Goal: Task Accomplishment & Management: Use online tool/utility

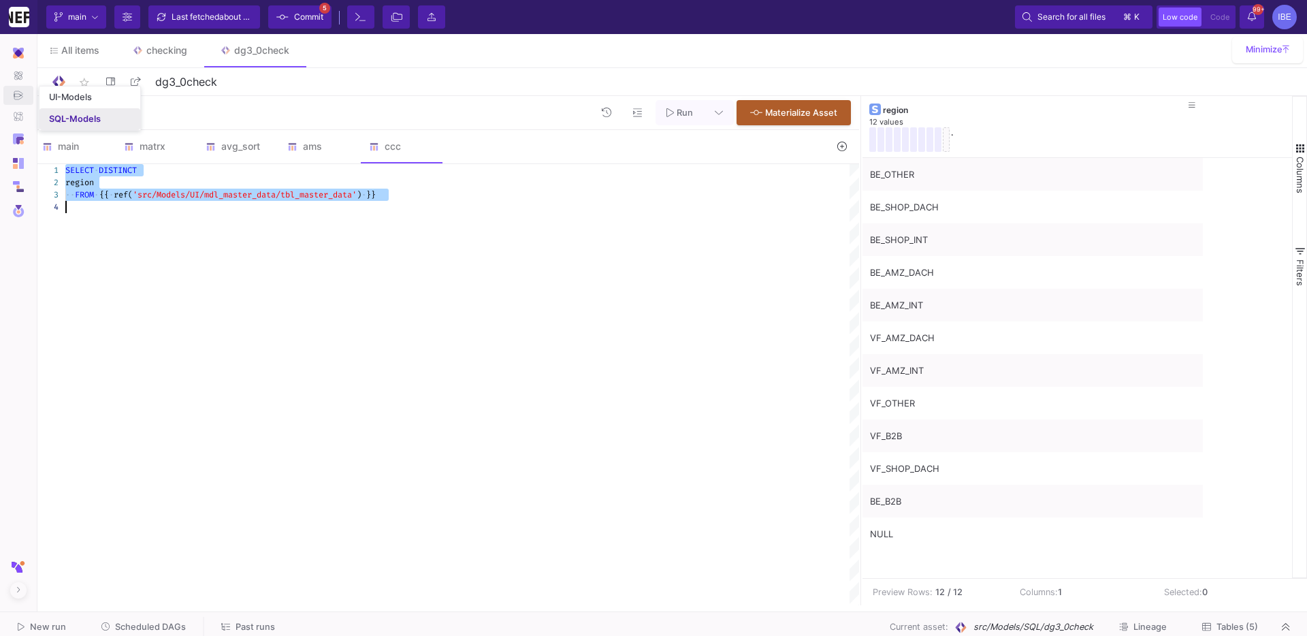
scroll to position [24, 0]
click at [74, 122] on div "SQL-Models" at bounding box center [75, 119] width 52 height 11
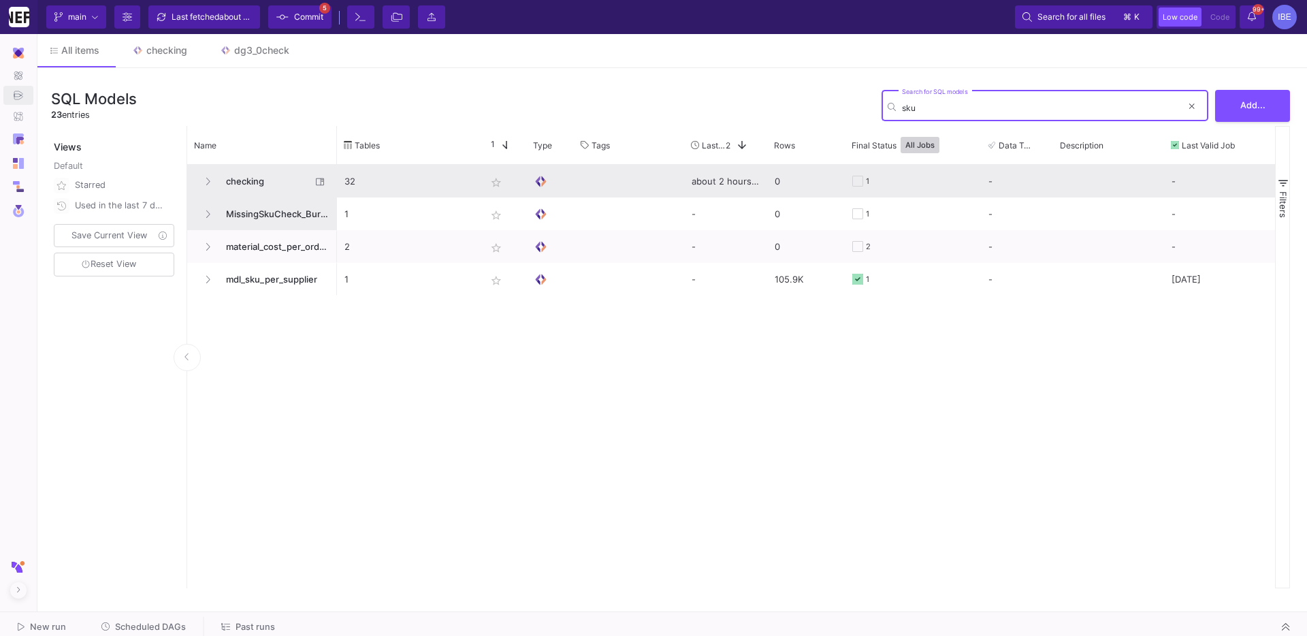
type input "sku"
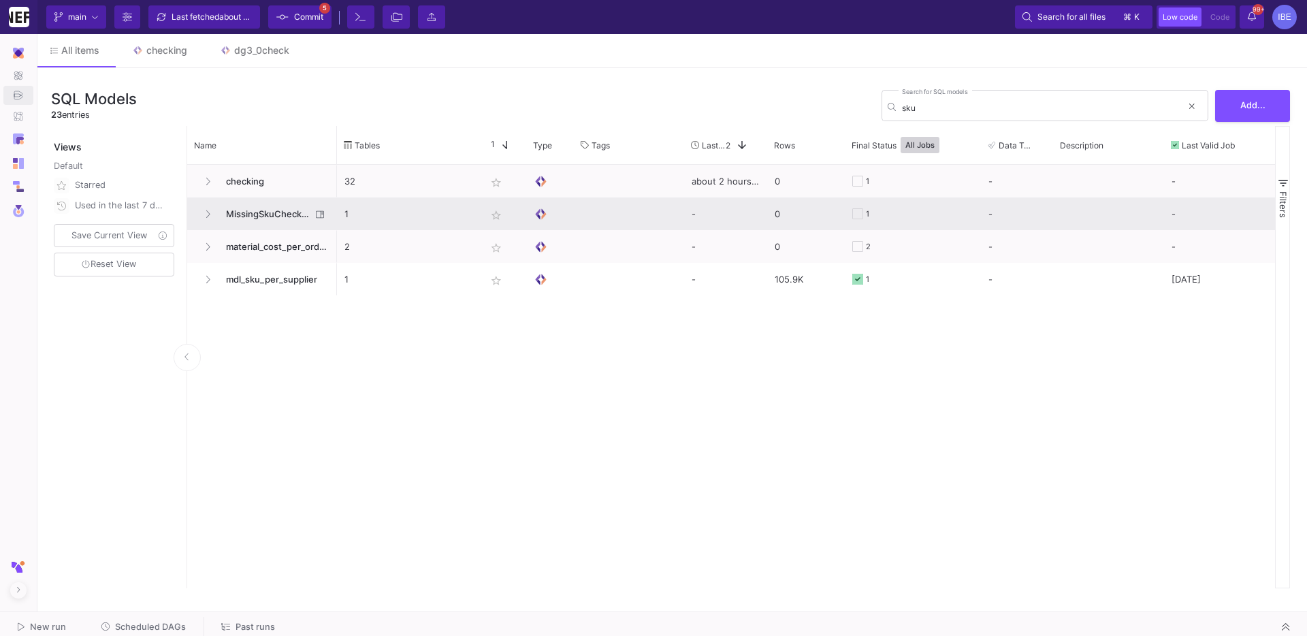
click at [267, 210] on span "MissingSkuCheck_Burcu" at bounding box center [264, 214] width 93 height 32
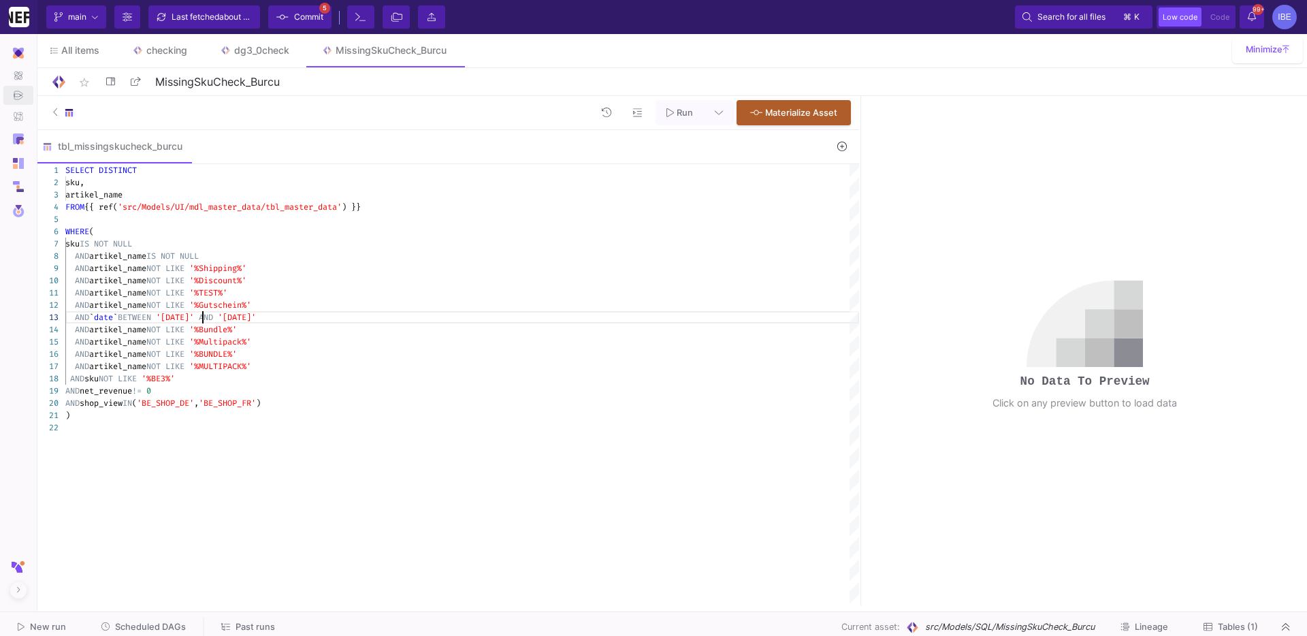
click at [194, 319] on span "'[DATE]'" at bounding box center [175, 317] width 38 height 11
click at [256, 322] on span "'[DATE]'" at bounding box center [237, 317] width 38 height 11
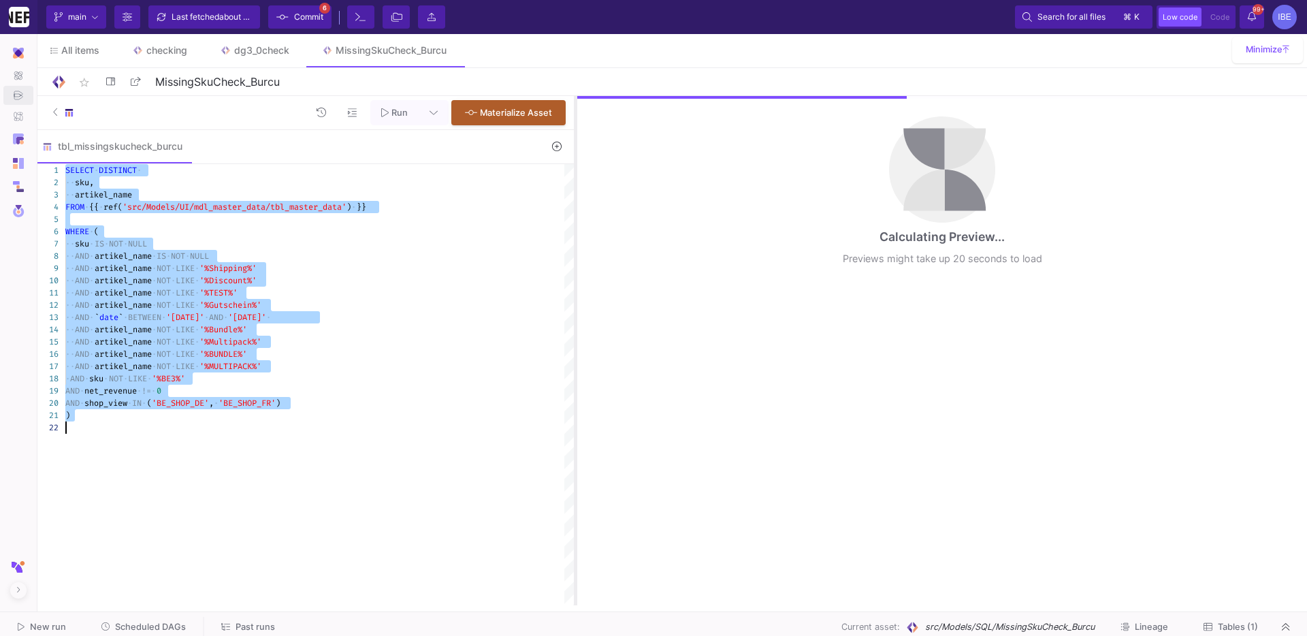
drag, startPoint x: 861, startPoint y: 276, endPoint x: 570, endPoint y: 297, distance: 291.5
click at [574, 297] on div at bounding box center [575, 350] width 3 height 509
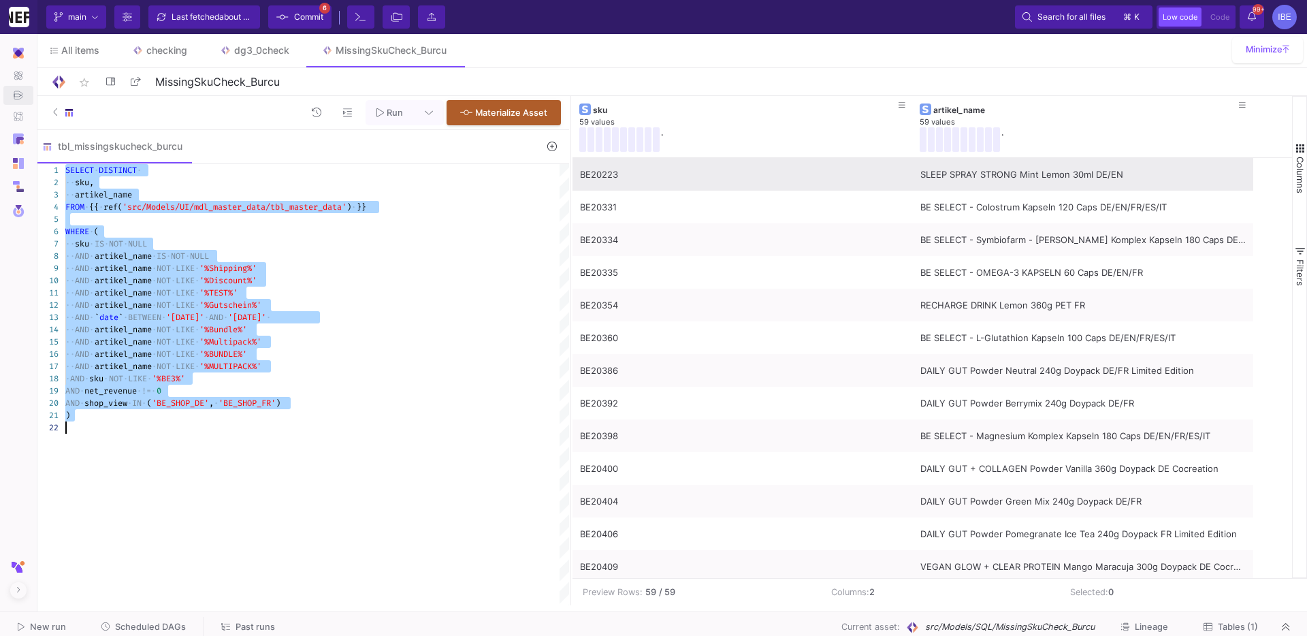
type textarea "SELECT DISTINCT sku, artikel_name FROM {{ ref('src/Models/UI/mdl_master_data/tb…"
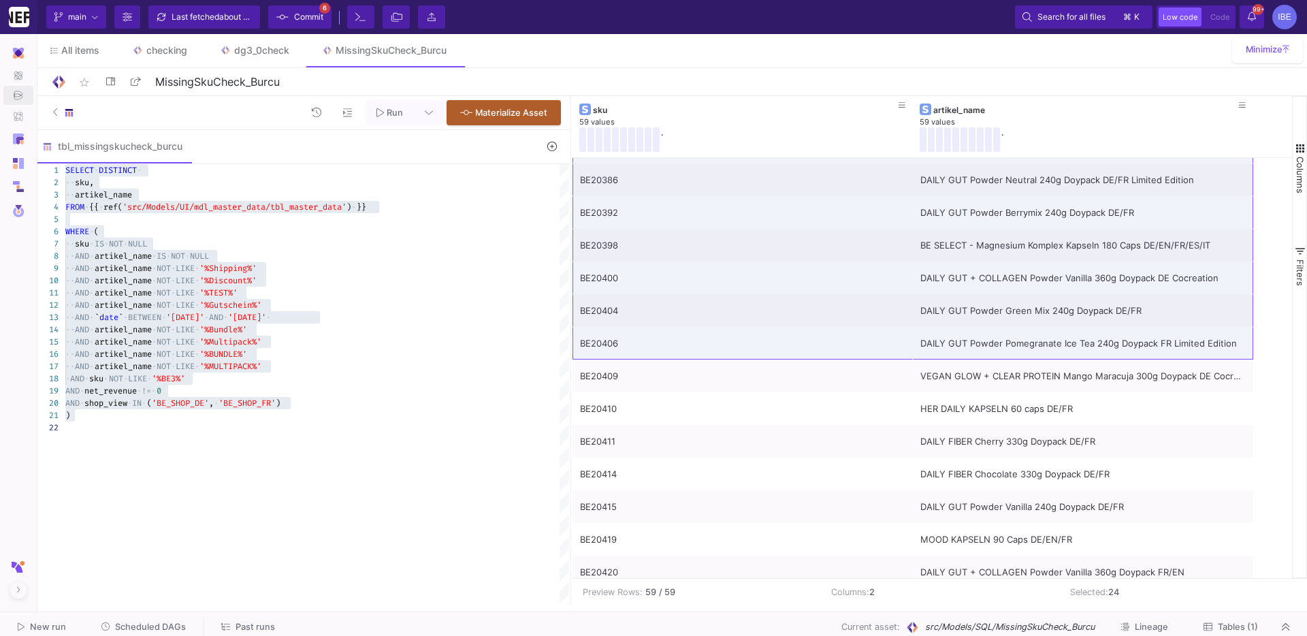
scroll to position [0, 0]
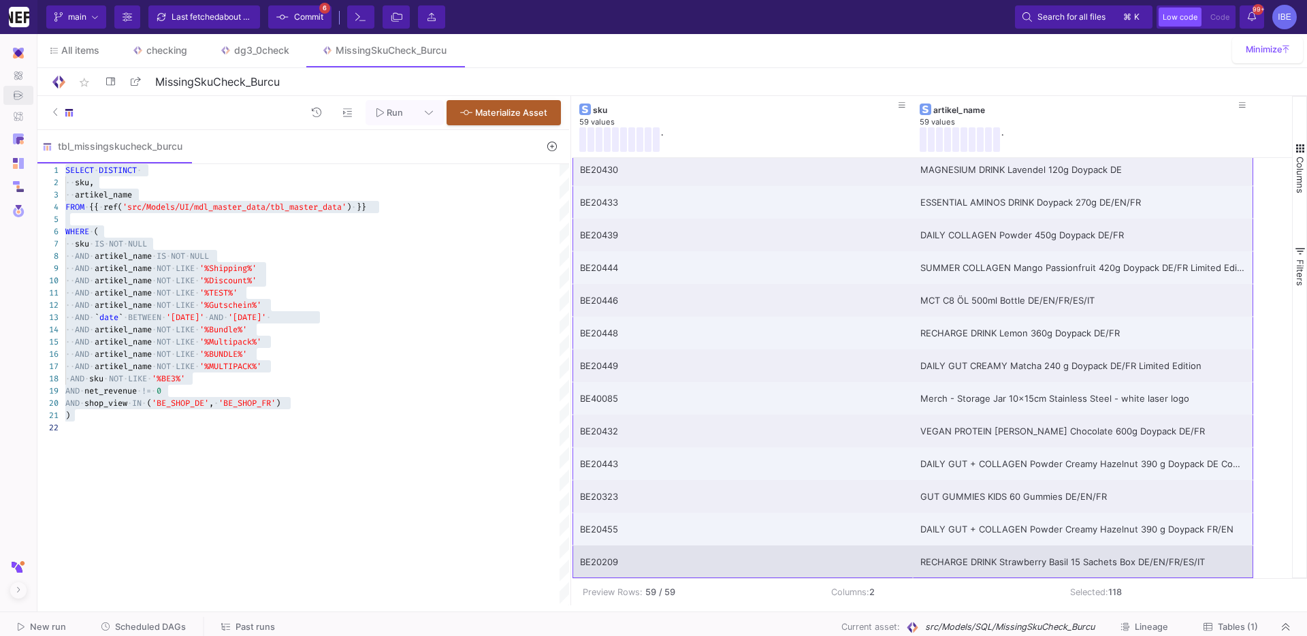
drag, startPoint x: 778, startPoint y: 180, endPoint x: 1014, endPoint y: 550, distance: 438.8
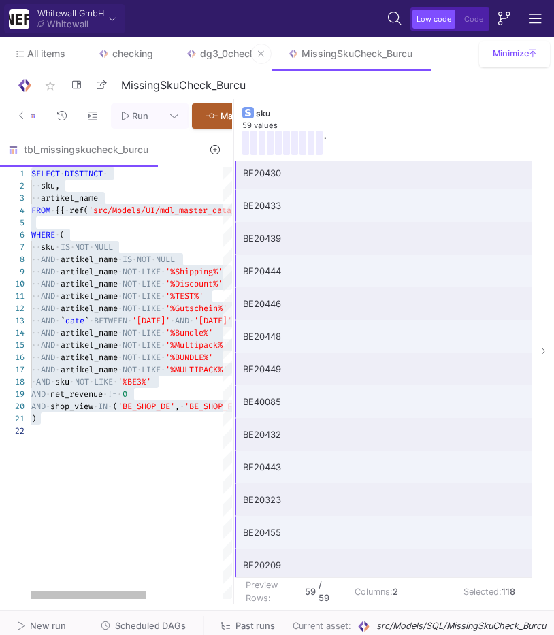
scroll to position [1508, 0]
click at [149, 624] on span "Scheduled DAGs" at bounding box center [150, 626] width 71 height 10
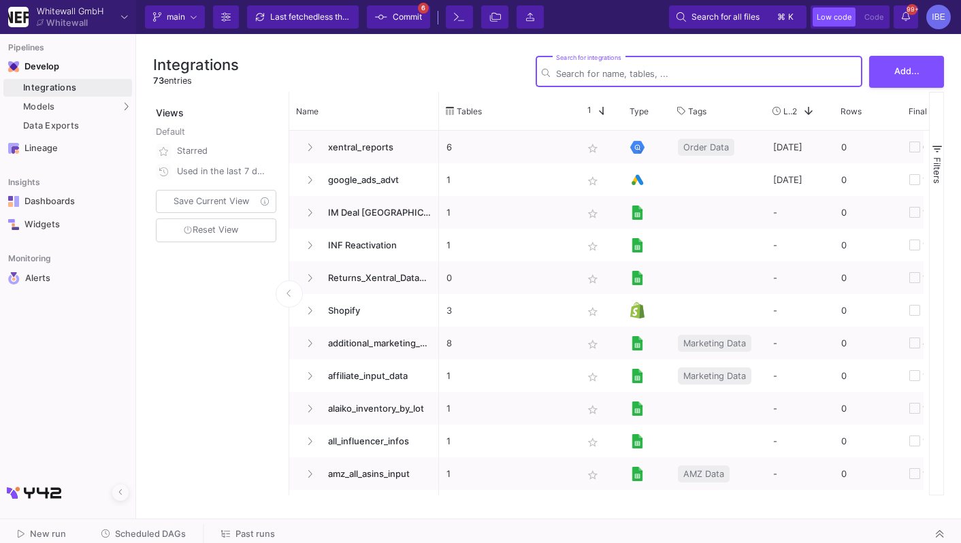
click at [171, 525] on button "Scheduled DAGs" at bounding box center [144, 534] width 118 height 21
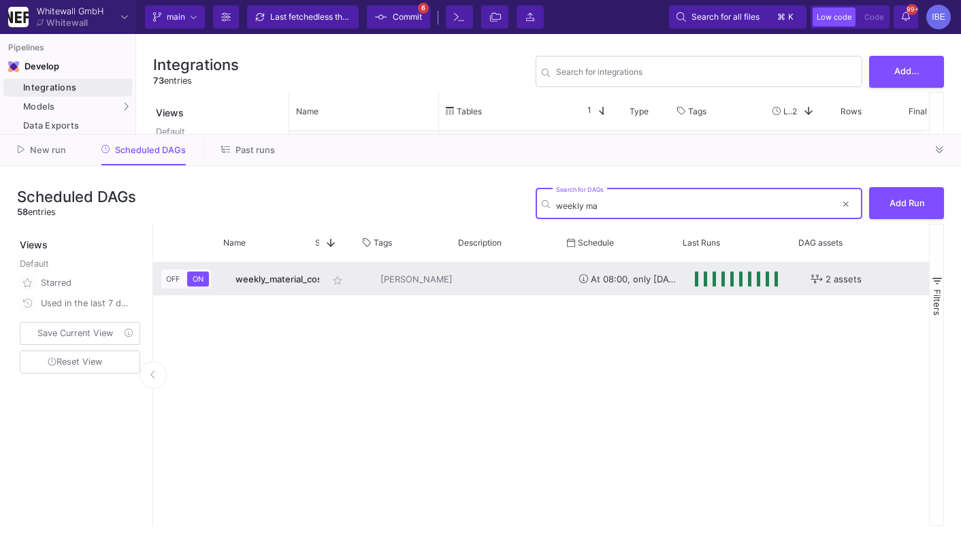
scroll to position [0, 283]
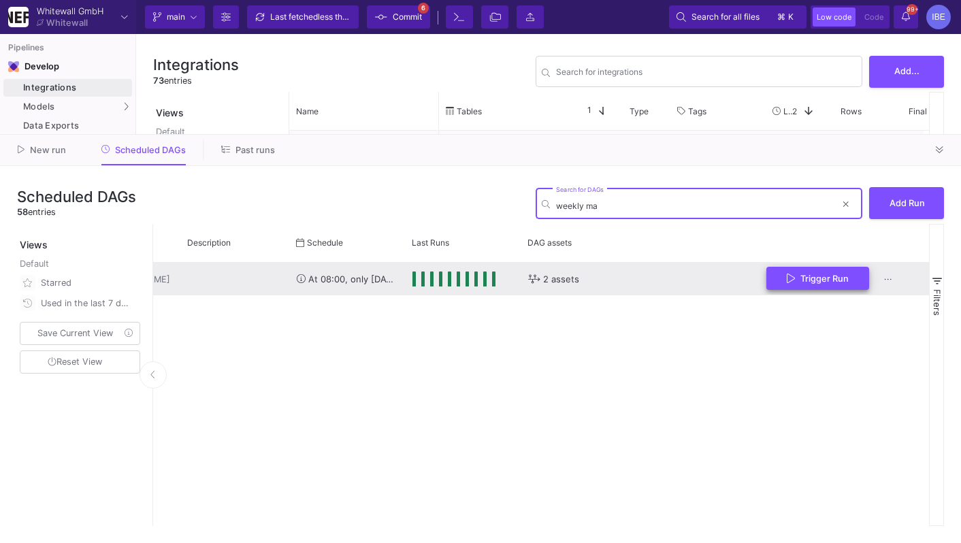
type input "weekly ma"
click at [797, 286] on button "Trigger Run" at bounding box center [818, 279] width 103 height 24
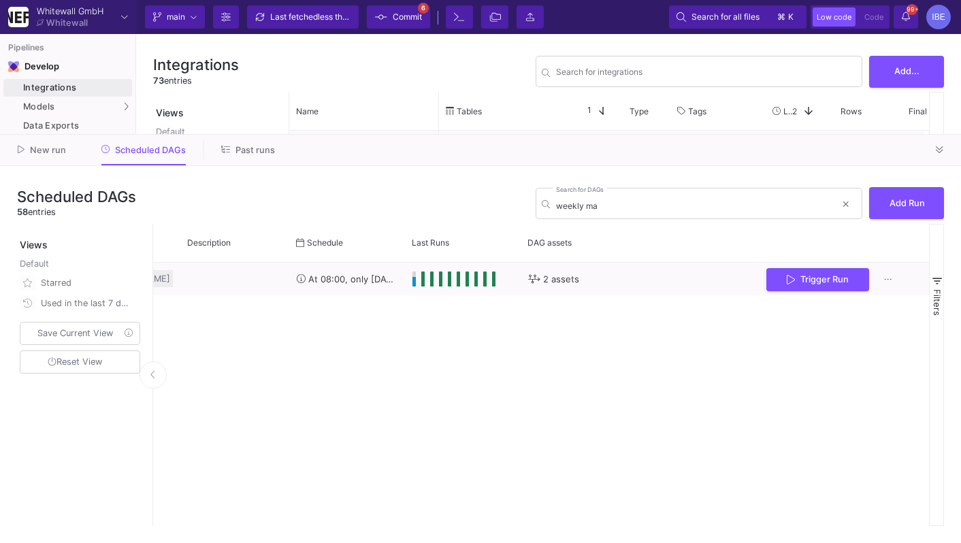
click at [417, 30] on div "Current branch main Branch Options Last fetched less than a minute ago Commit 6…" at bounding box center [548, 17] width 825 height 34
click at [411, 20] on span "Commit" at bounding box center [407, 17] width 29 height 20
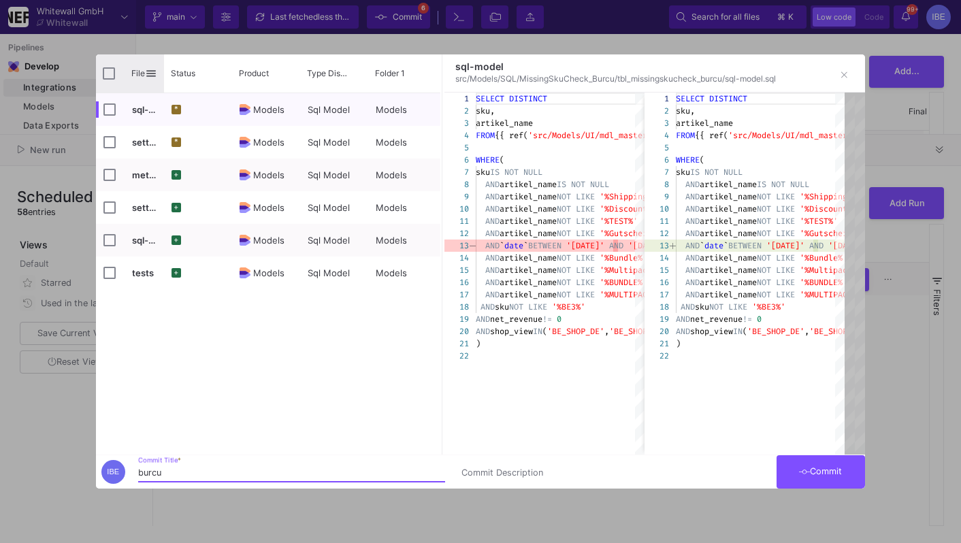
type input "burcu"
click at [103, 71] on input "Press Space to toggle all rows selection (unchecked)" at bounding box center [109, 73] width 12 height 12
checkbox input "true"
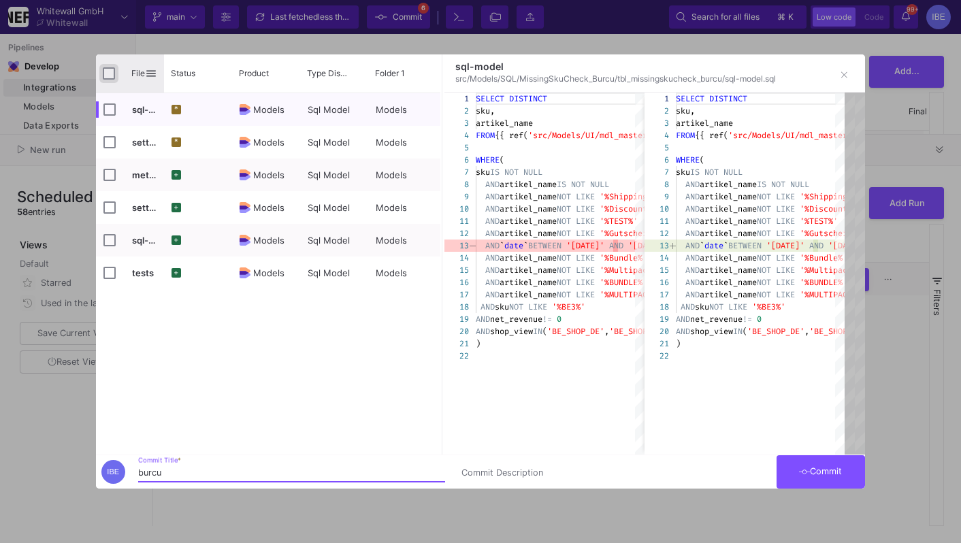
checkbox input "true"
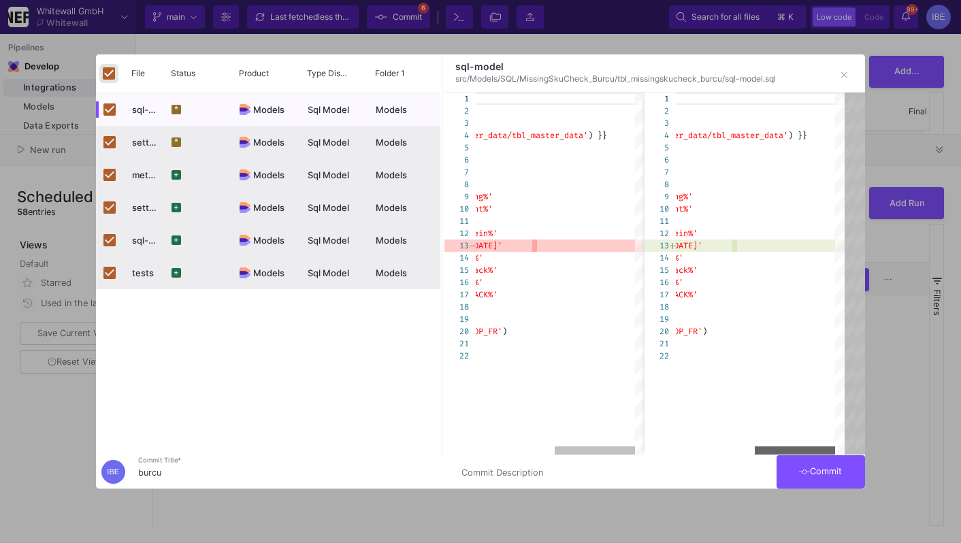
click at [817, 453] on div at bounding box center [755, 451] width 159 height 8
click at [814, 468] on span "Commit" at bounding box center [820, 471] width 43 height 10
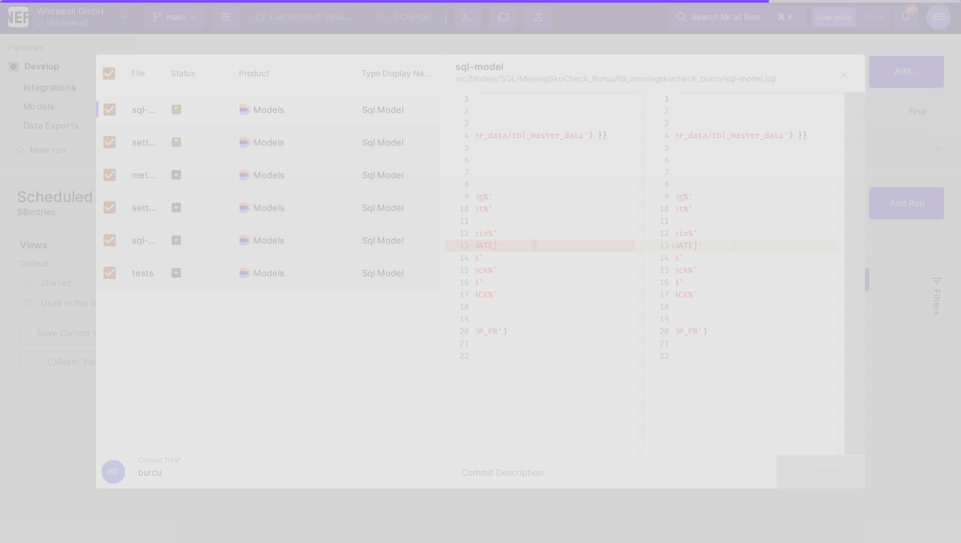
checkbox input "false"
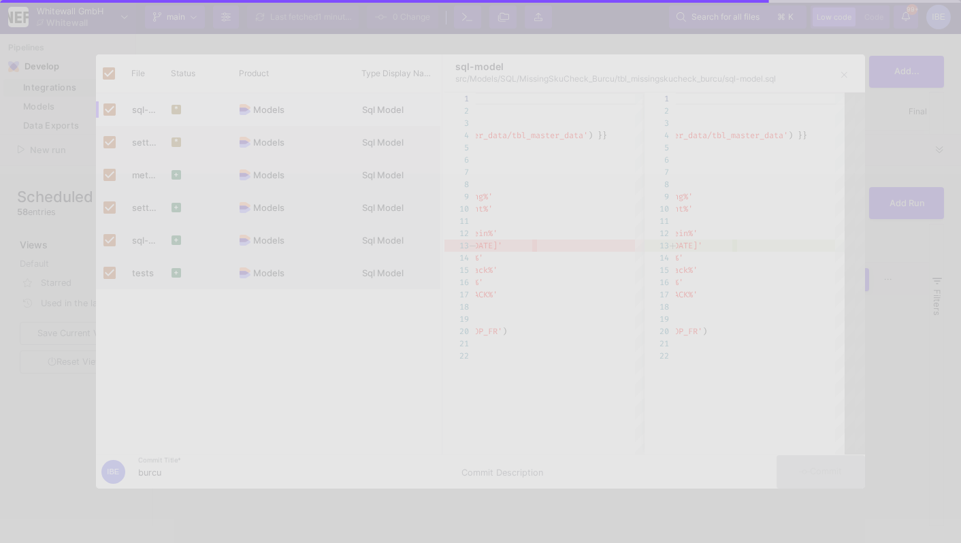
checkbox input "false"
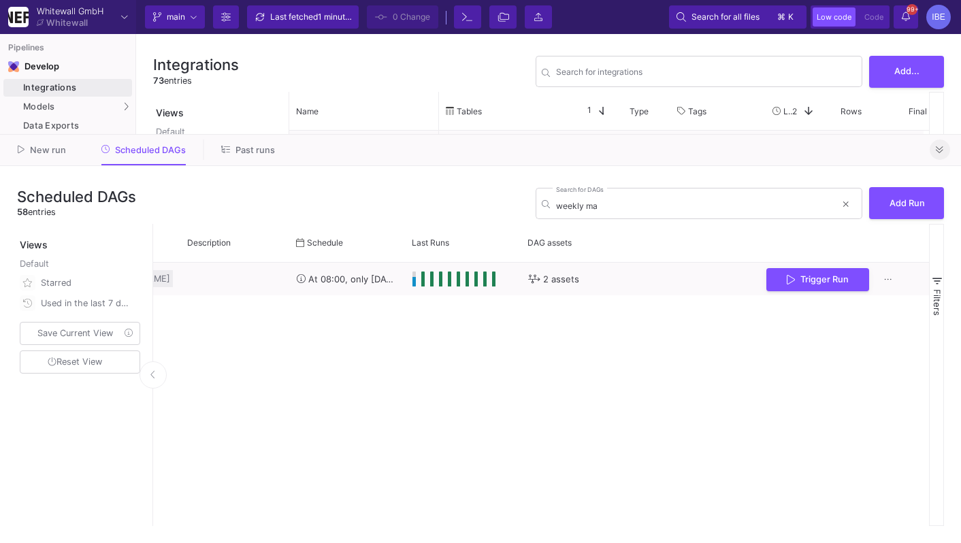
click at [938, 147] on icon at bounding box center [939, 150] width 7 height 9
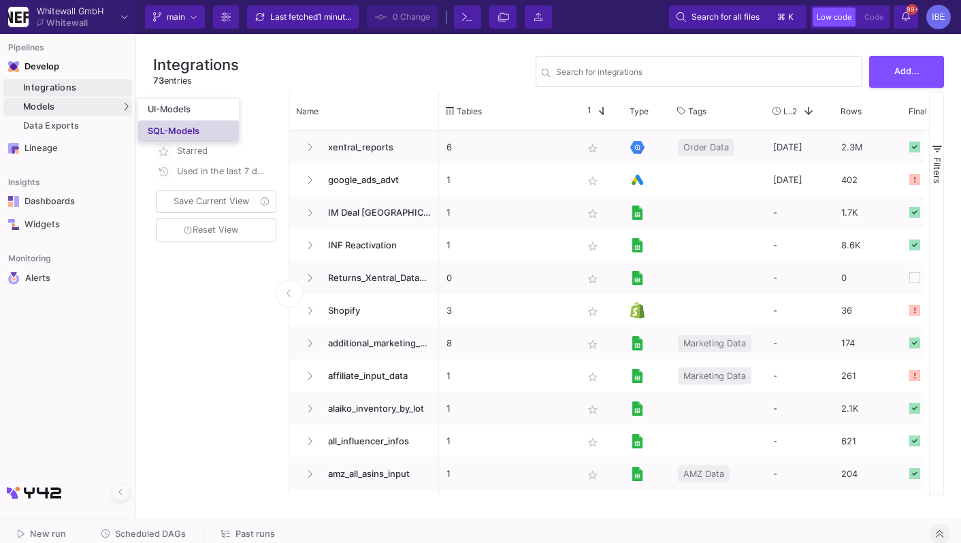
click at [148, 134] on div "SQL-Models" at bounding box center [174, 131] width 52 height 11
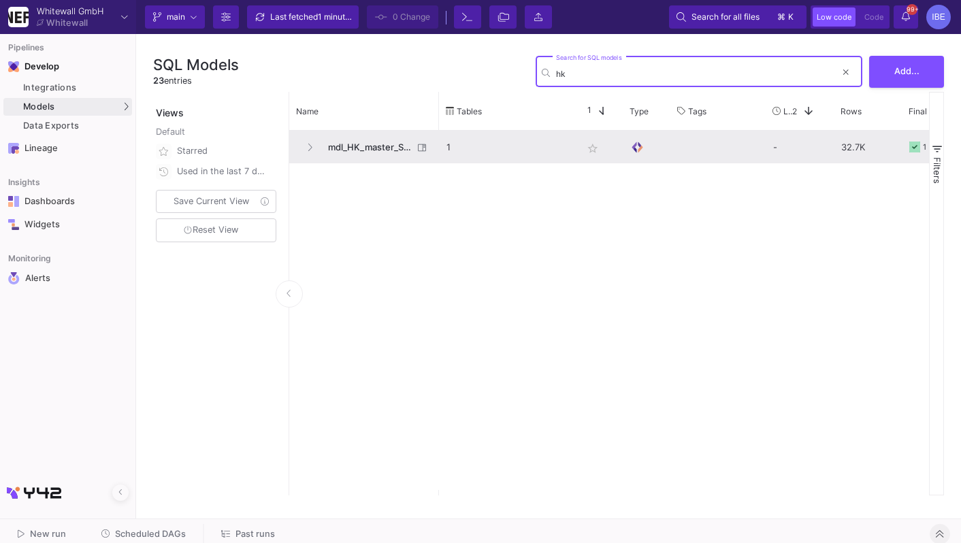
type input "hk"
click at [356, 132] on span "mdl_HK_master_SQL" at bounding box center [366, 147] width 93 height 32
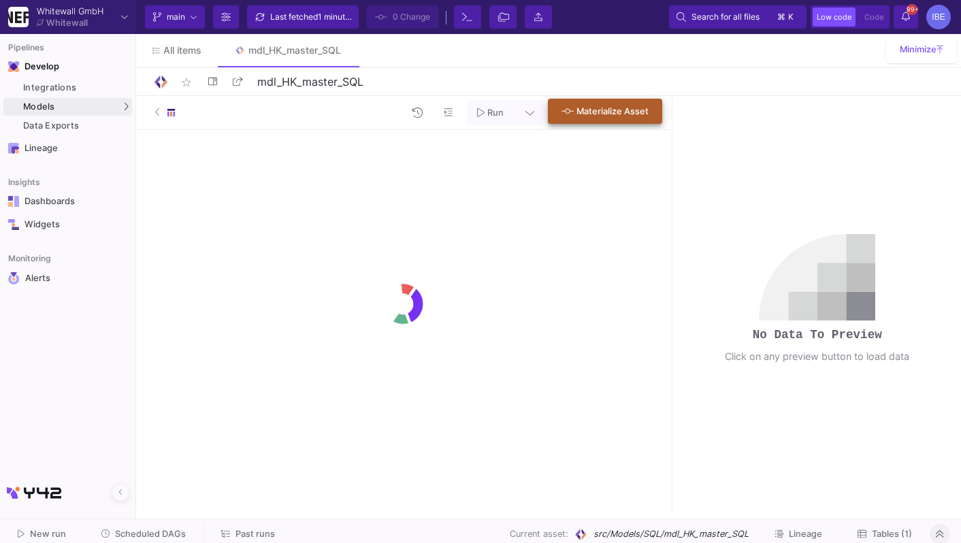
click at [624, 101] on button "Materialize Asset" at bounding box center [605, 111] width 114 height 25
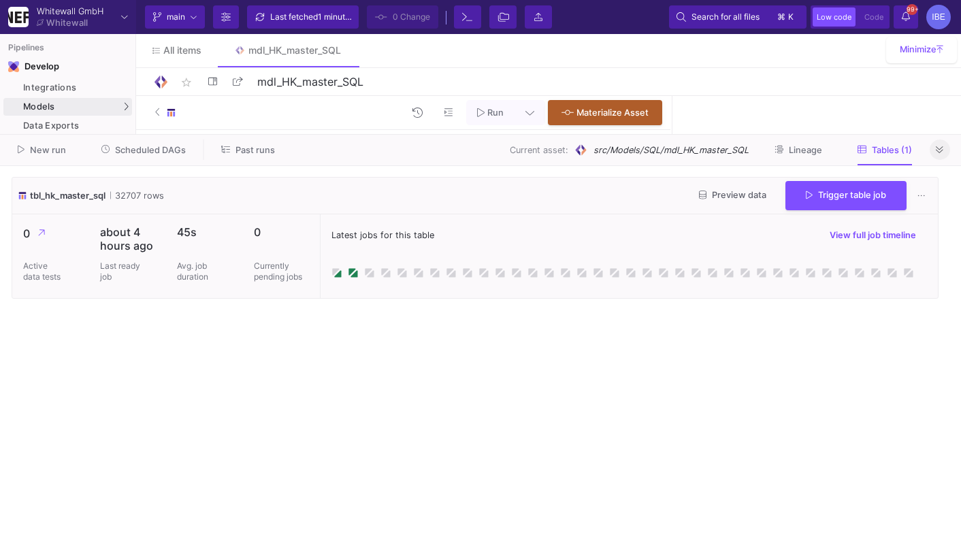
click at [935, 149] on button at bounding box center [940, 150] width 20 height 20
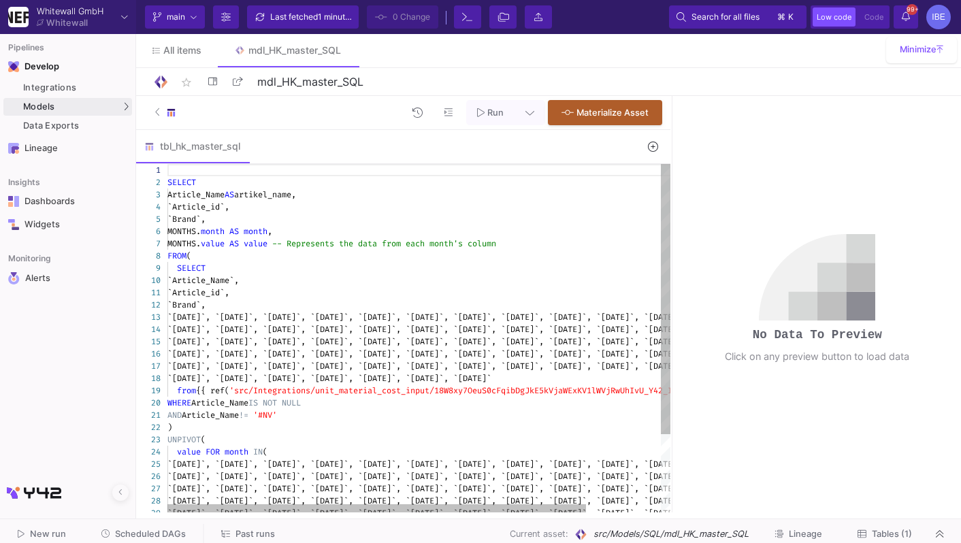
click at [519, 368] on span "[DATE]`, `[DATE]`, `[DATE]`, `[DATE]`, `[DATE]`, `[DATE]" at bounding box center [544, 366] width 267 height 11
drag, startPoint x: 496, startPoint y: 366, endPoint x: 521, endPoint y: 366, distance: 25.2
drag, startPoint x: 485, startPoint y: 367, endPoint x: 526, endPoint y: 366, distance: 40.2
click at [511, 376] on div "`[DATE]`, `[DATE]`, `[DATE]`, `[DATE]`, `[DATE]`, ` [DATE]`, `[DATE]`" at bounding box center [463, 378] width 592 height 12
paste textarea "`[DATE]`, `[DATE]`, `[DATE]`, `[DATE]`, `[DATE]`, `[DATE]`, `[DATE]`, `[DATE]`,…"
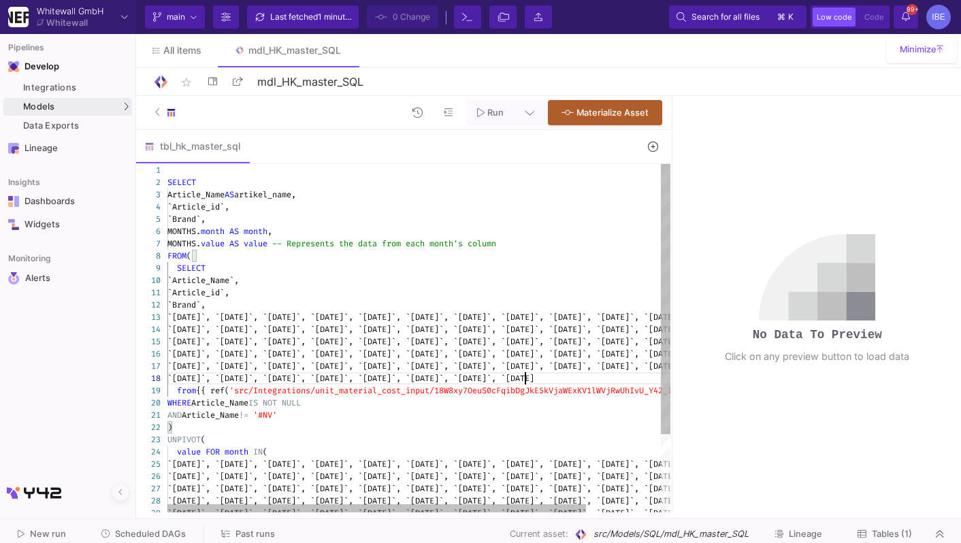
scroll to position [48, 357]
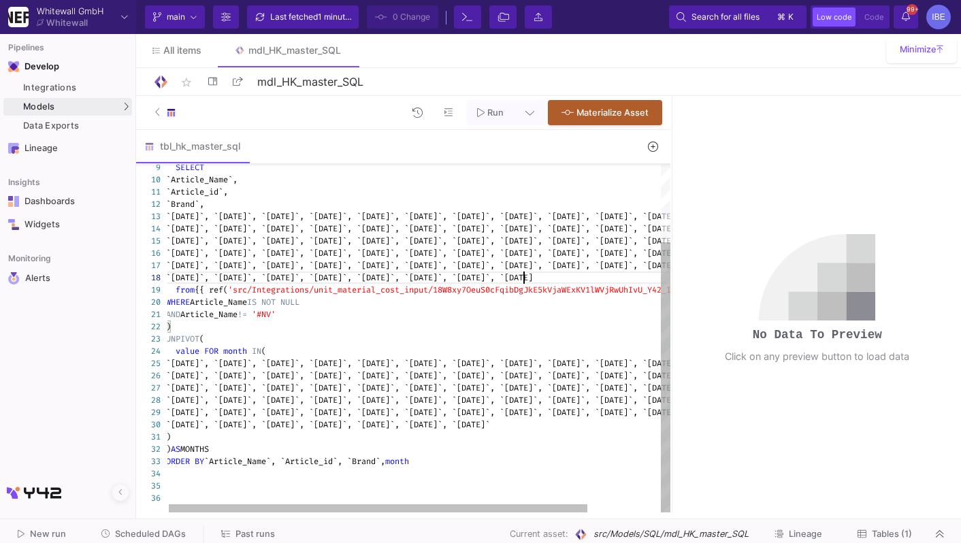
click at [493, 428] on div "`[DATE]`, `[DATE]`, `[DATE]`, `[DATE]`, `[DATE]`, ` [DATE]`, `[DATE]`" at bounding box center [462, 425] width 592 height 12
paste textarea "`[DATE]`, `[DATE]`, `[DATE]`, `[DATE]`, `[DATE]`, `[DATE]`, `[DATE]`, `[DATE]`,…"
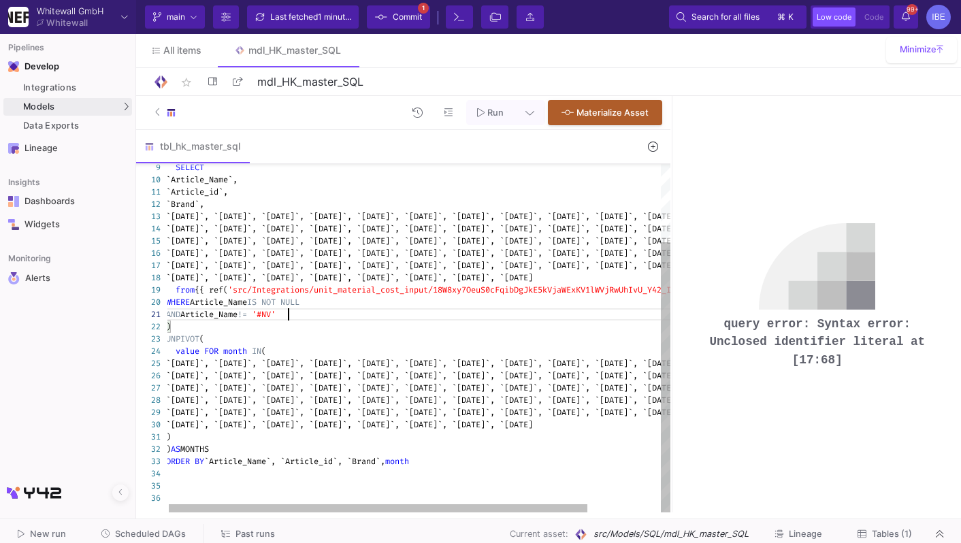
click at [539, 274] on div "`[DATE]`, `[DATE]`, `[DATE]`, `[DATE]`, `[DATE]`, ` [DATE]`, `[DATE]`, `[DATE]" at bounding box center [462, 278] width 592 height 12
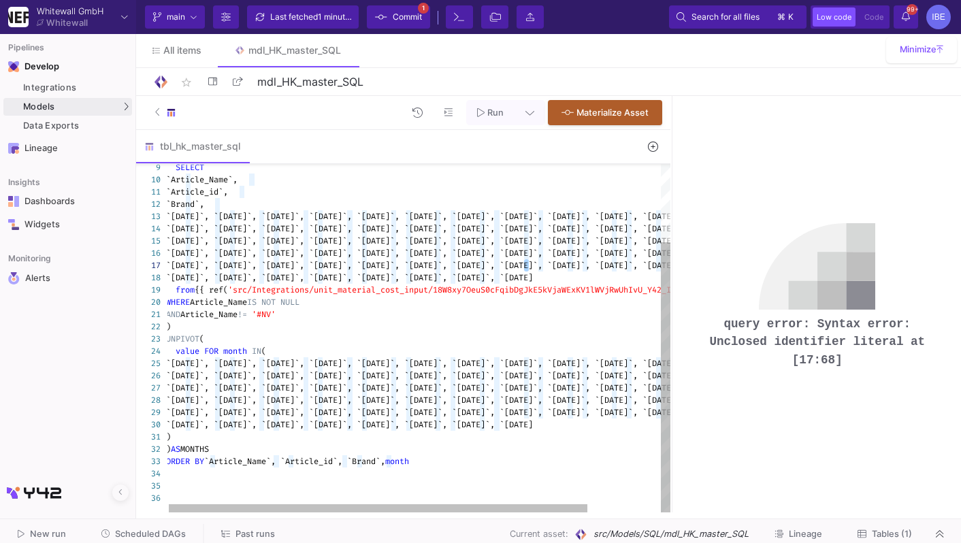
click at [532, 279] on div "`[DATE]`, `[DATE]`, `[DATE]`, `[DATE]`, `[DATE]`, ` [DATE]`, `[DATE]`, `[DATE]" at bounding box center [462, 278] width 592 height 12
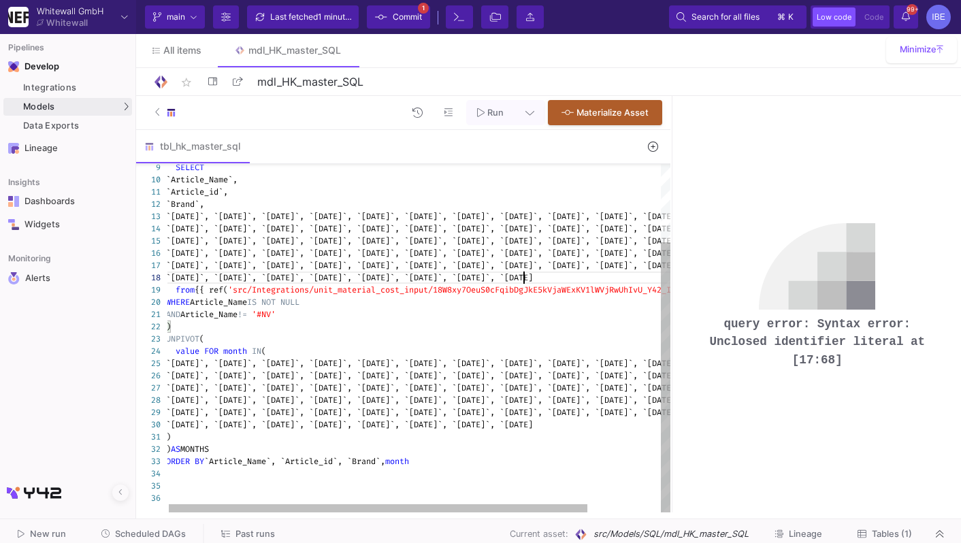
paste textarea "[DATE]`, `[DATE]`, `[DATE]`, `[DATE]`, `[DATE]`, `[DATE]`, `[DATE]`, `[DATE]`, …"
click at [542, 426] on div "`[DATE]`, `[DATE]`, `[DATE]`, `[DATE]`, `[DATE]`, ` [DATE]`, `[DATE]`, `[DATE]" at bounding box center [462, 425] width 592 height 12
paste textarea "[DATE]`, `[DATE]`, `[DATE]`, `[DATE]`, `[DATE]`, `[DATE]`, `[DATE]`, `[DATE]`, …"
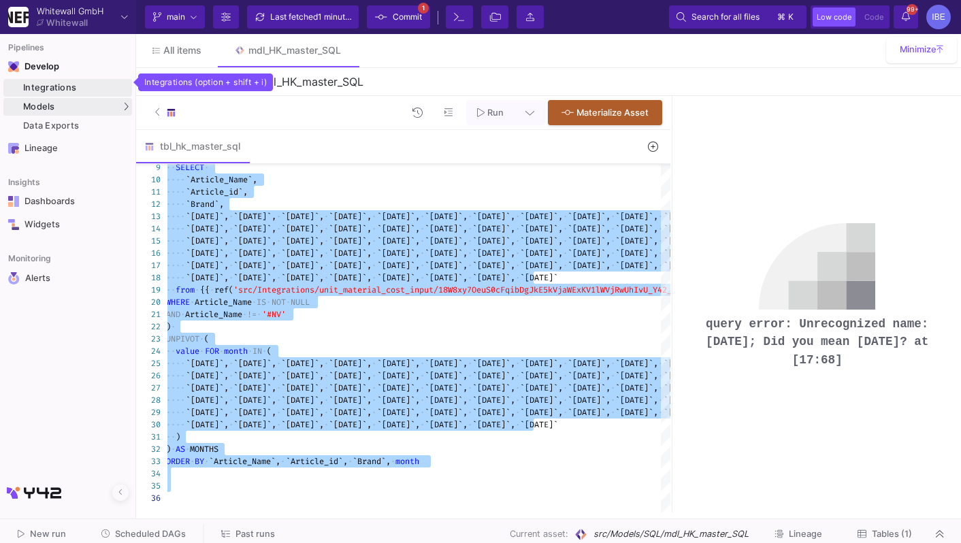
type textarea "SELECT Article_Name AS artikel_name, `Article_id`, `[PERSON_NAME]`, MONTHS.mont…"
click at [115, 91] on div "Integrations" at bounding box center [76, 87] width 106 height 11
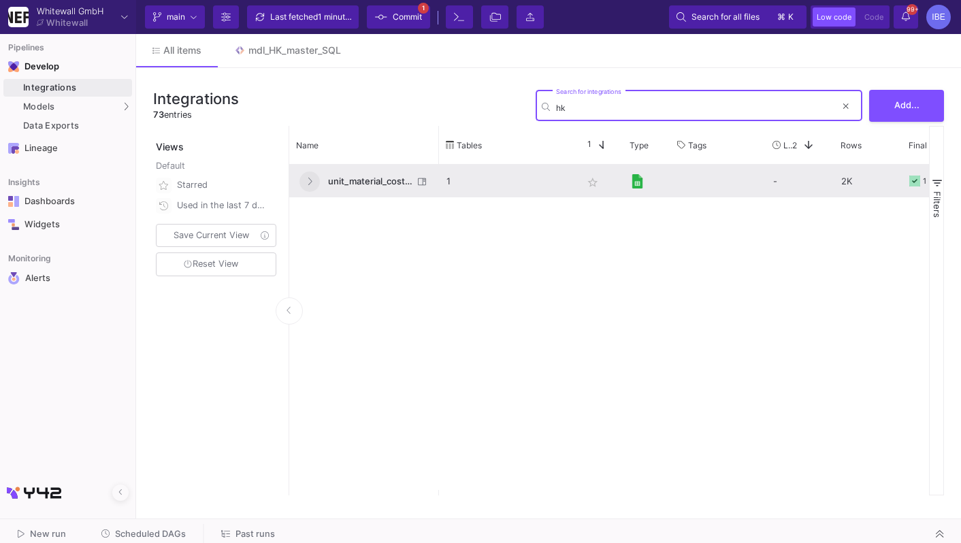
type input "hk"
click at [306, 180] on button at bounding box center [310, 182] width 20 height 20
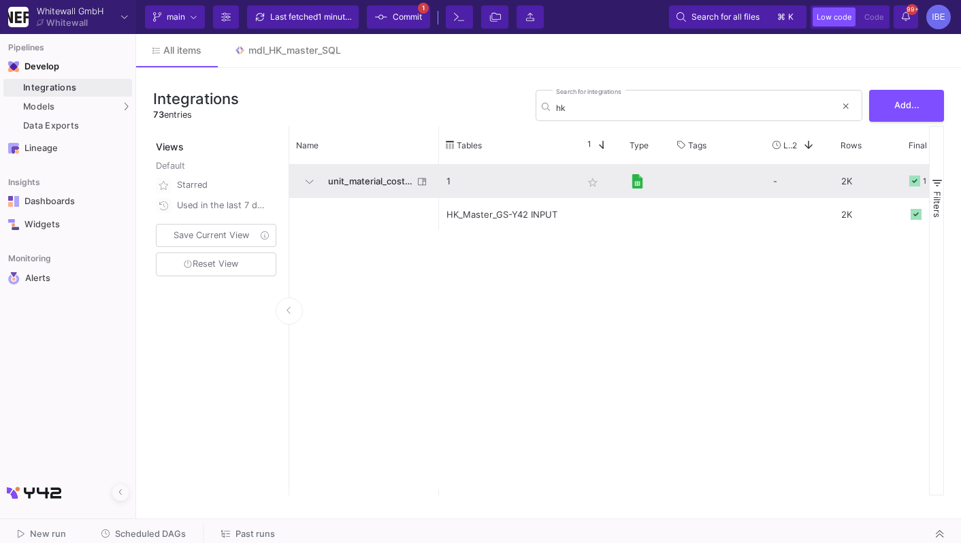
click at [362, 180] on span "unit_material_cost_input" at bounding box center [366, 181] width 93 height 32
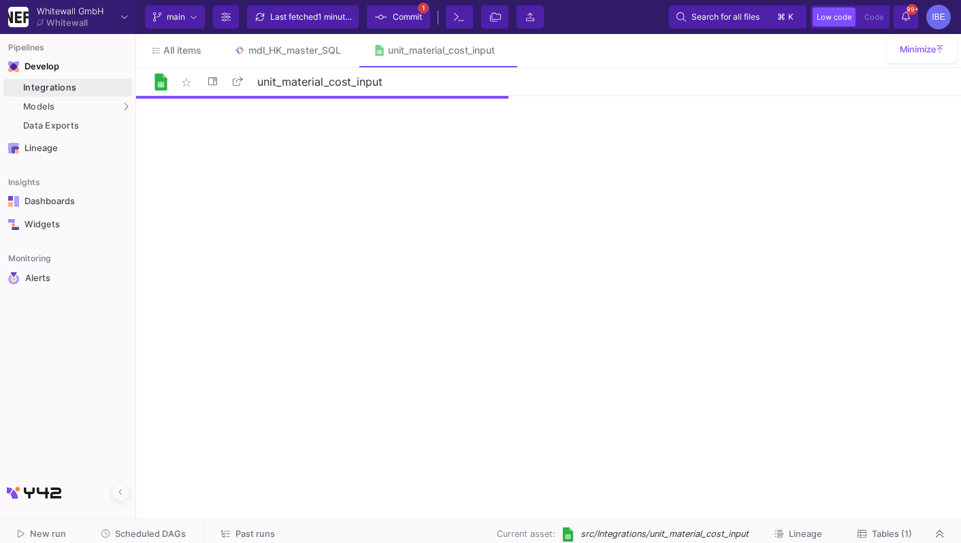
click at [891, 530] on span "Tables (1)" at bounding box center [892, 534] width 40 height 10
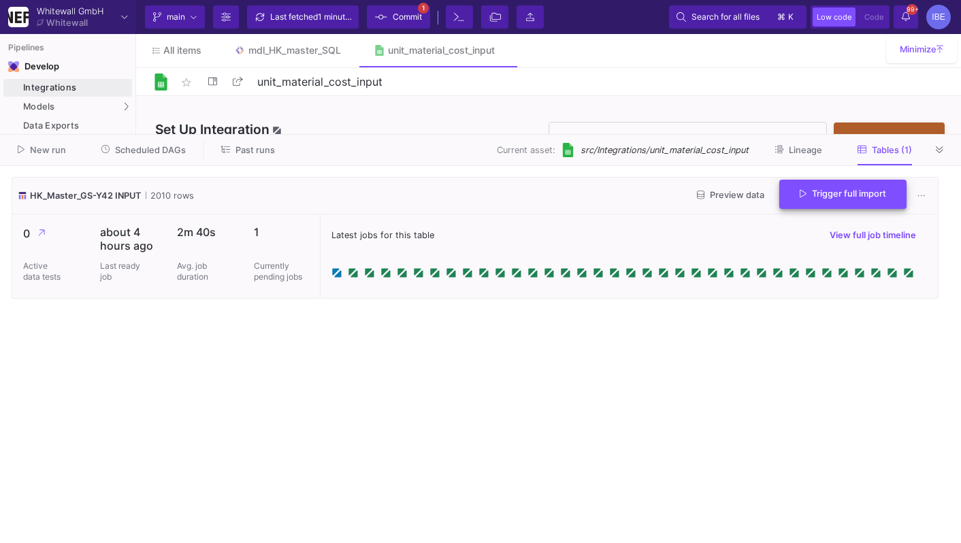
click at [818, 197] on span "Trigger full import" at bounding box center [843, 194] width 86 height 10
click at [134, 157] on button "Scheduled DAGs" at bounding box center [144, 150] width 118 height 21
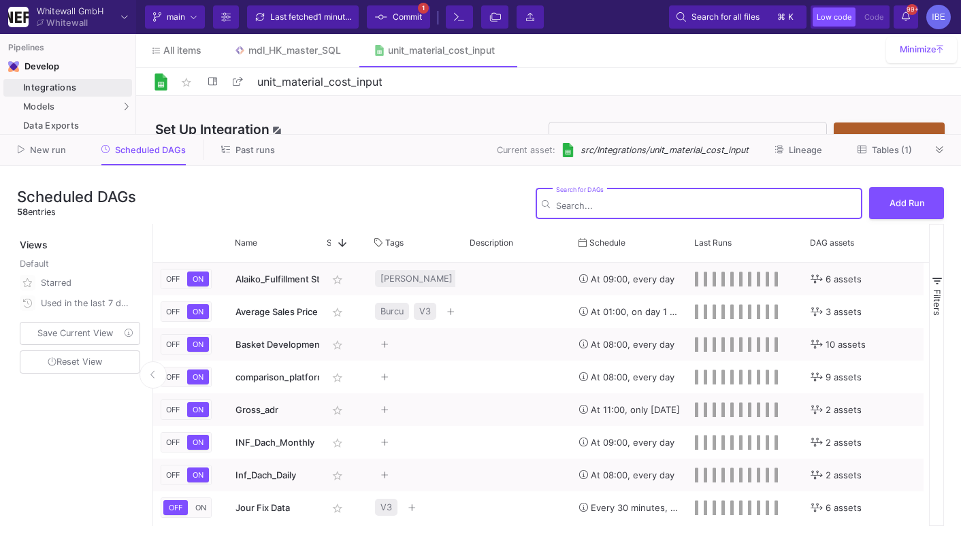
type input "m"
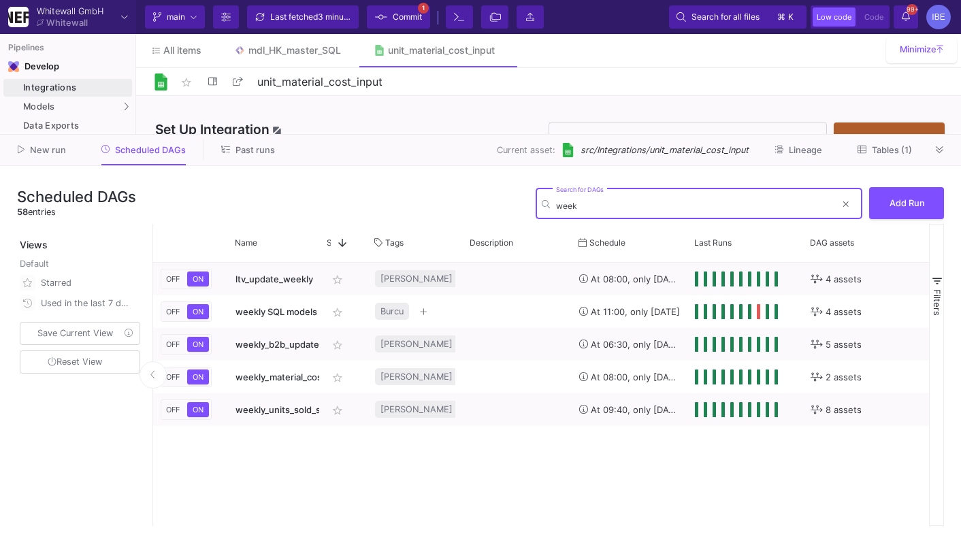
click at [628, 200] on div "week Search for DAGs" at bounding box center [696, 202] width 280 height 33
type input "weekly"
click at [383, 14] on icon at bounding box center [381, 17] width 12 height 10
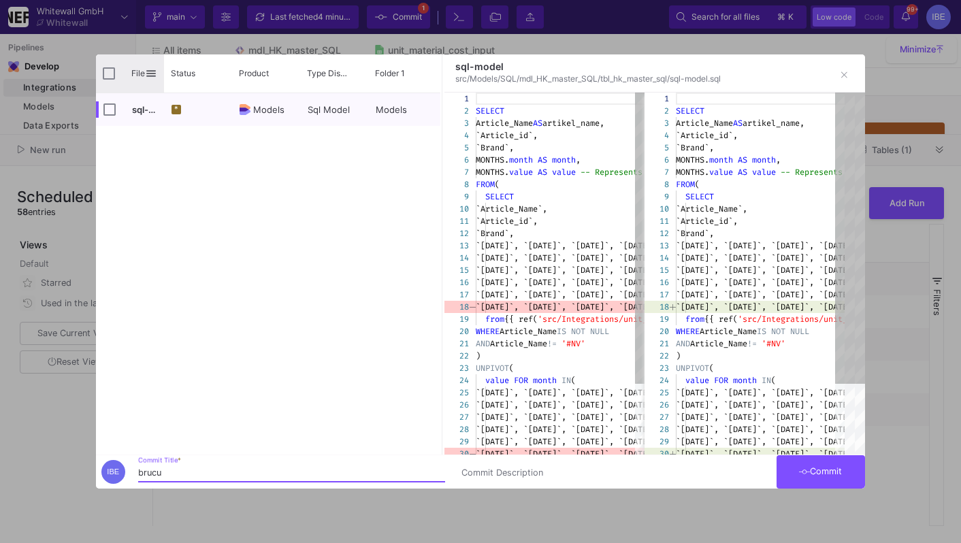
type input "brucu"
click at [110, 67] on input "Press Space to toggle all rows selection (unchecked)" at bounding box center [109, 73] width 12 height 12
checkbox input "true"
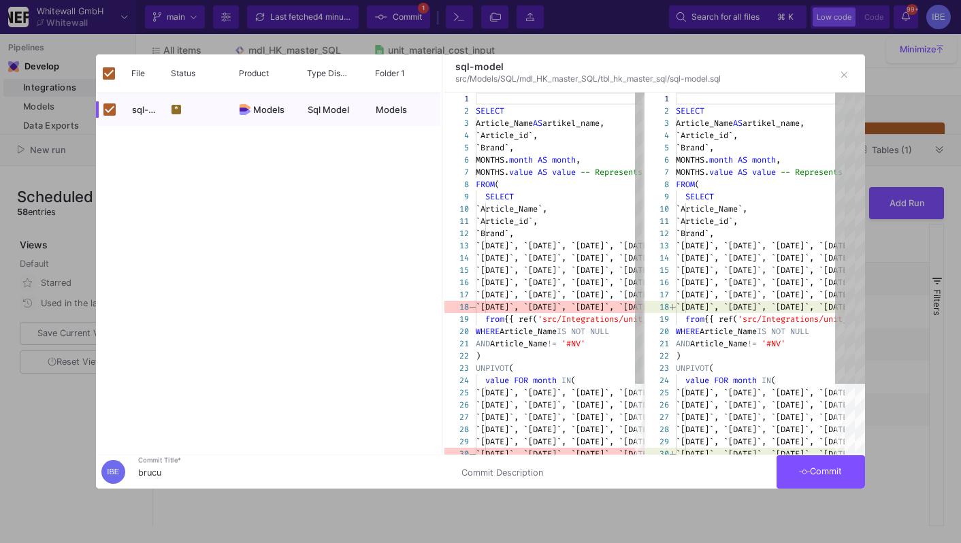
click at [817, 477] on span "Commit" at bounding box center [820, 471] width 43 height 10
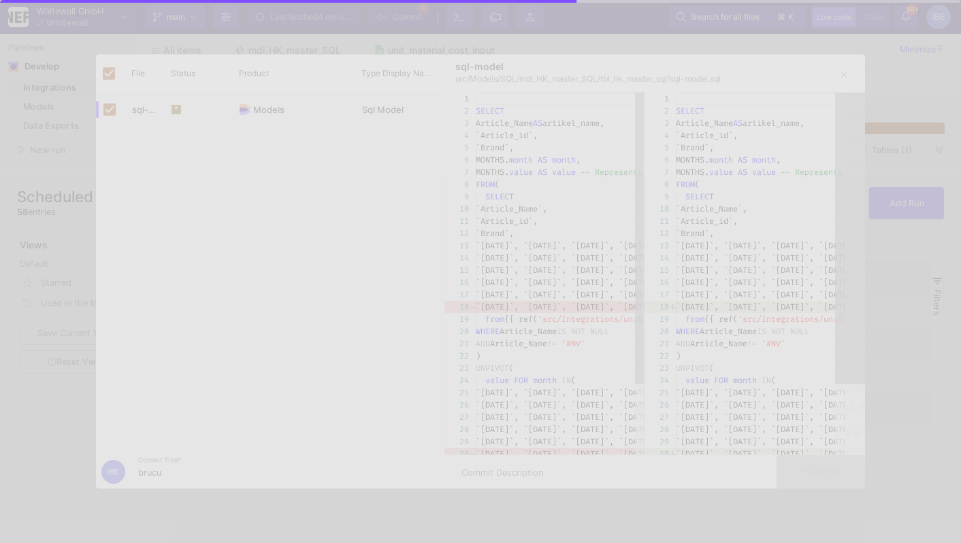
checkbox input "false"
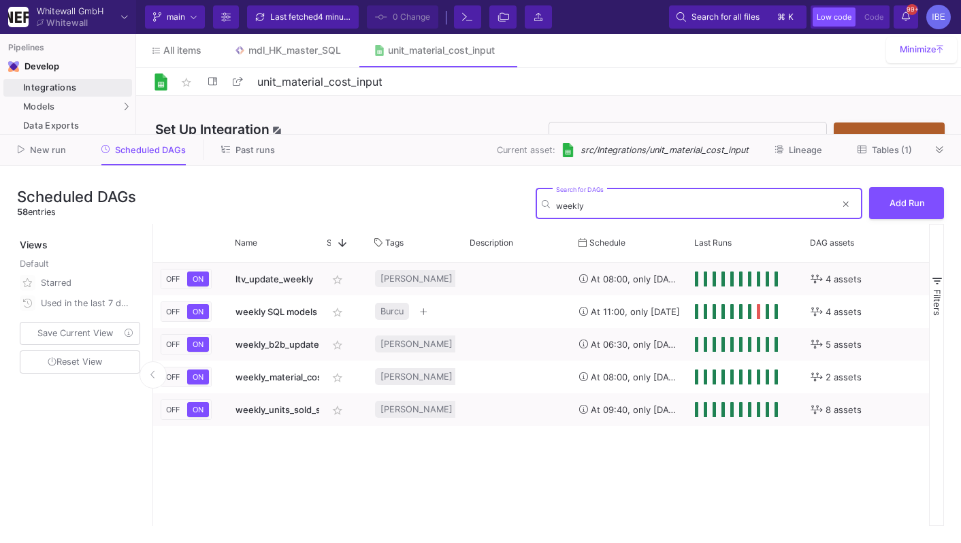
click at [665, 202] on input "weekly" at bounding box center [696, 206] width 280 height 10
click at [324, 57] on link "mdl_HK_master_SQL" at bounding box center [288, 50] width 140 height 33
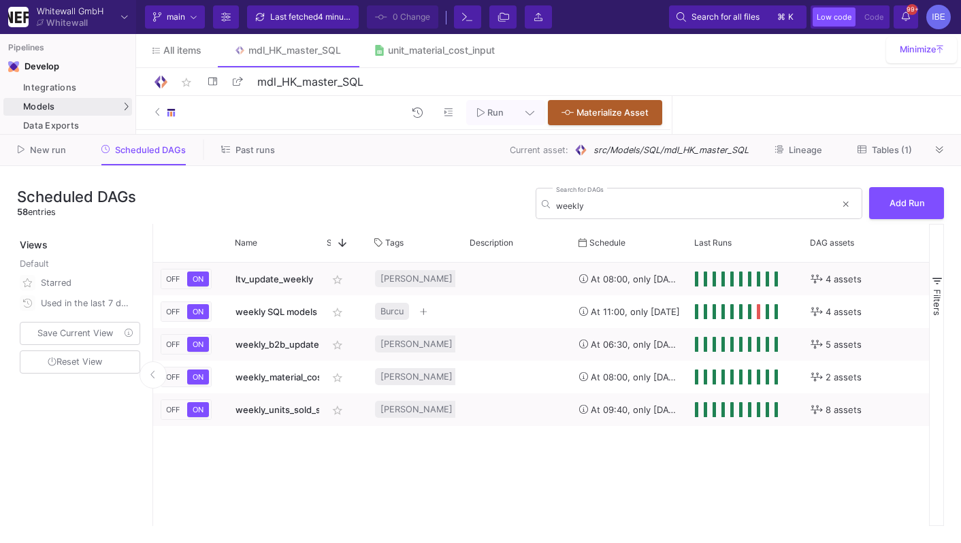
click at [940, 150] on icon at bounding box center [939, 150] width 7 height 9
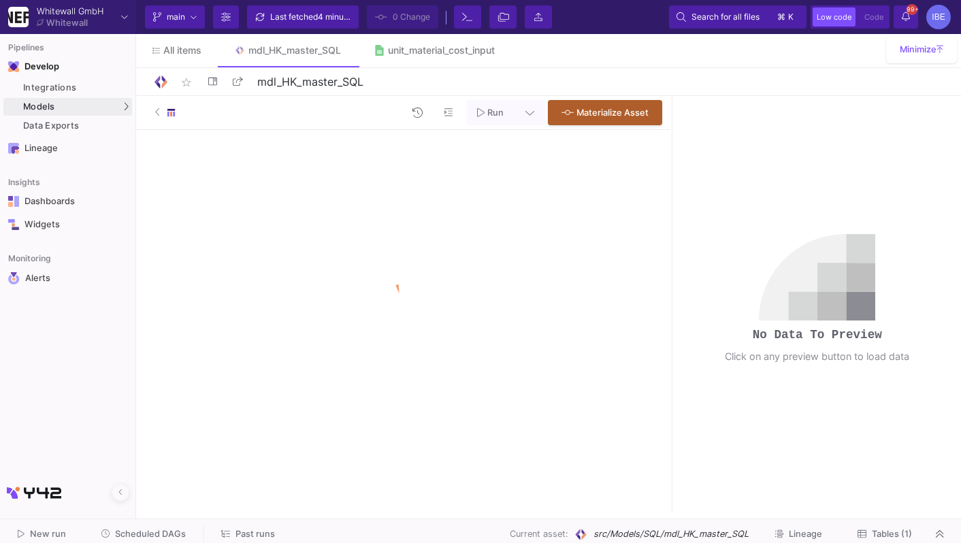
click at [479, 257] on div "Run Materialize Asset" at bounding box center [403, 304] width 534 height 417
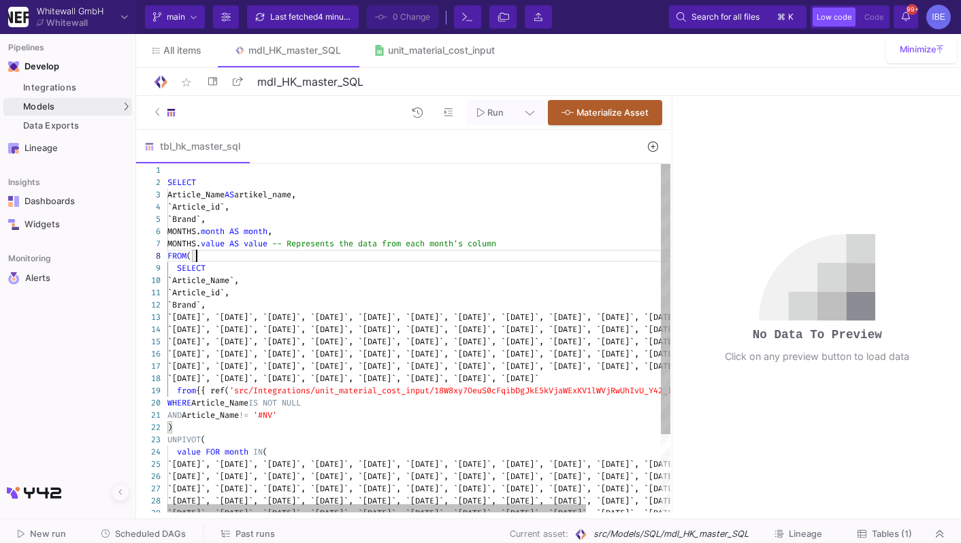
click at [479, 257] on div "FROM (" at bounding box center [463, 256] width 592 height 12
type textarea "SELECT Article_Name AS artikel_name, `Article_id`, `[PERSON_NAME]`, MONTHS.mont…"
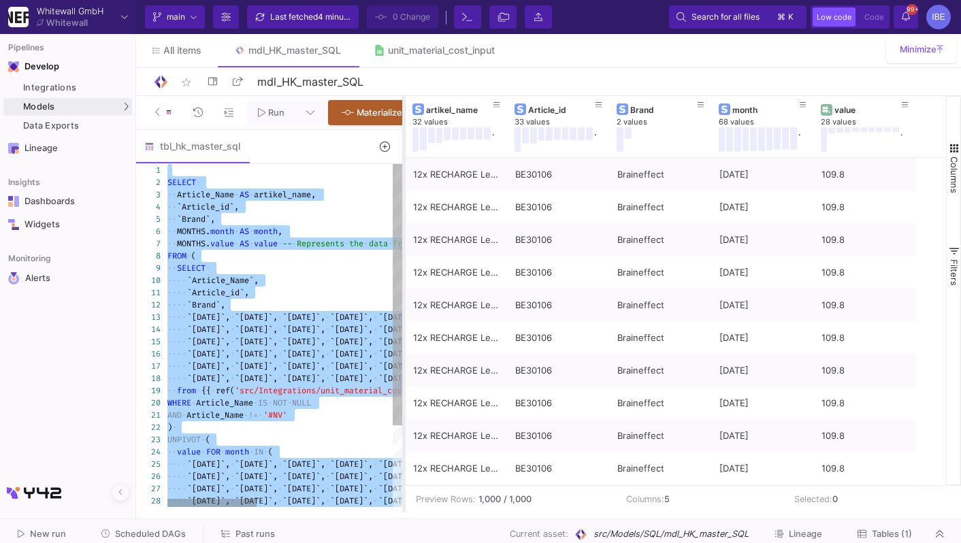
drag, startPoint x: 671, startPoint y: 223, endPoint x: 402, endPoint y: 244, distance: 269.8
click at [402, 244] on div at bounding box center [403, 304] width 3 height 417
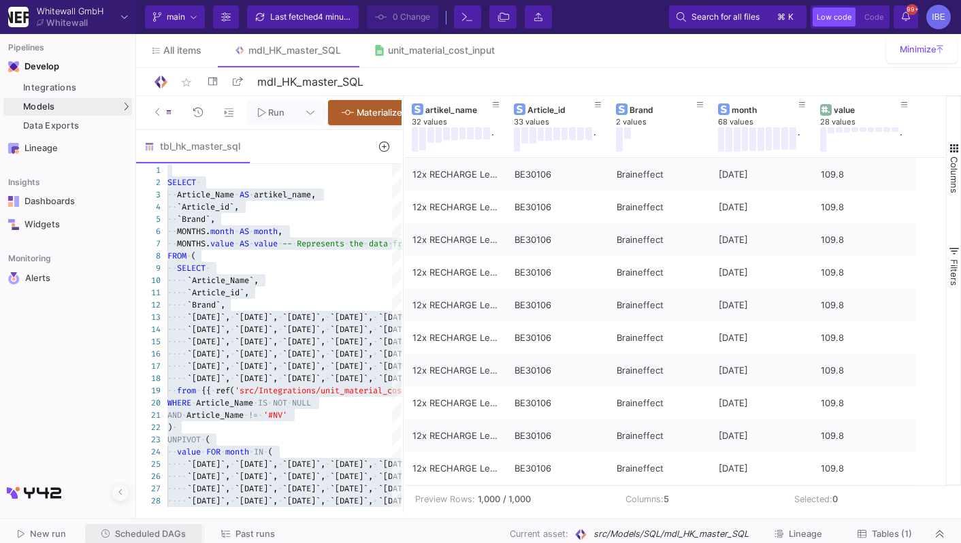
click at [142, 539] on span "Scheduled DAGs" at bounding box center [150, 534] width 71 height 10
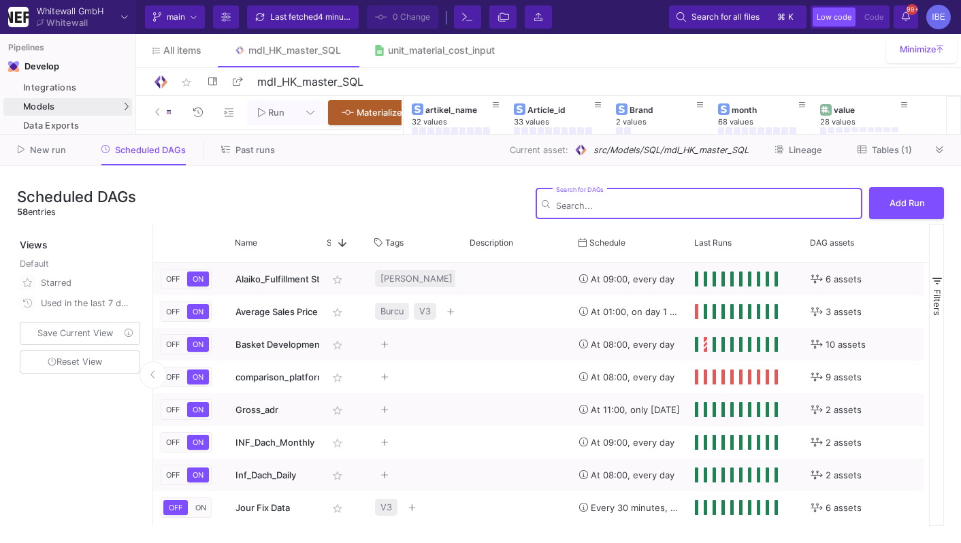
click at [929, 153] on div "Current asset: src/Models/SQL/mdl_HK_master_SQL Lineage Tables (1)" at bounding box center [611, 150] width 637 height 21
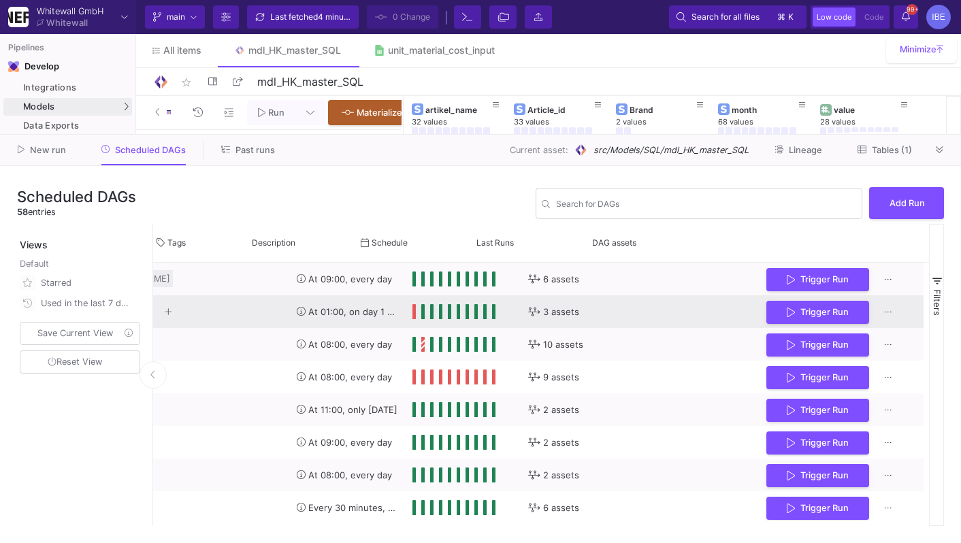
scroll to position [0, 288]
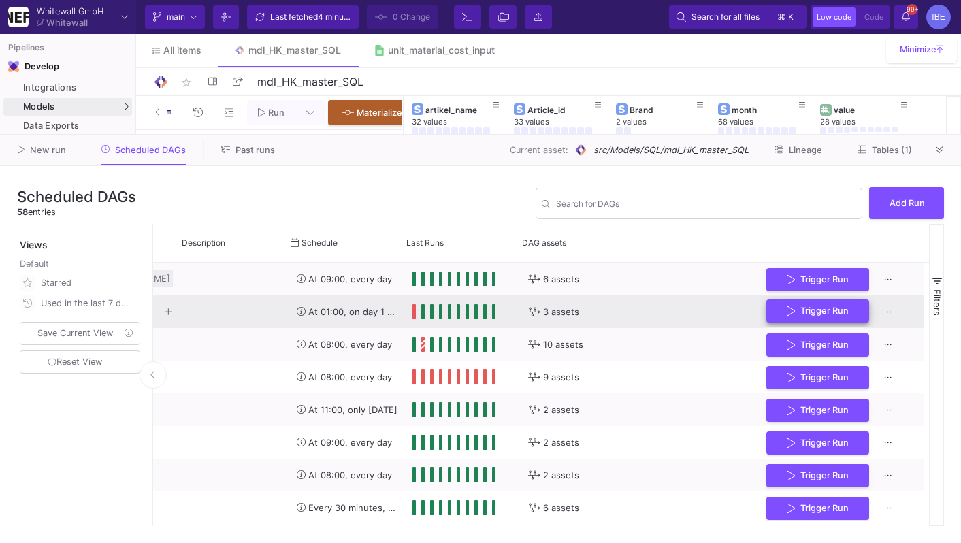
click at [801, 313] on span "Trigger Run" at bounding box center [825, 311] width 48 height 10
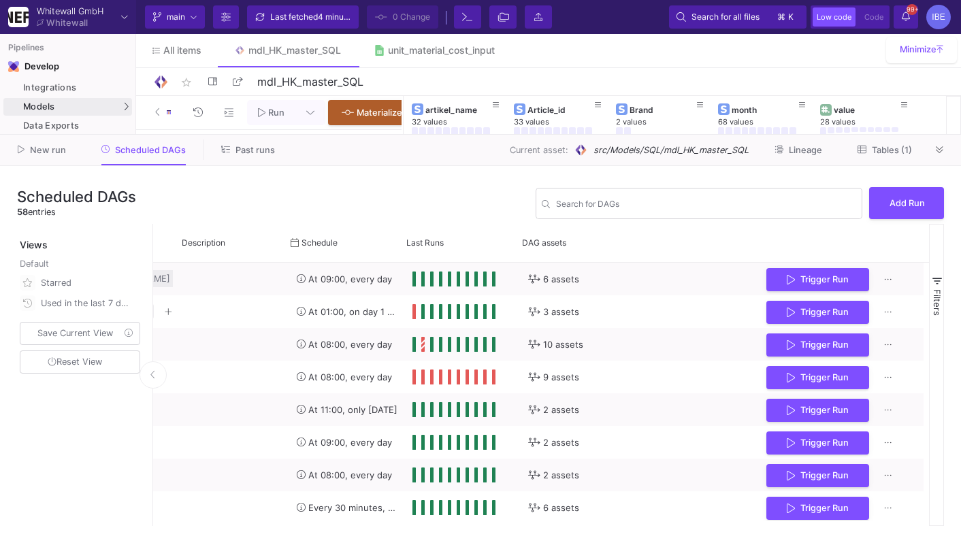
click at [931, 159] on div at bounding box center [940, 150] width 20 height 20
click at [941, 151] on icon at bounding box center [939, 150] width 7 height 9
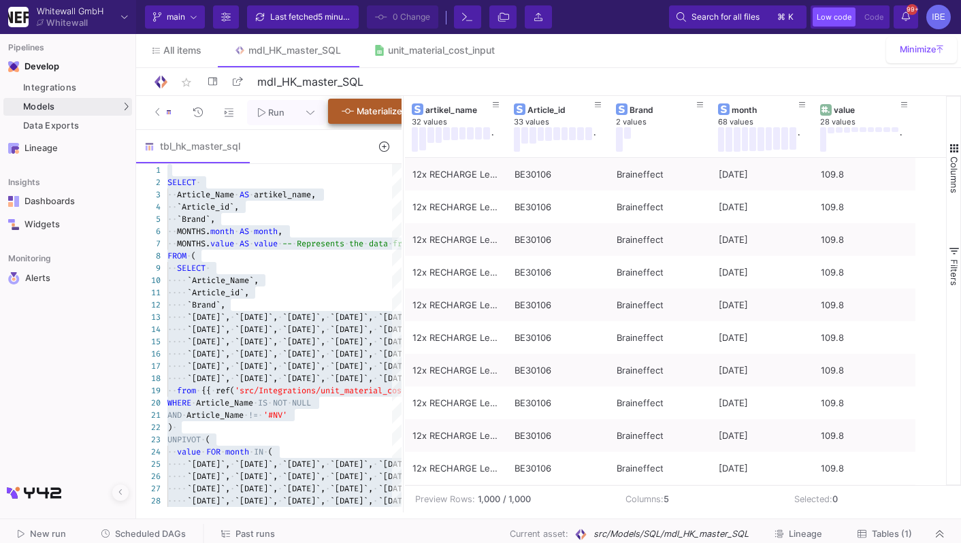
click at [374, 114] on span "Materialize Asset" at bounding box center [393, 111] width 72 height 10
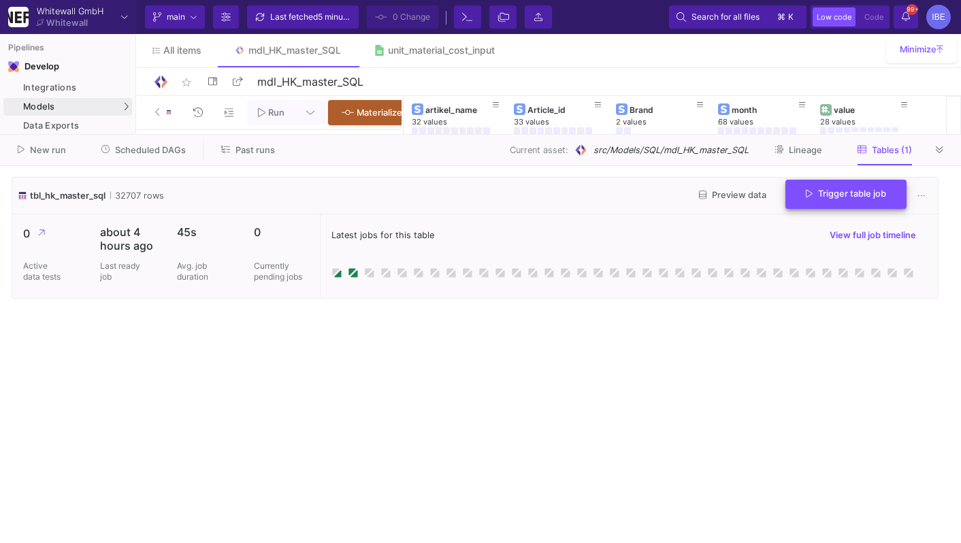
click at [803, 197] on button "Trigger table job" at bounding box center [846, 194] width 121 height 29
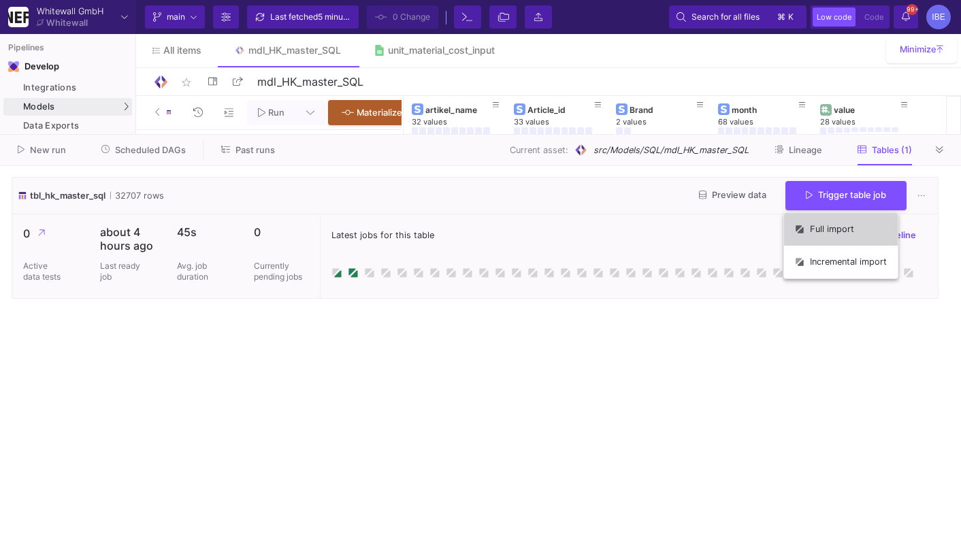
click at [833, 227] on button "Full import" at bounding box center [841, 229] width 114 height 33
click at [334, 289] on div "Latest jobs for this table View full job timeline" at bounding box center [629, 256] width 618 height 84
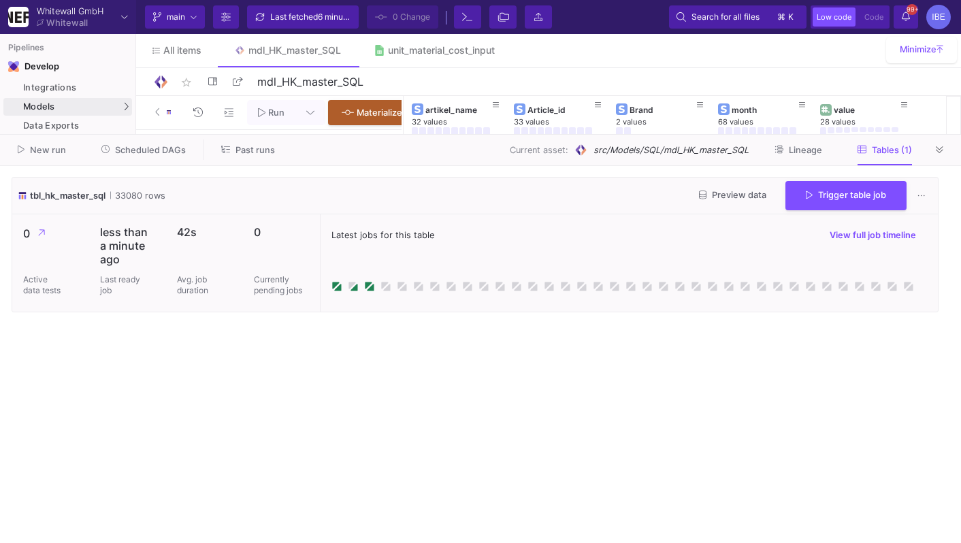
click at [935, 160] on div at bounding box center [940, 150] width 20 height 20
click at [153, 108] on div "UI-Models" at bounding box center [170, 109] width 44 height 11
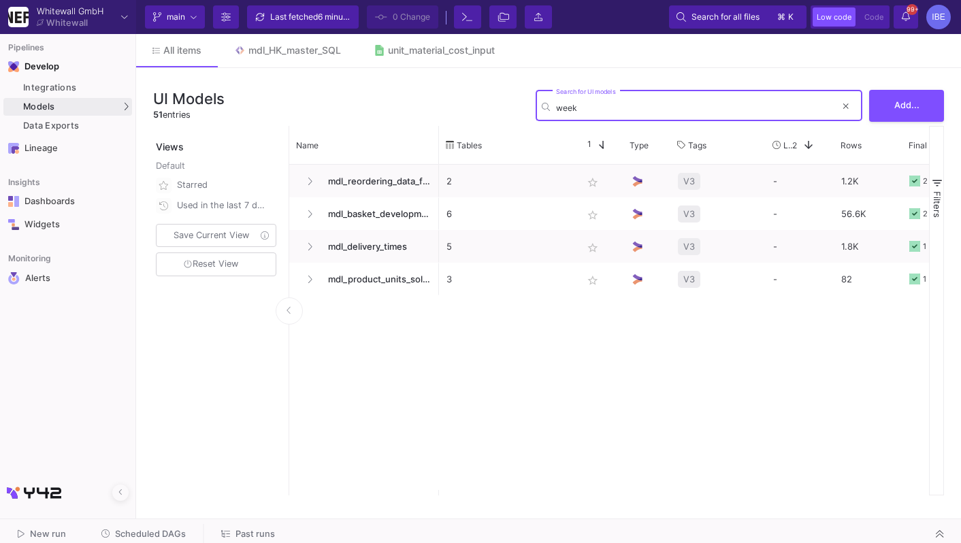
click at [592, 97] on div "week Search for UI models" at bounding box center [696, 104] width 280 height 33
click at [581, 93] on div "week Search for UI models" at bounding box center [696, 104] width 280 height 33
click at [581, 105] on input "week" at bounding box center [696, 108] width 280 height 10
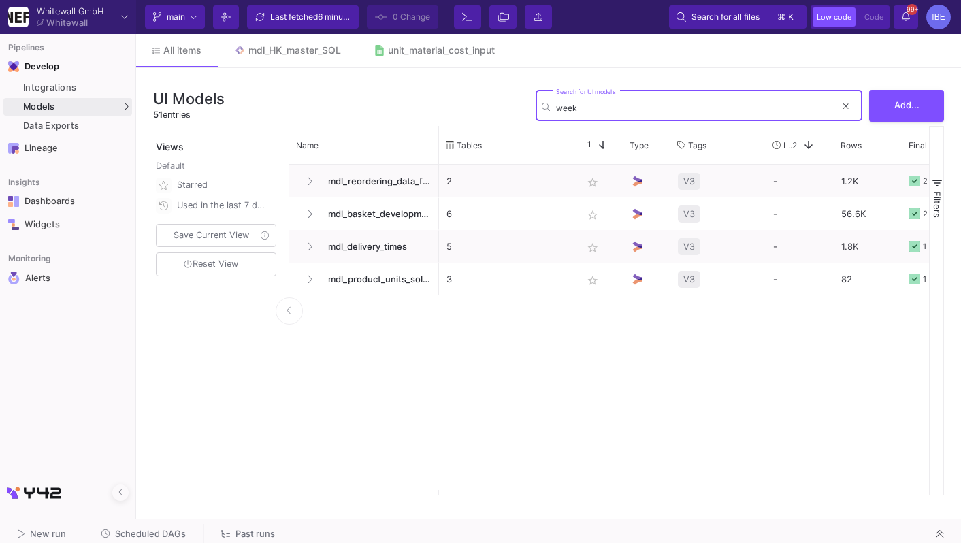
click at [581, 105] on input "week" at bounding box center [696, 108] width 280 height 10
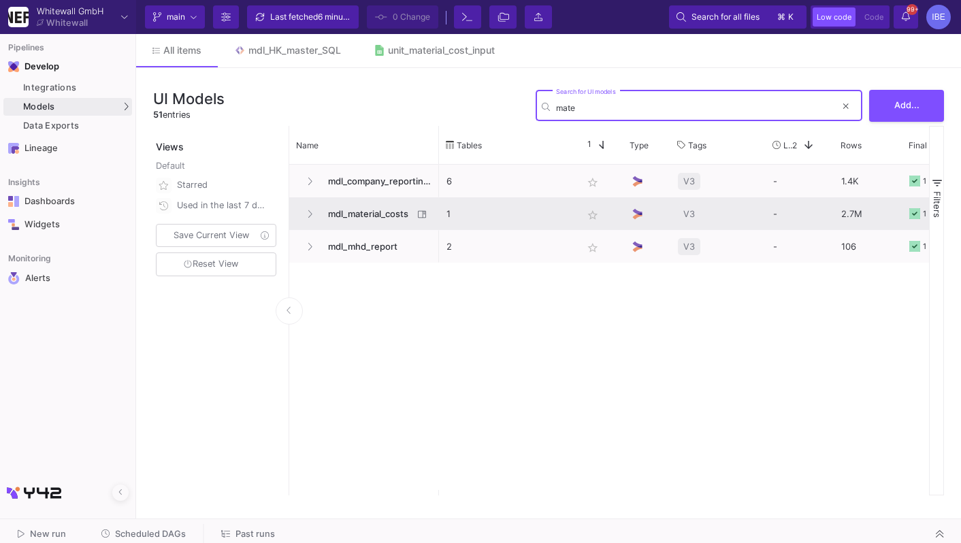
type input "mate"
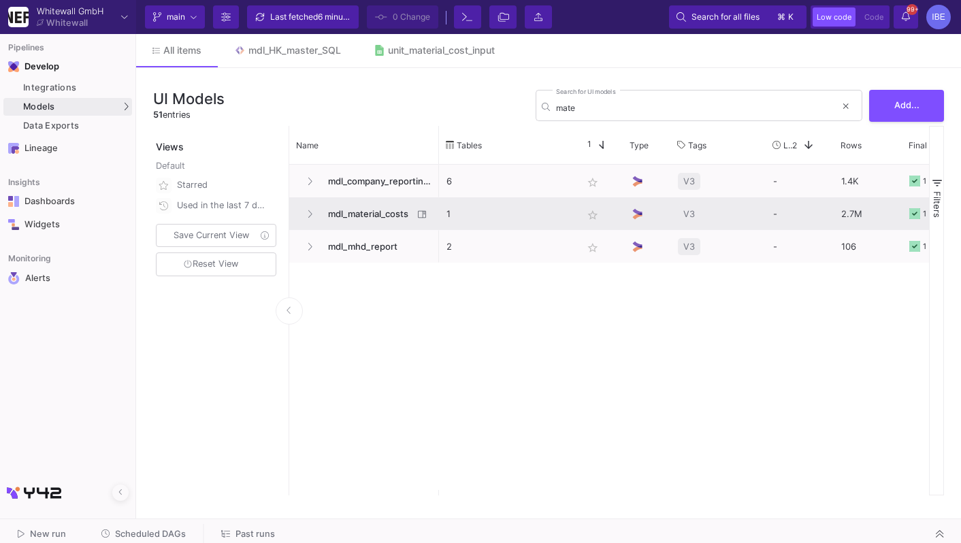
click at [307, 225] on div "mdl_material_costs" at bounding box center [364, 214] width 135 height 32
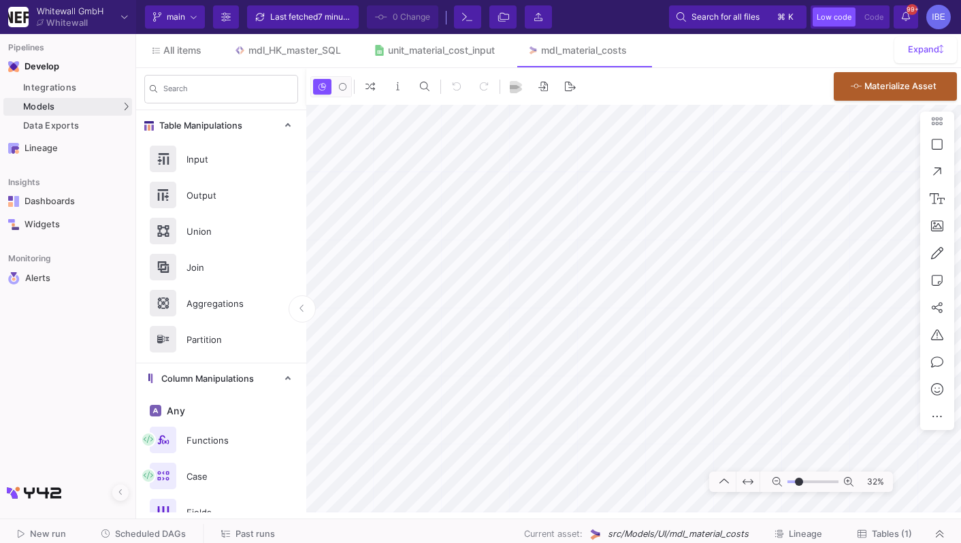
type input "-15"
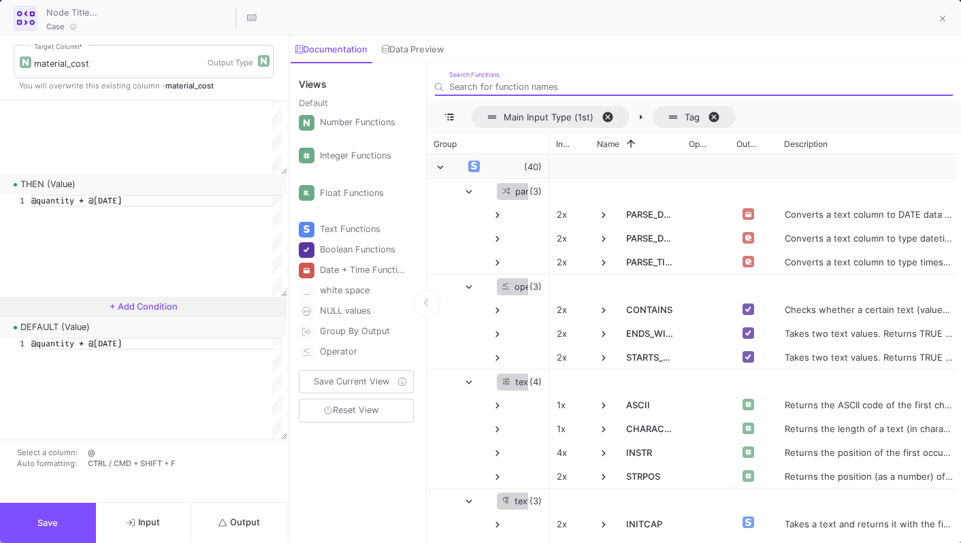
scroll to position [10283, 0]
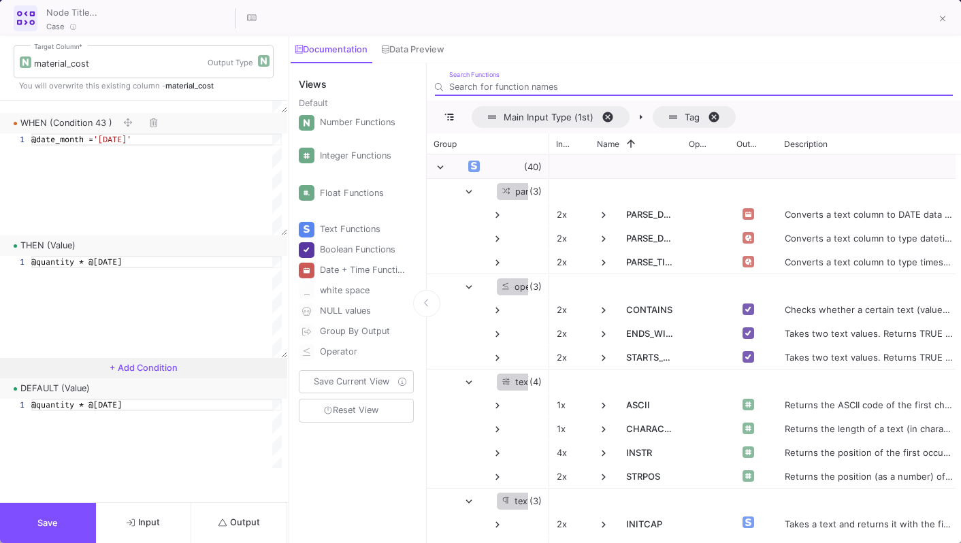
click at [141, 368] on span "+ Add Condition" at bounding box center [144, 368] width 68 height 10
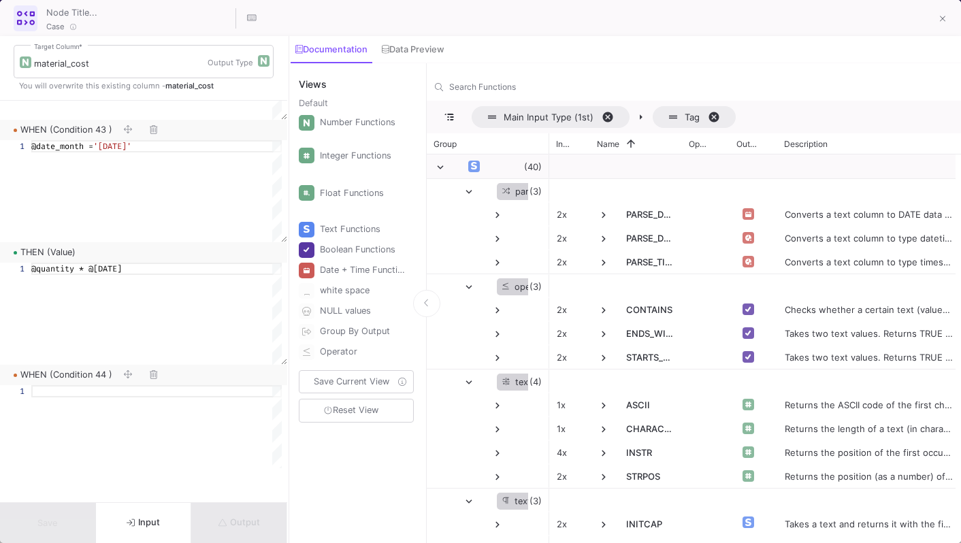
scroll to position [10265, 0]
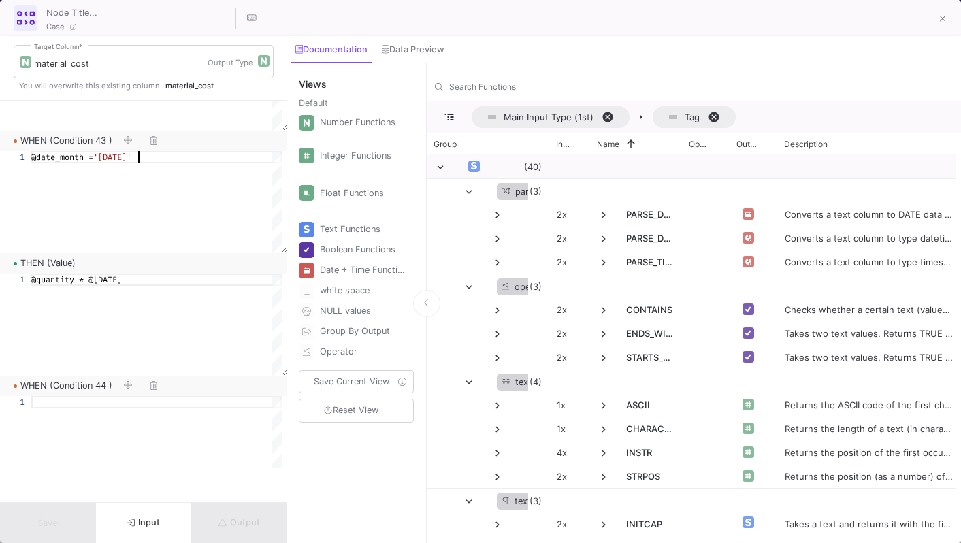
click at [138, 157] on div at bounding box center [138, 157] width 1 height 12
click at [129, 404] on div at bounding box center [156, 402] width 251 height 12
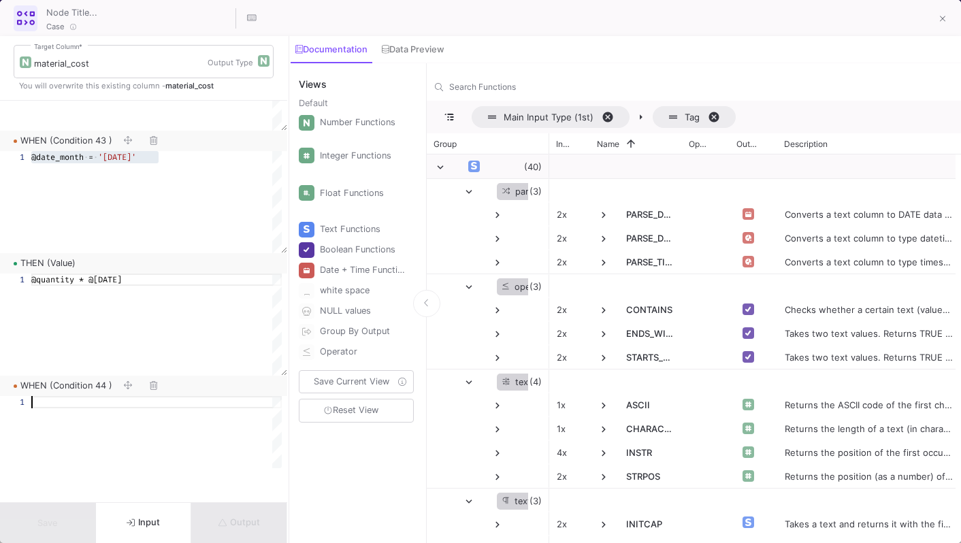
paste textarea "@date_month = '[DATE]'"
click at [131, 403] on span "'[DATE]'" at bounding box center [112, 402] width 38 height 11
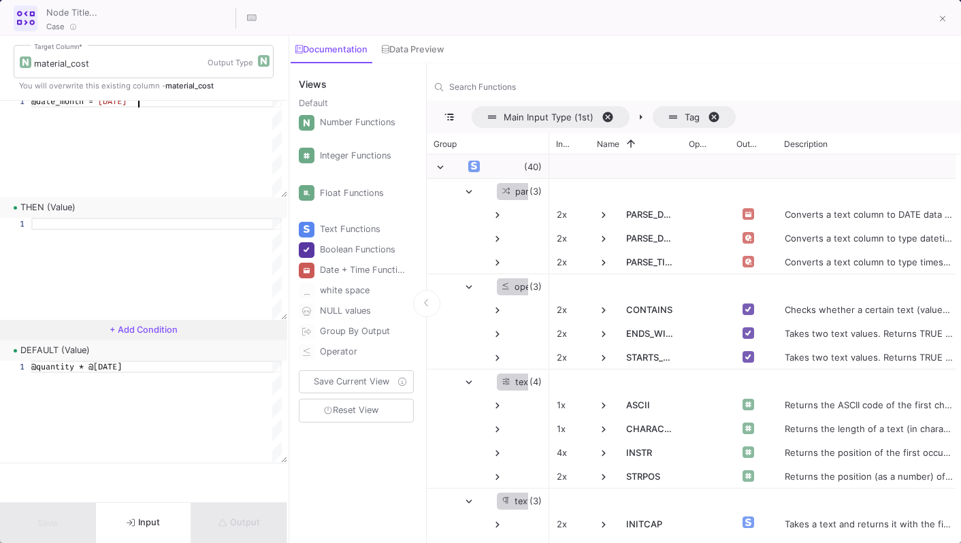
scroll to position [10518, 0]
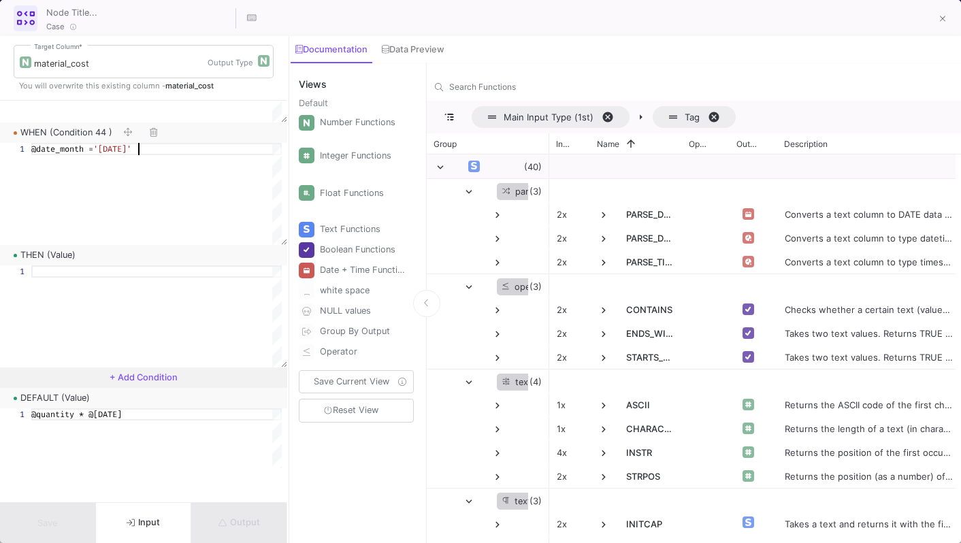
type textarea "@date_month = '[DATE]'"
click at [153, 281] on div at bounding box center [156, 317] width 251 height 102
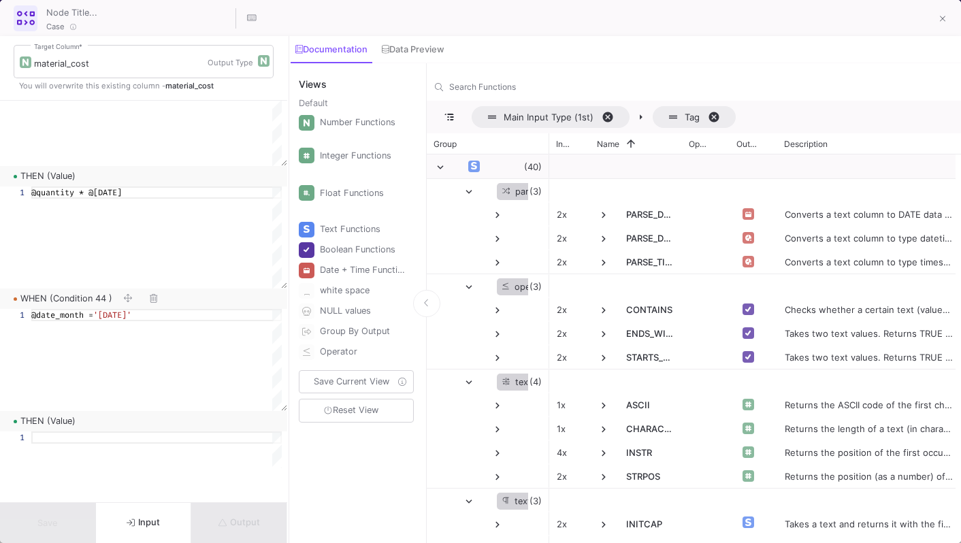
scroll to position [0, 87]
click at [110, 190] on div "1 @quantity * @[DATE] @quantity * @[DATE]" at bounding box center [141, 238] width 282 height 102
click at [95, 447] on div at bounding box center [156, 483] width 251 height 102
paste textarea "@quantity * @[DATE]"
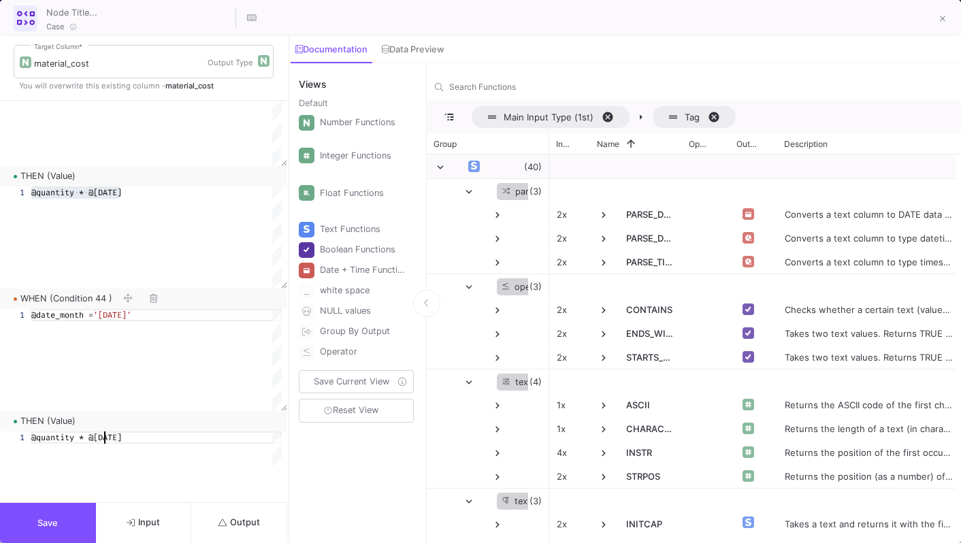
click at [103, 443] on div "@quantity * @[DATE]" at bounding box center [156, 483] width 251 height 102
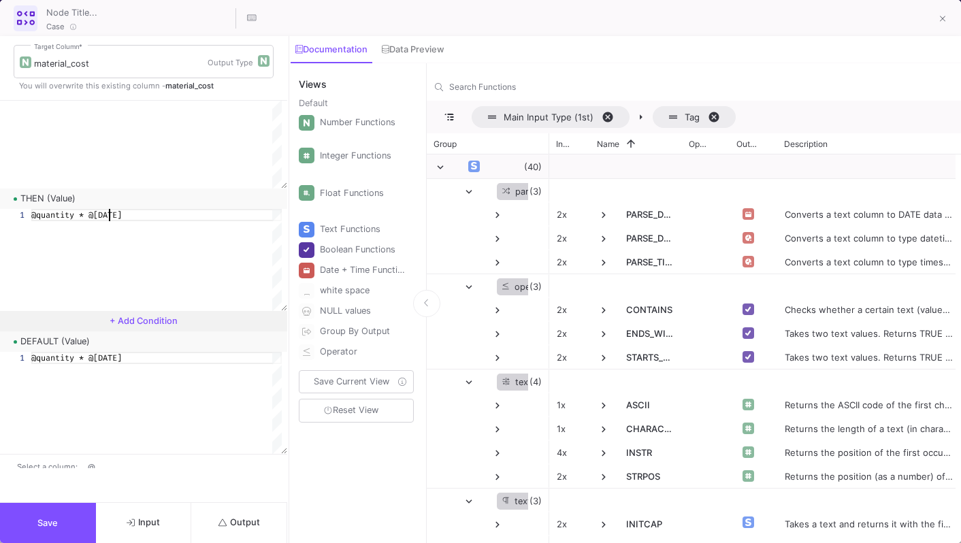
scroll to position [10618, 0]
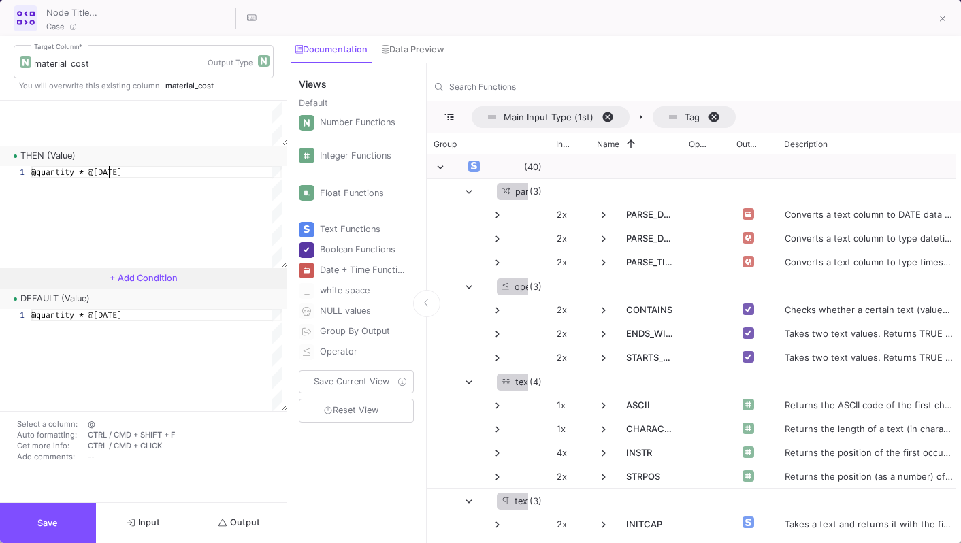
type textarea "@quantity * @[DATE]"
click at [108, 315] on span "@quantity * @[DATE]" at bounding box center [76, 315] width 91 height 11
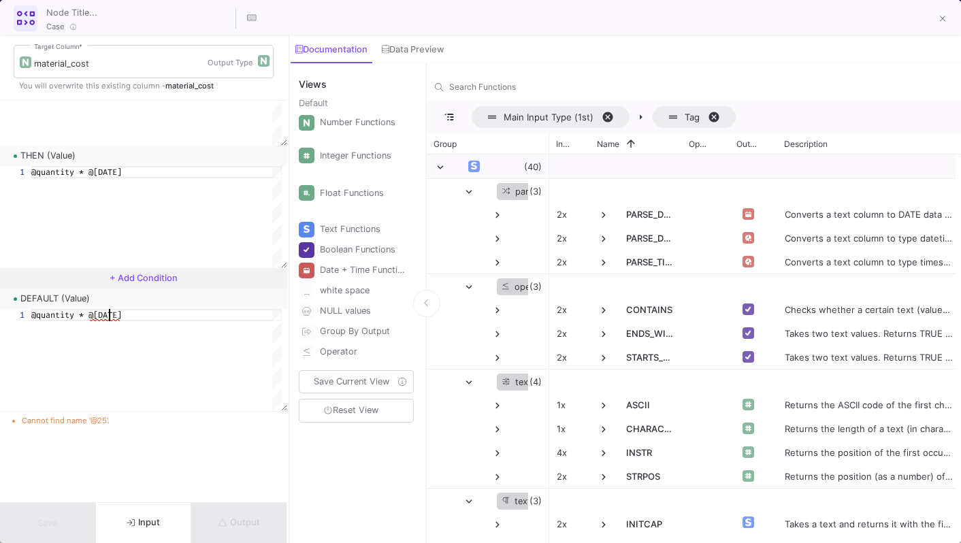
scroll to position [0, 78]
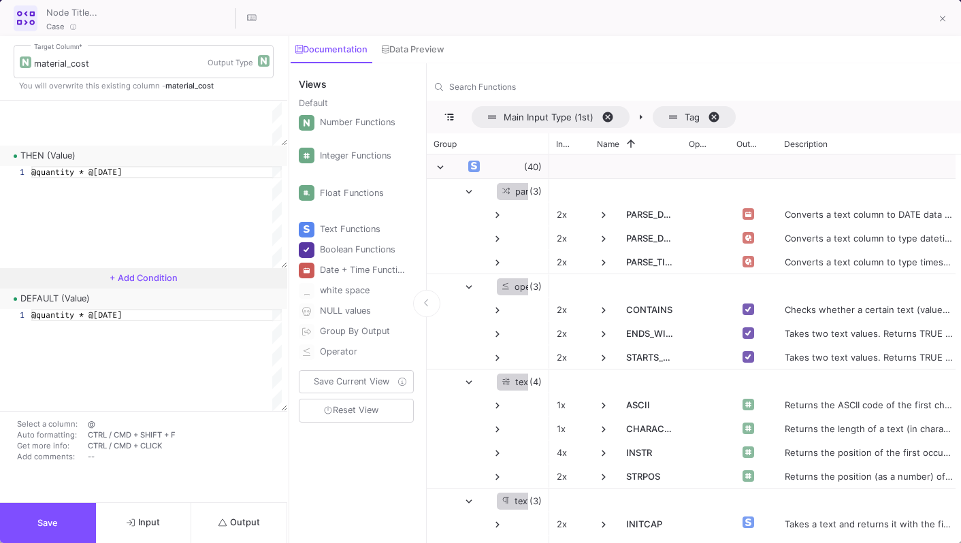
type textarea "@quantity * @[DATE]"
click at [71, 517] on button "Save" at bounding box center [48, 523] width 96 height 40
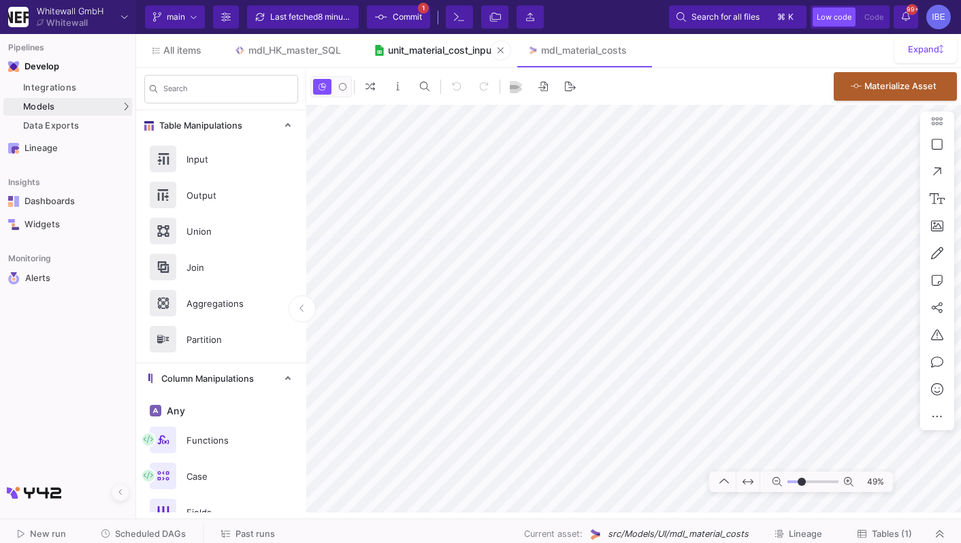
click at [409, 36] on link "unit_material_cost_input" at bounding box center [434, 50] width 154 height 33
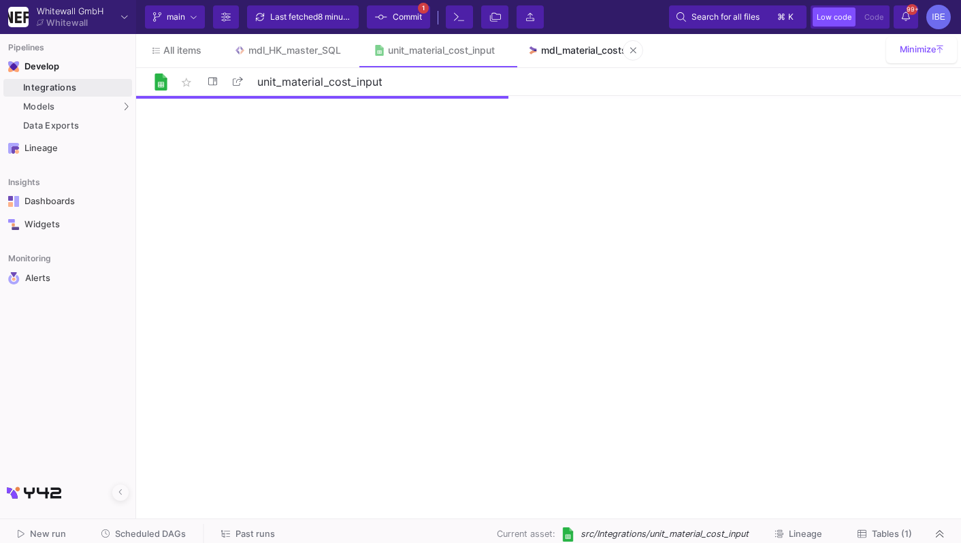
click at [556, 51] on div "mdl_material_costs" at bounding box center [584, 50] width 86 height 11
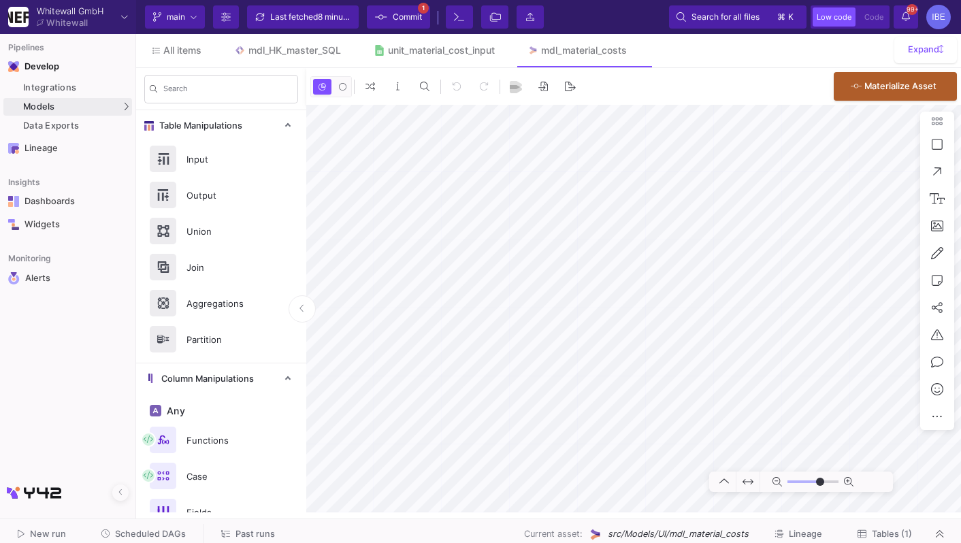
click at [398, 18] on span "Commit" at bounding box center [407, 17] width 29 height 20
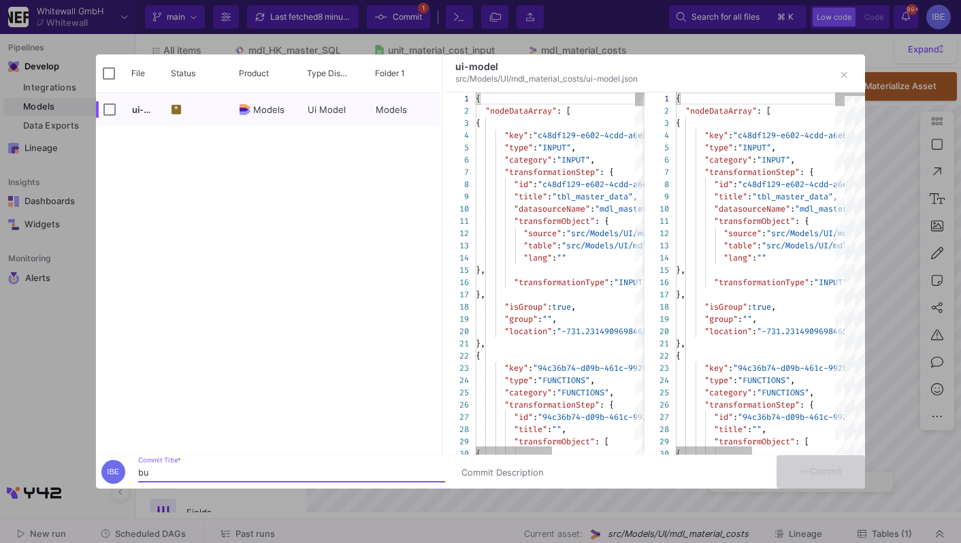
type input "bur"
type input "-24"
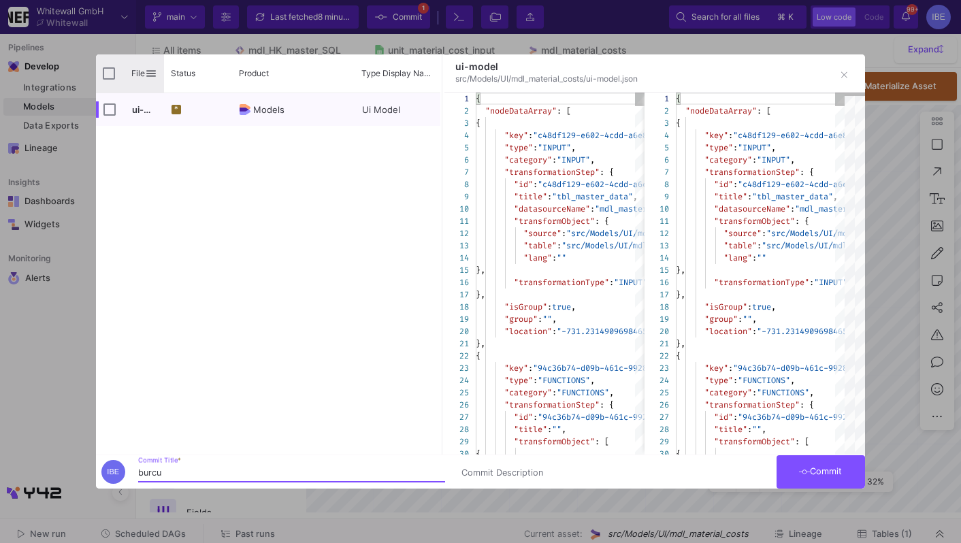
type input "burcu"
click at [106, 74] on input "Press Space to toggle all rows selection (unchecked)" at bounding box center [109, 73] width 12 height 12
checkbox input "true"
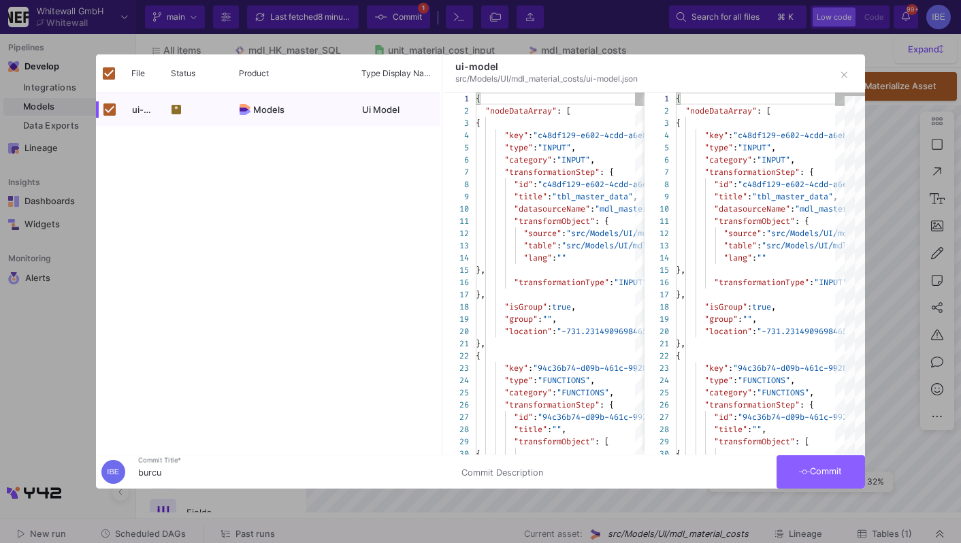
click at [820, 488] on button "Commit" at bounding box center [821, 472] width 89 height 33
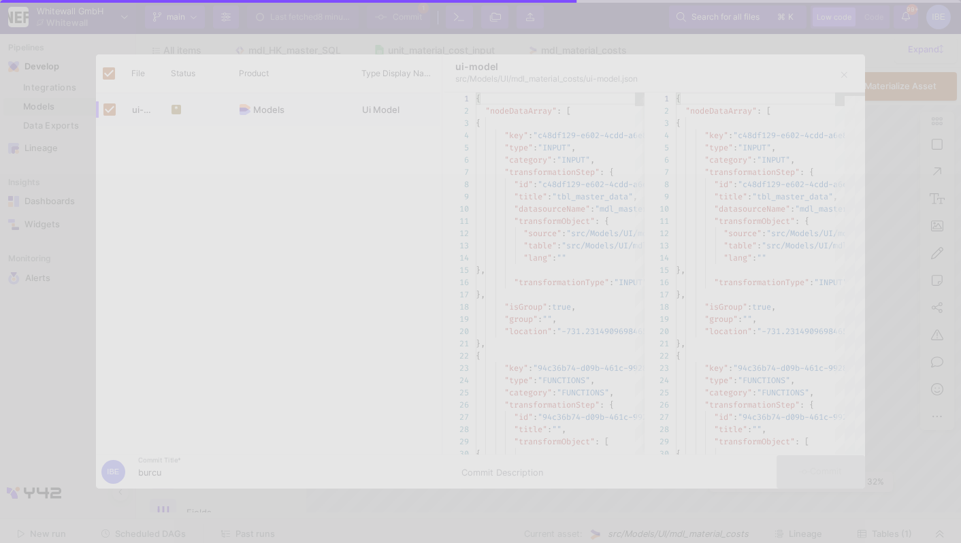
checkbox input "false"
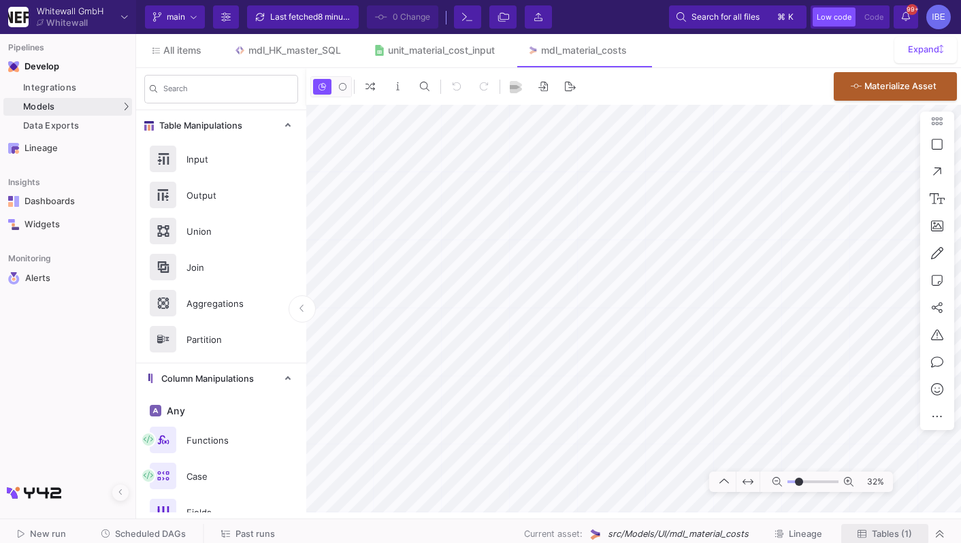
click at [880, 533] on span "Tables (1)" at bounding box center [892, 534] width 40 height 10
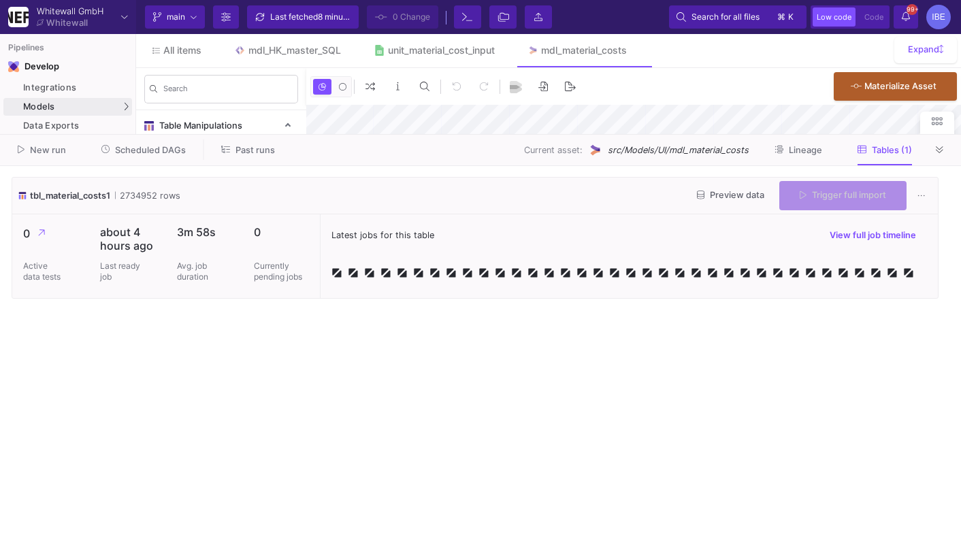
type input "-24"
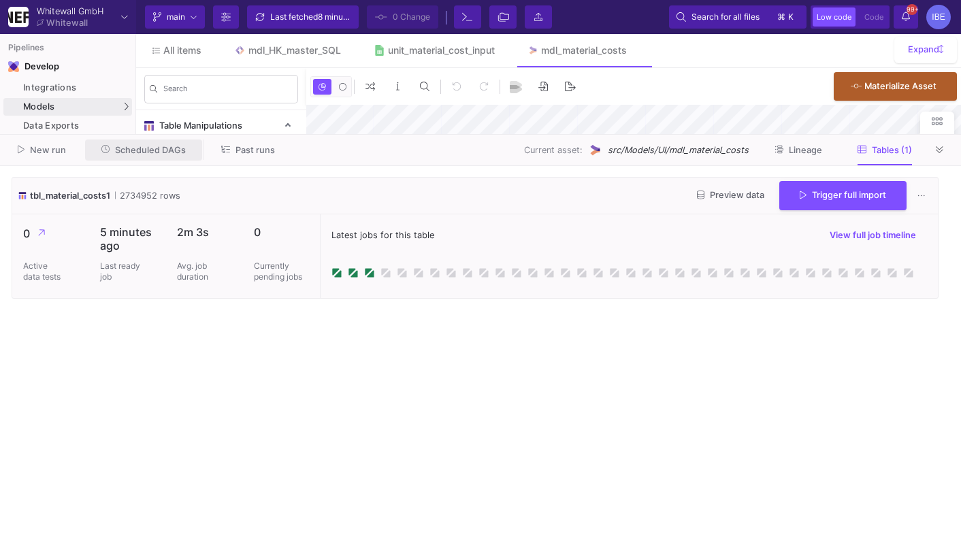
click at [145, 155] on span "Scheduled DAGs" at bounding box center [150, 150] width 71 height 10
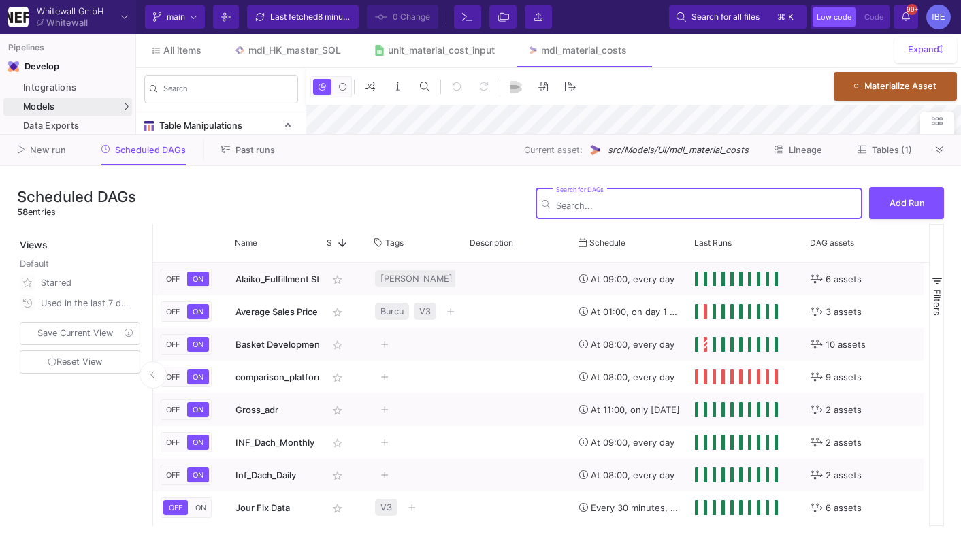
type input "m"
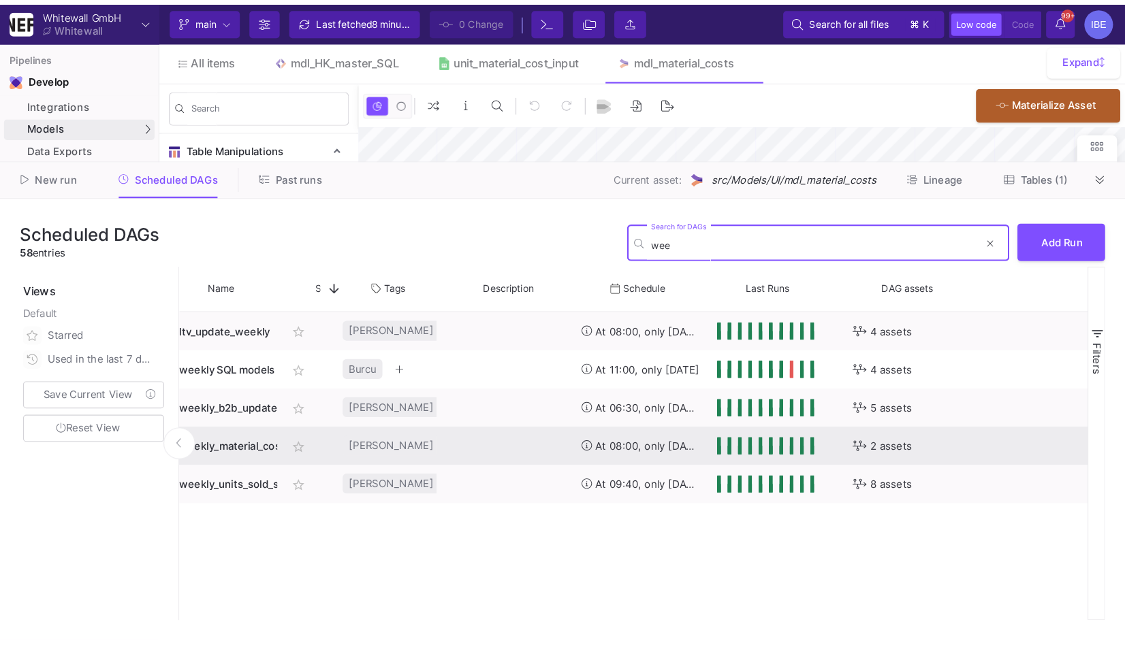
scroll to position [0, 283]
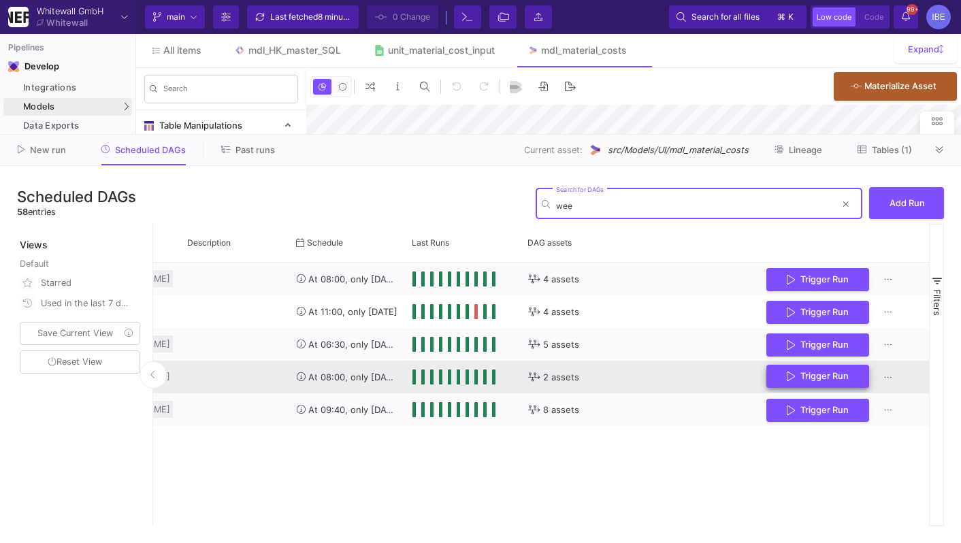
type input "wee"
click at [796, 377] on span "Trigger Run" at bounding box center [818, 376] width 62 height 10
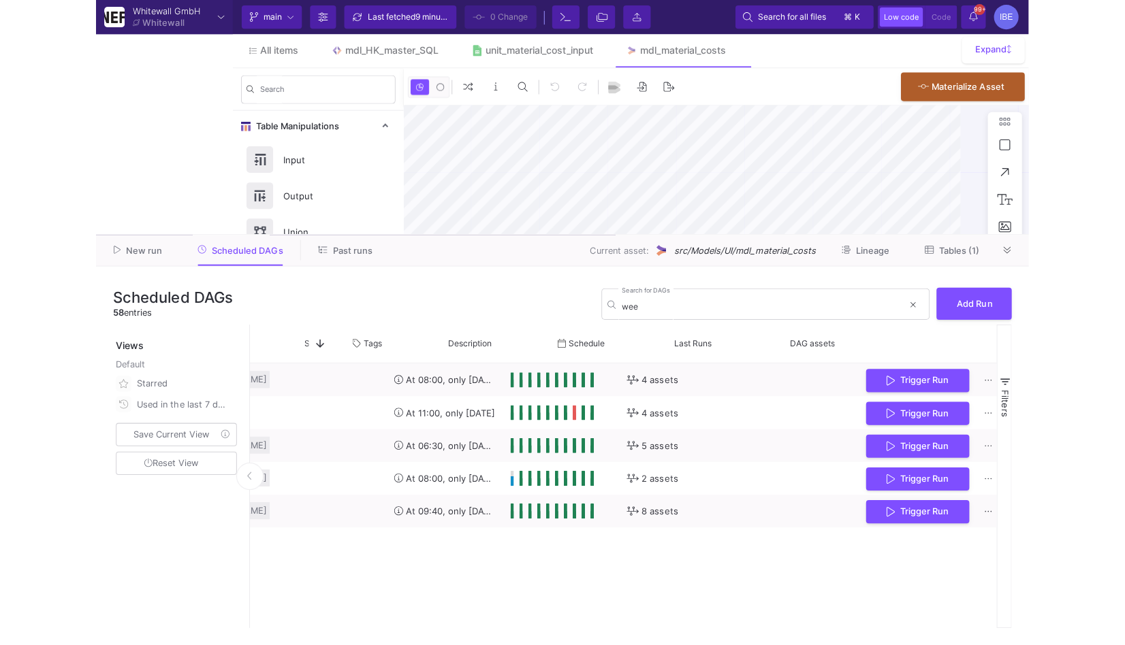
scroll to position [0, 119]
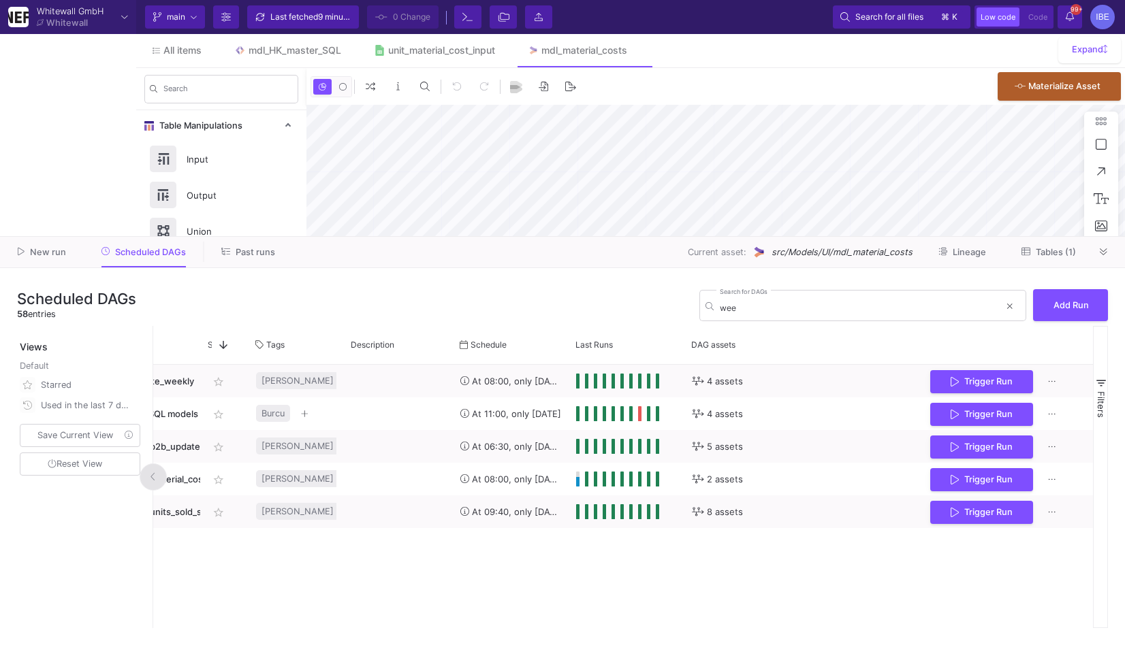
click at [153, 477] on icon at bounding box center [152, 477] width 5 height 9
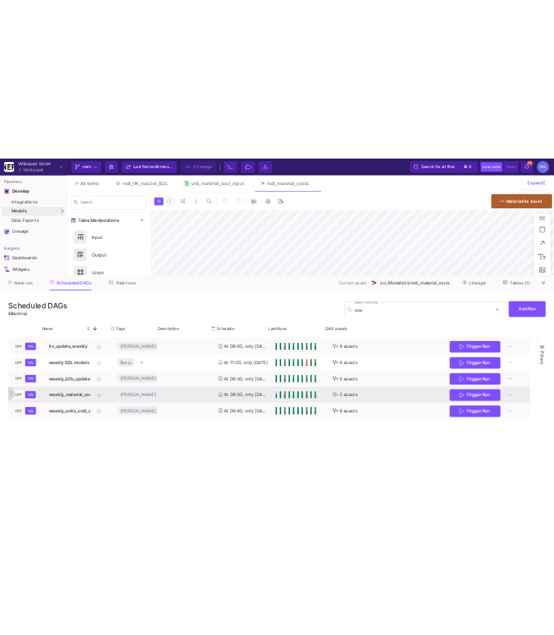
scroll to position [0, 0]
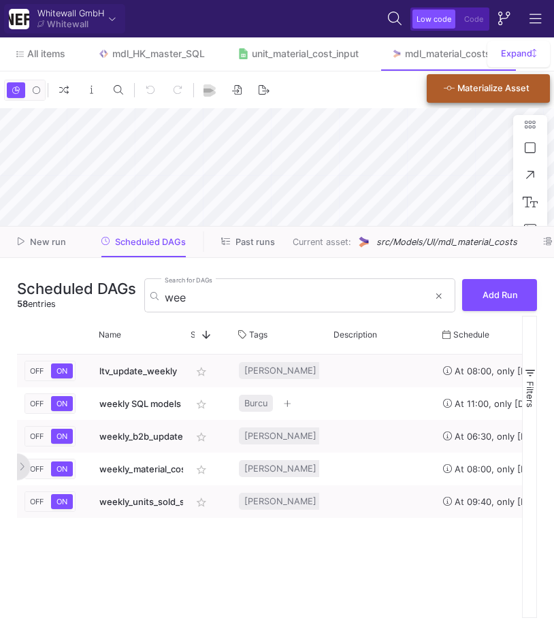
type input "-27"
click at [213, 302] on input "wee" at bounding box center [297, 298] width 264 height 14
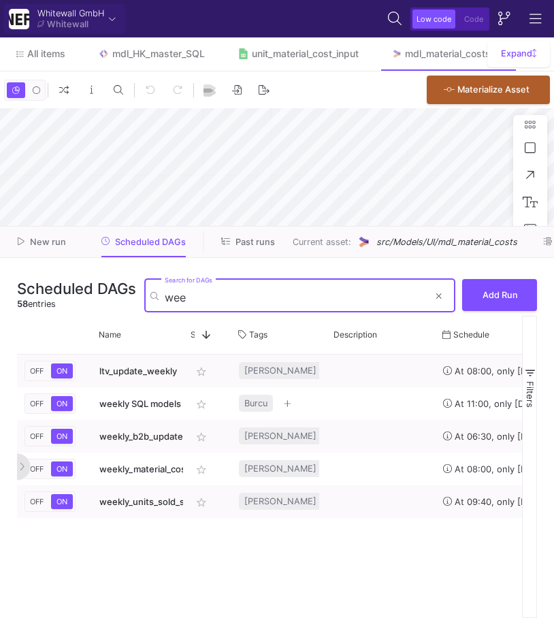
click at [213, 302] on input "wee" at bounding box center [297, 298] width 264 height 14
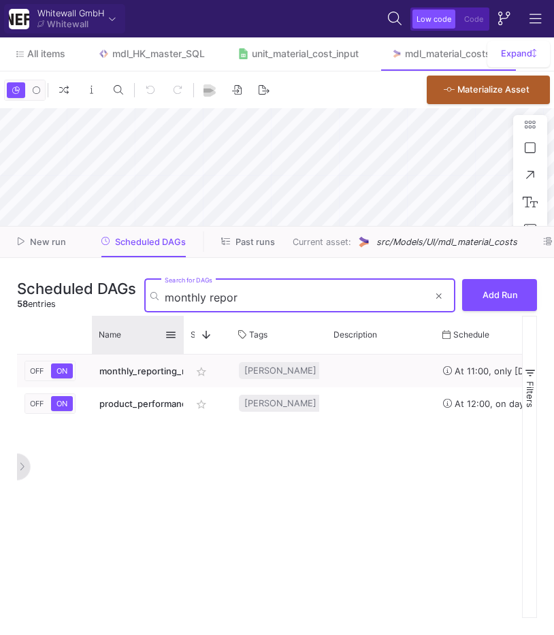
type input "monthly repor"
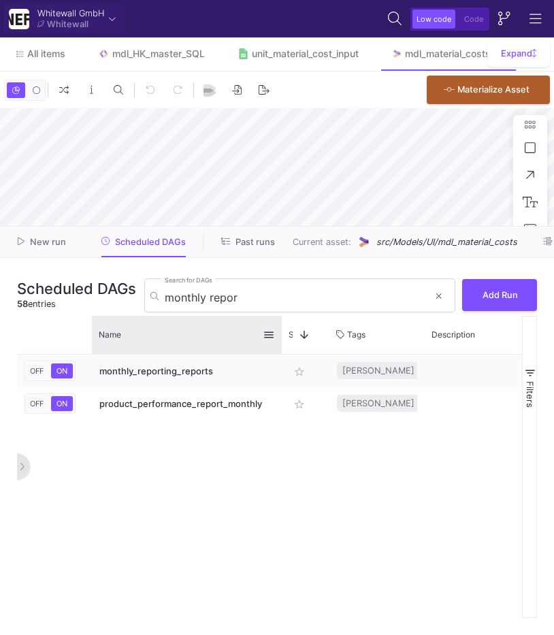
drag, startPoint x: 182, startPoint y: 337, endPoint x: 278, endPoint y: 335, distance: 96.7
click at [279, 335] on div at bounding box center [281, 335] width 5 height 38
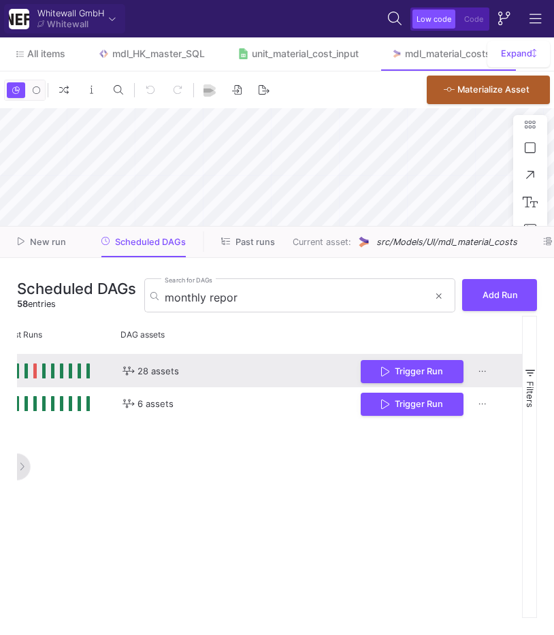
scroll to position [0, 650]
click at [378, 373] on button "Trigger Run" at bounding box center [411, 371] width 103 height 24
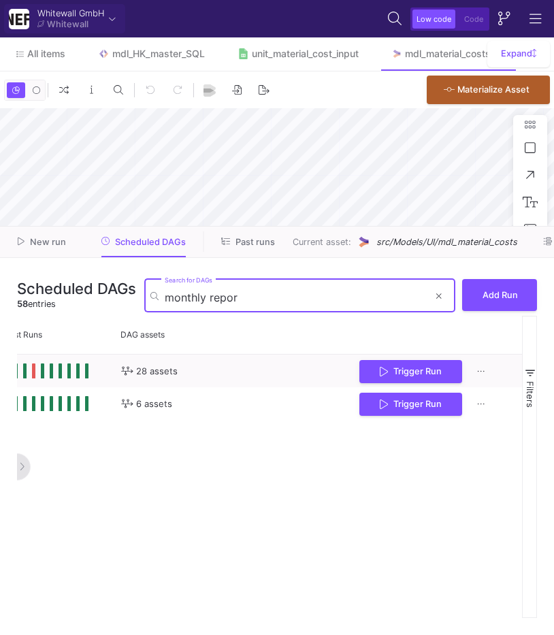
click at [283, 304] on input "monthly repor" at bounding box center [297, 298] width 264 height 14
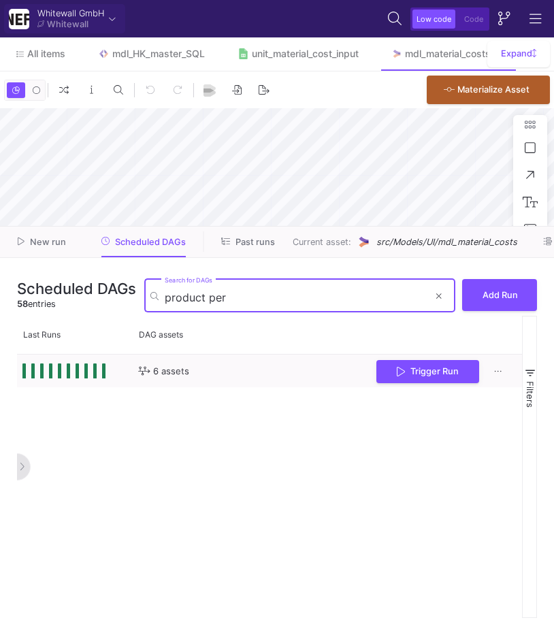
scroll to position [0, 627]
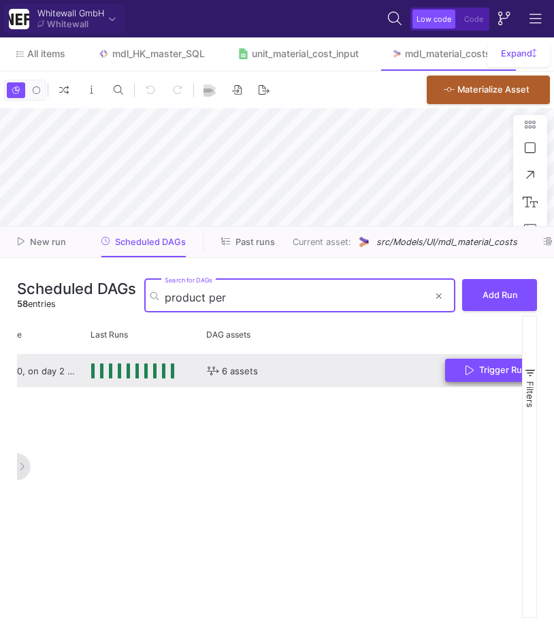
type input "product per"
click at [467, 375] on icon "Press SPACE to select this row." at bounding box center [470, 370] width 8 height 11
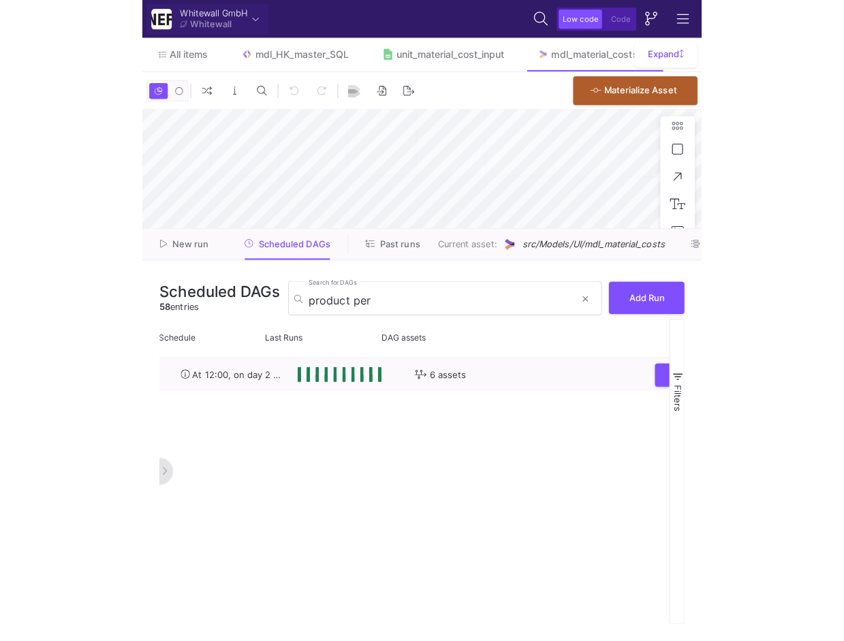
scroll to position [0, 458]
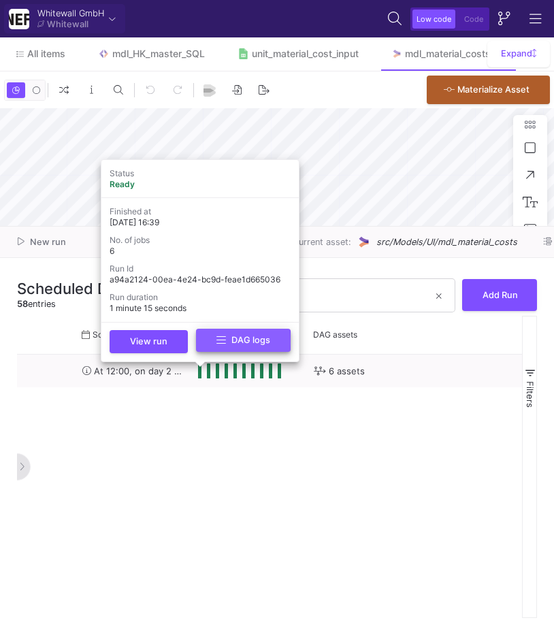
click at [202, 342] on button "DAG logs" at bounding box center [243, 341] width 95 height 24
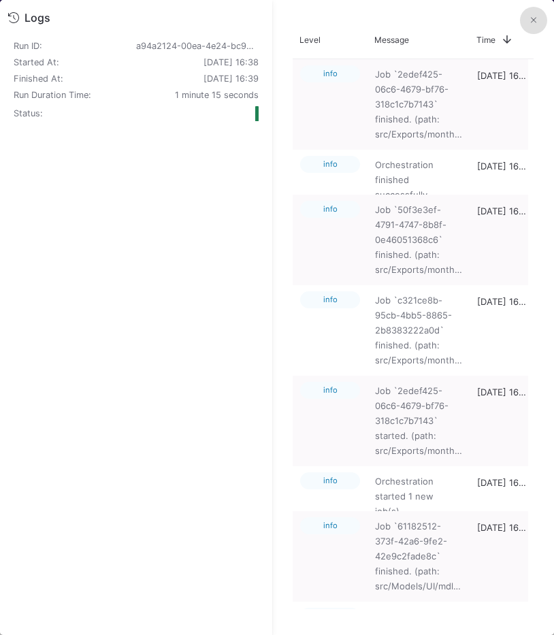
click at [527, 28] on button at bounding box center [533, 20] width 27 height 27
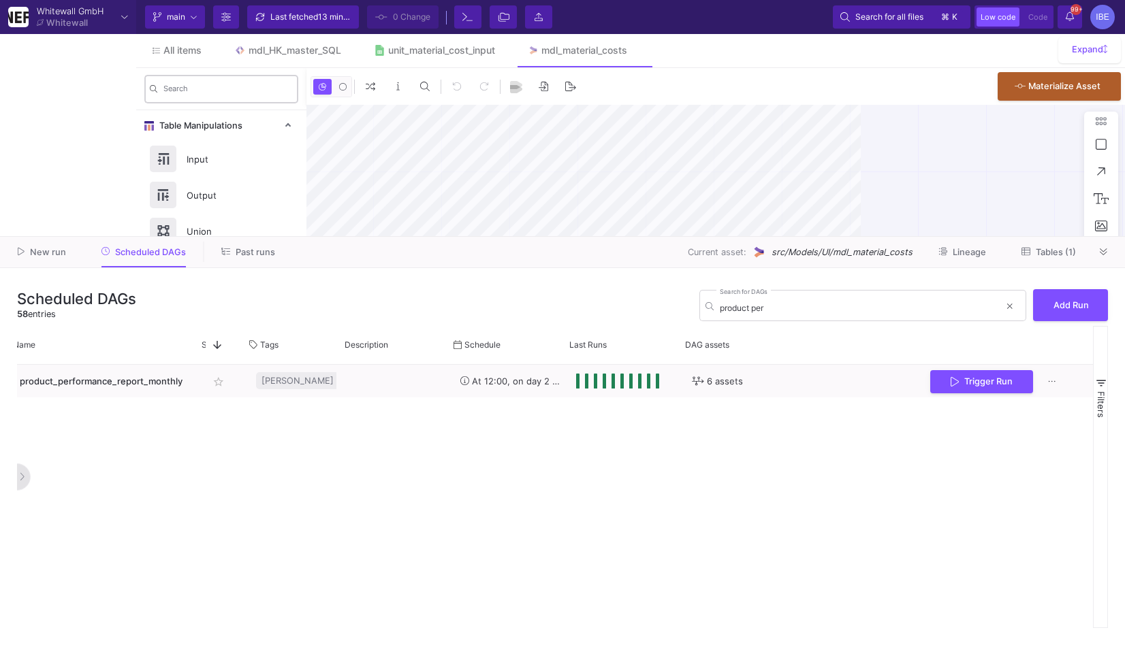
scroll to position [0, 0]
type input "-19"
click at [163, 250] on span "Scheduled DAGs" at bounding box center [150, 252] width 71 height 10
click at [761, 306] on input "product per" at bounding box center [860, 308] width 280 height 10
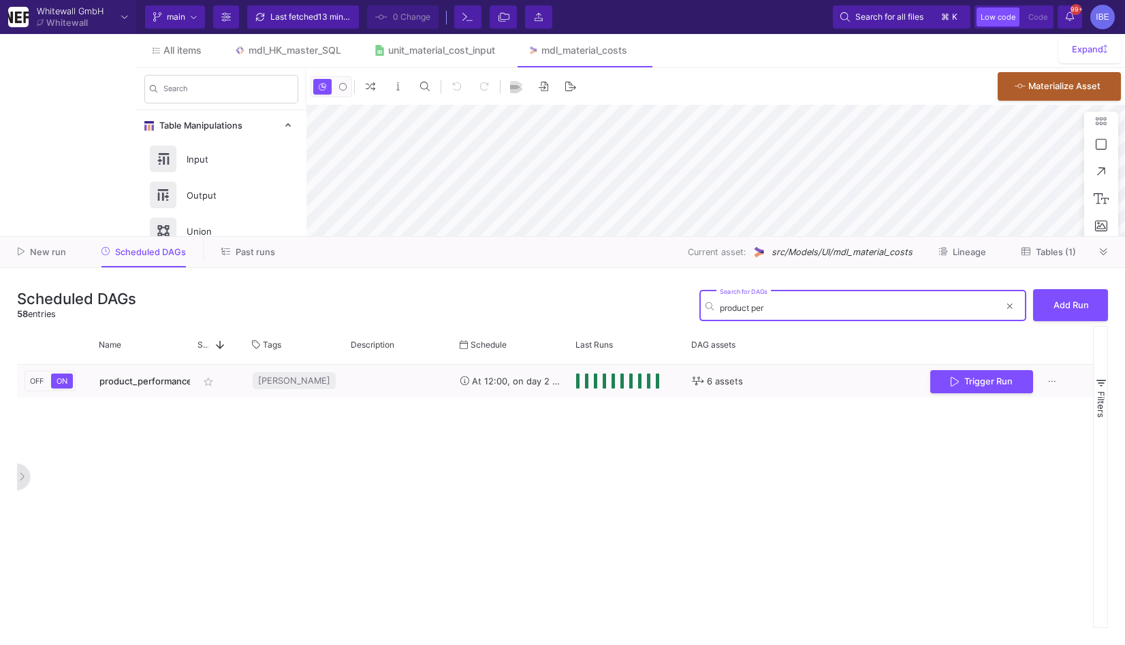
click at [761, 306] on input "product per" at bounding box center [860, 308] width 280 height 10
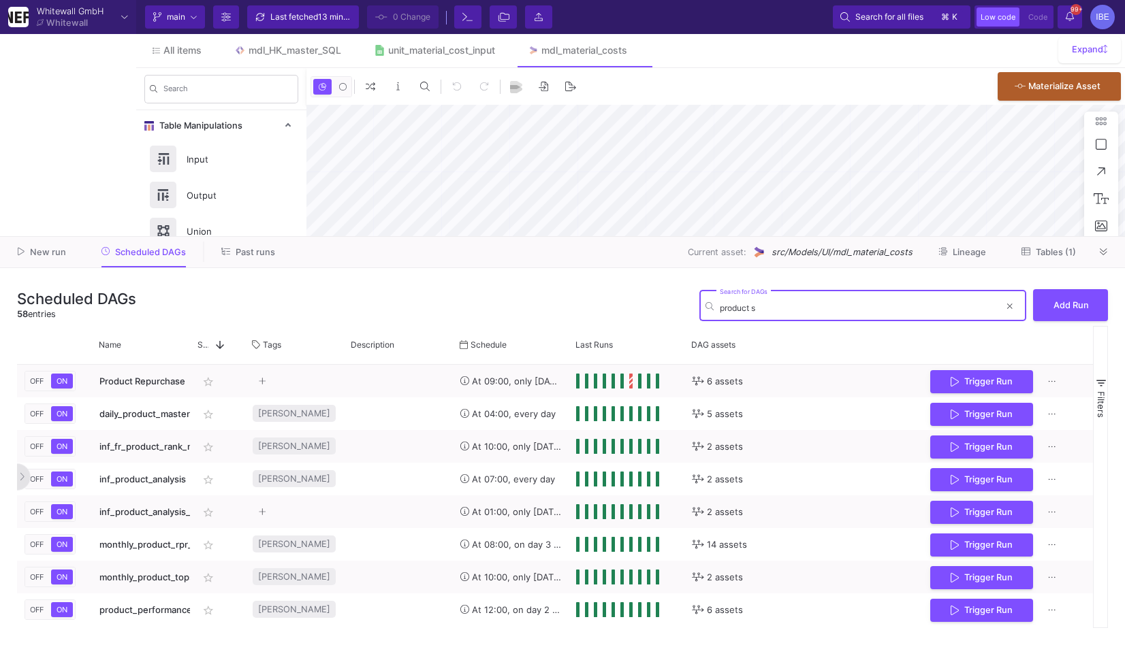
click at [761, 306] on input "product s" at bounding box center [860, 308] width 280 height 10
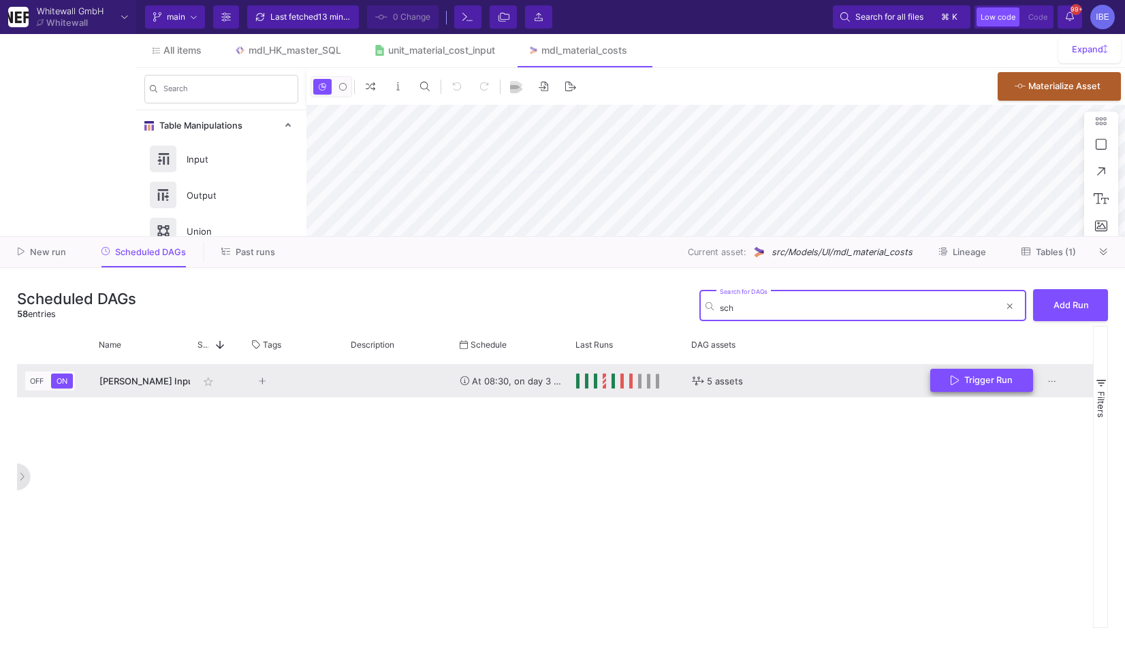
type input "sch"
click at [949, 383] on button "Trigger Run" at bounding box center [981, 381] width 103 height 24
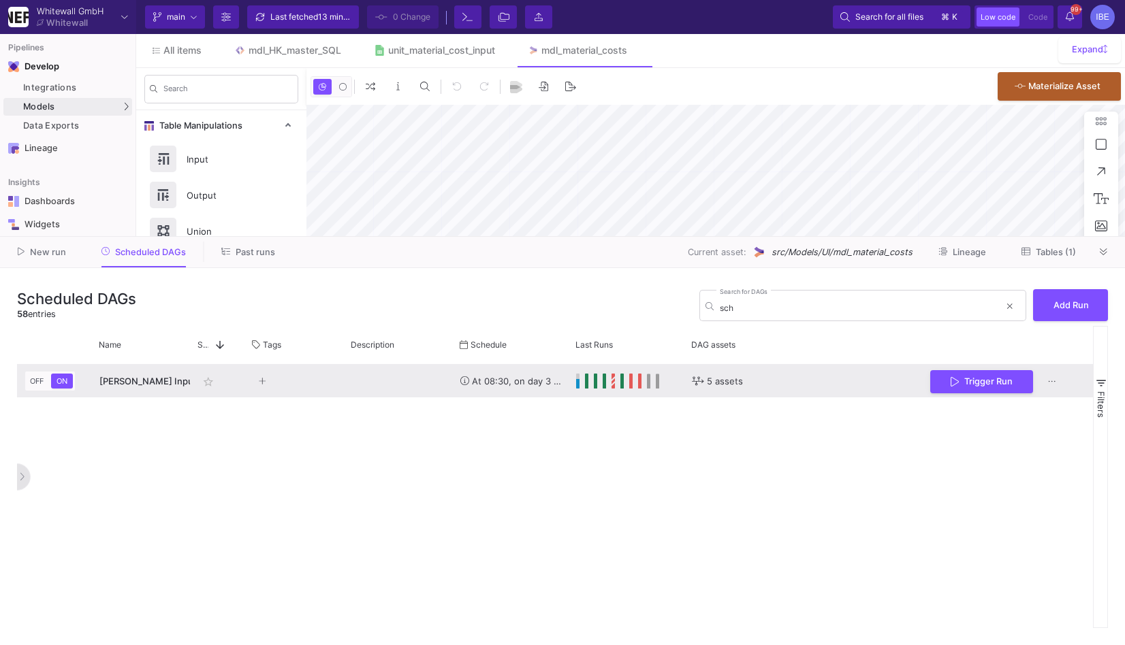
click at [443, 380] on div "Press SPACE to select this row." at bounding box center [398, 381] width 109 height 33
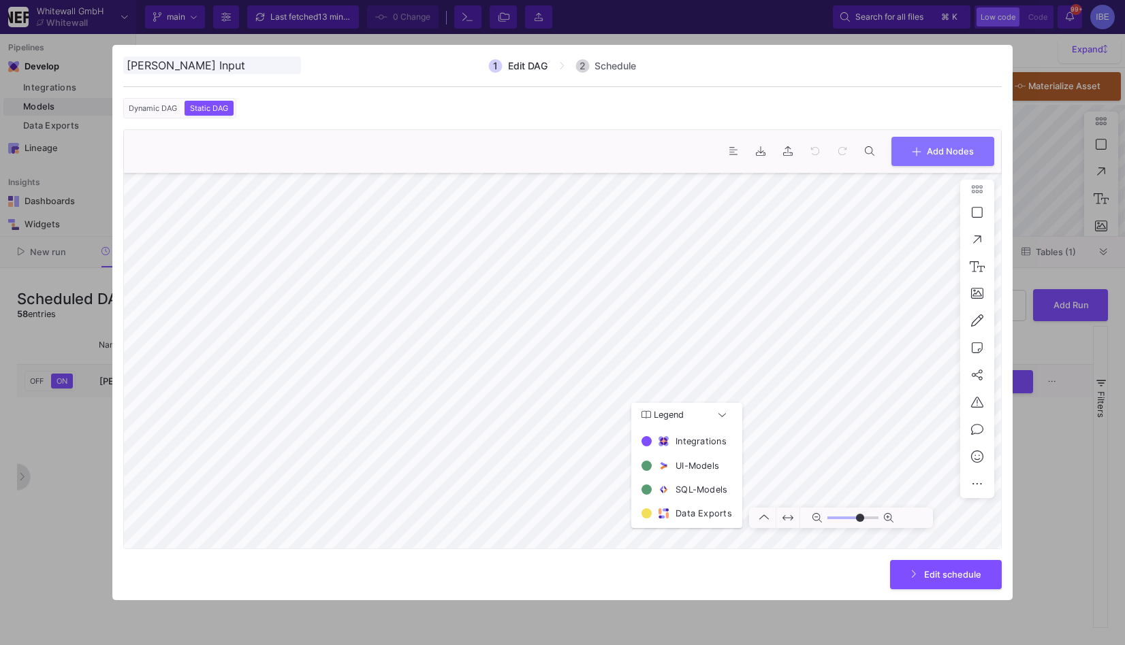
type input "0"
click at [961, 533] on div at bounding box center [562, 322] width 1125 height 645
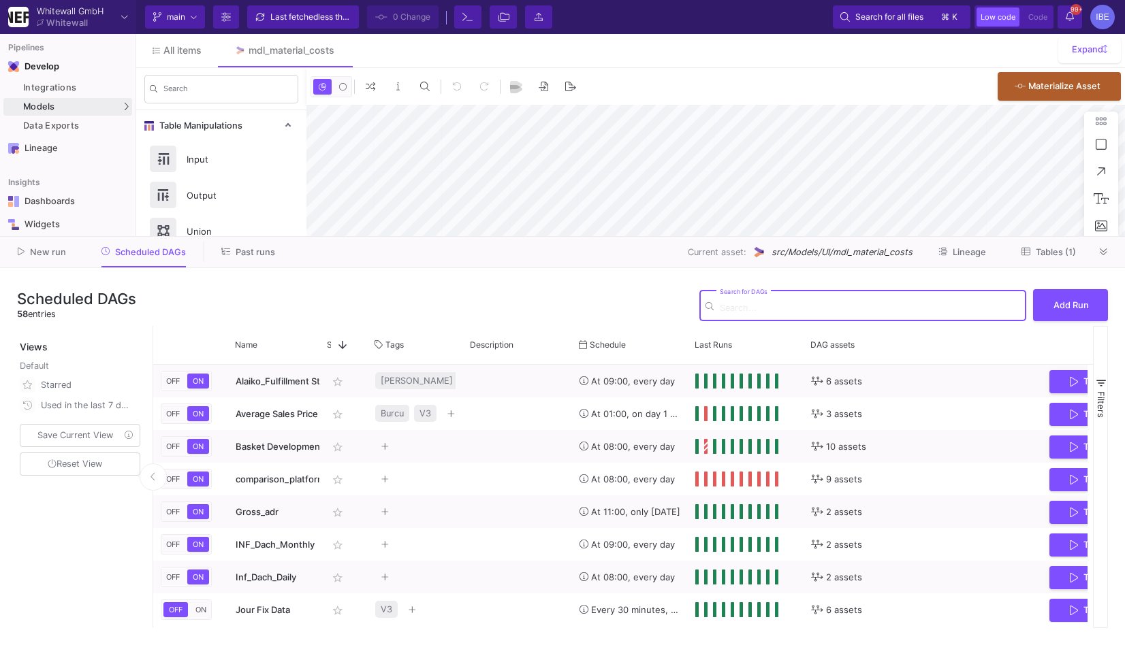
type input "-19"
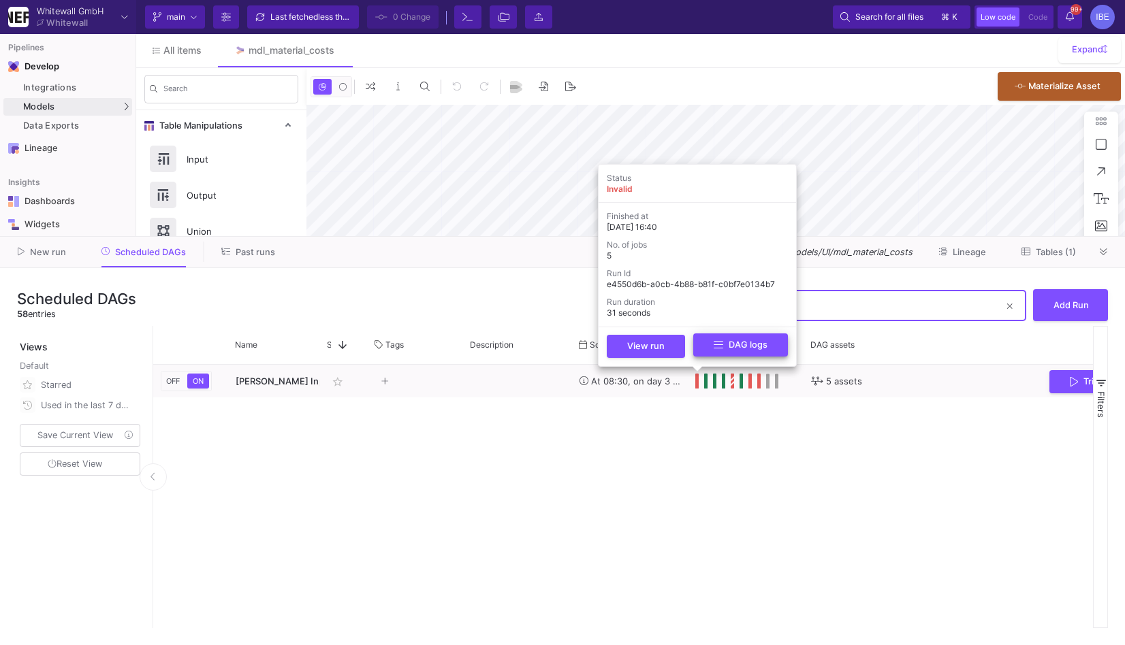
type input "sch"
click at [710, 349] on button "DAG logs" at bounding box center [740, 346] width 95 height 24
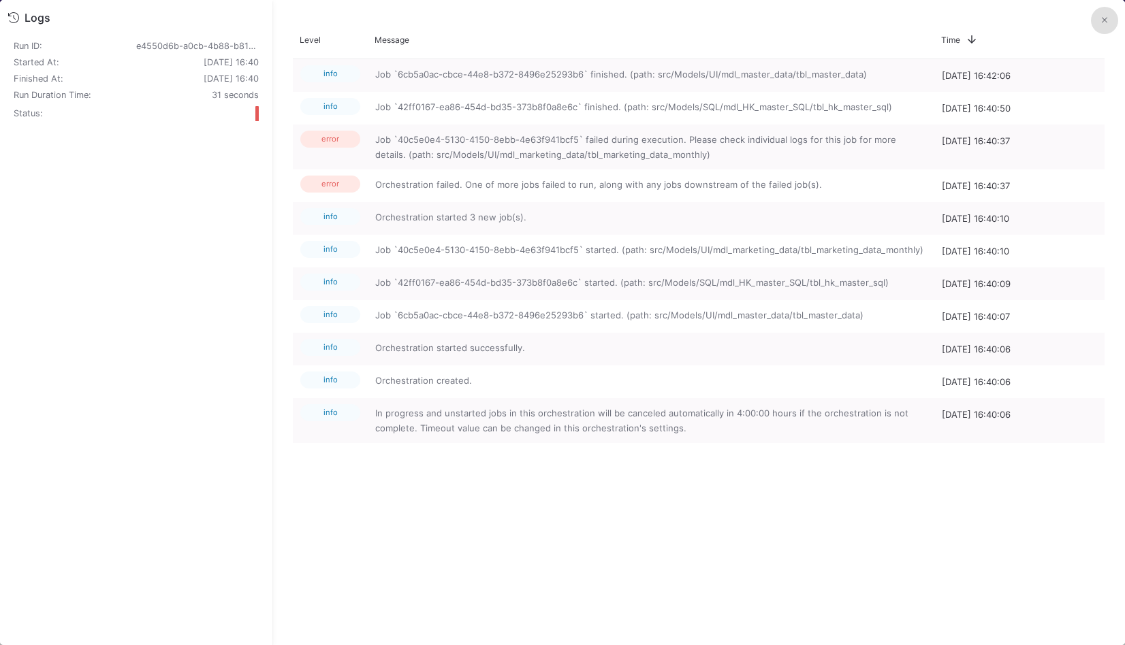
click at [1100, 19] on button at bounding box center [1104, 20] width 27 height 27
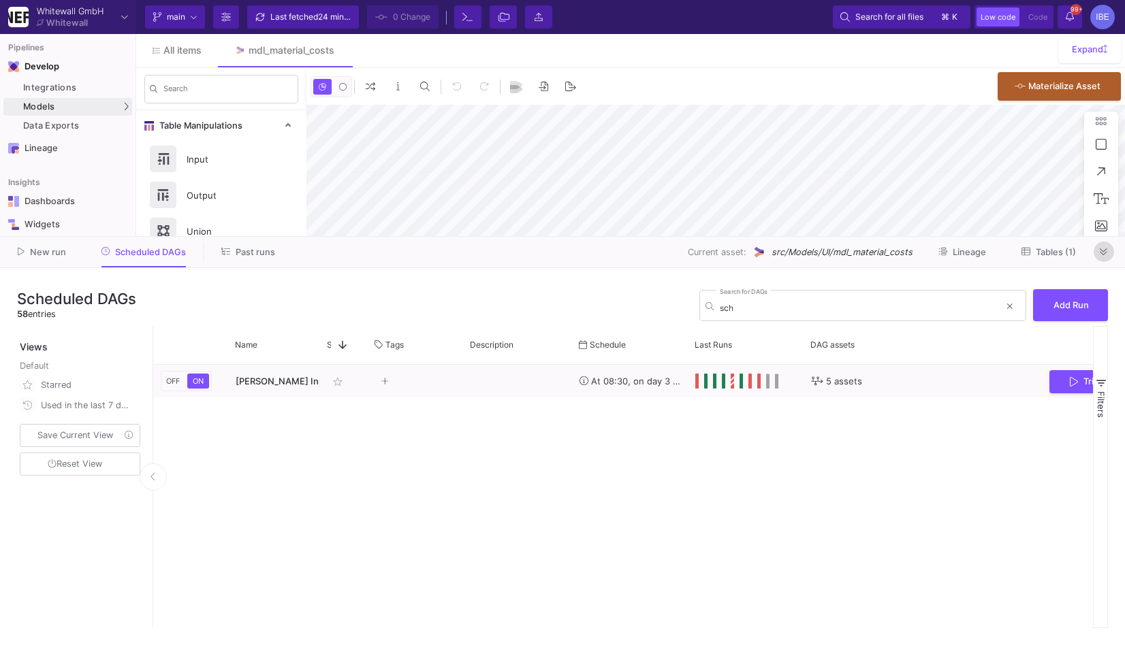
click at [1103, 255] on icon at bounding box center [1103, 252] width 7 height 9
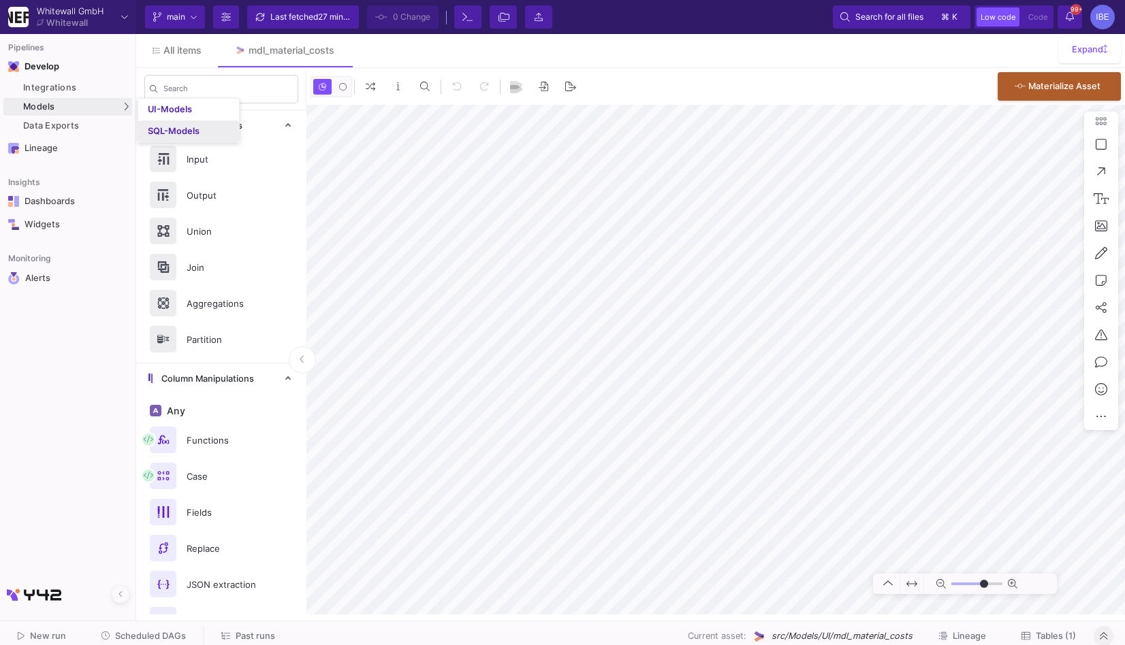
click at [176, 128] on div "SQL-Models" at bounding box center [174, 131] width 52 height 11
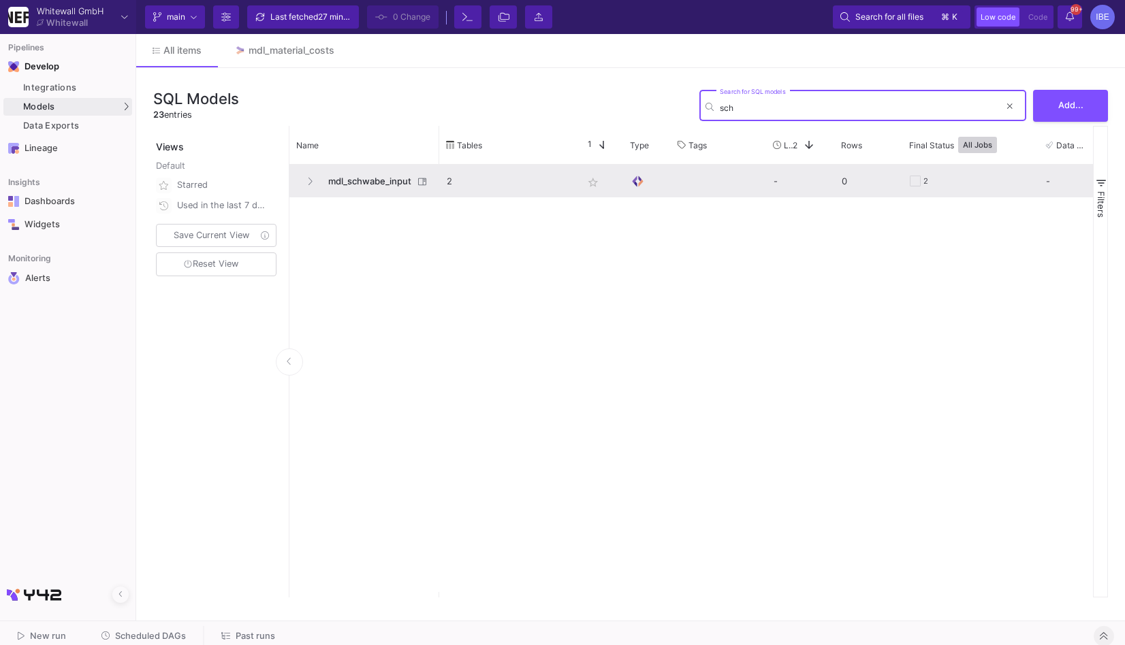
type input "sch"
click at [361, 176] on span "mdl_schwabe_input" at bounding box center [366, 181] width 93 height 32
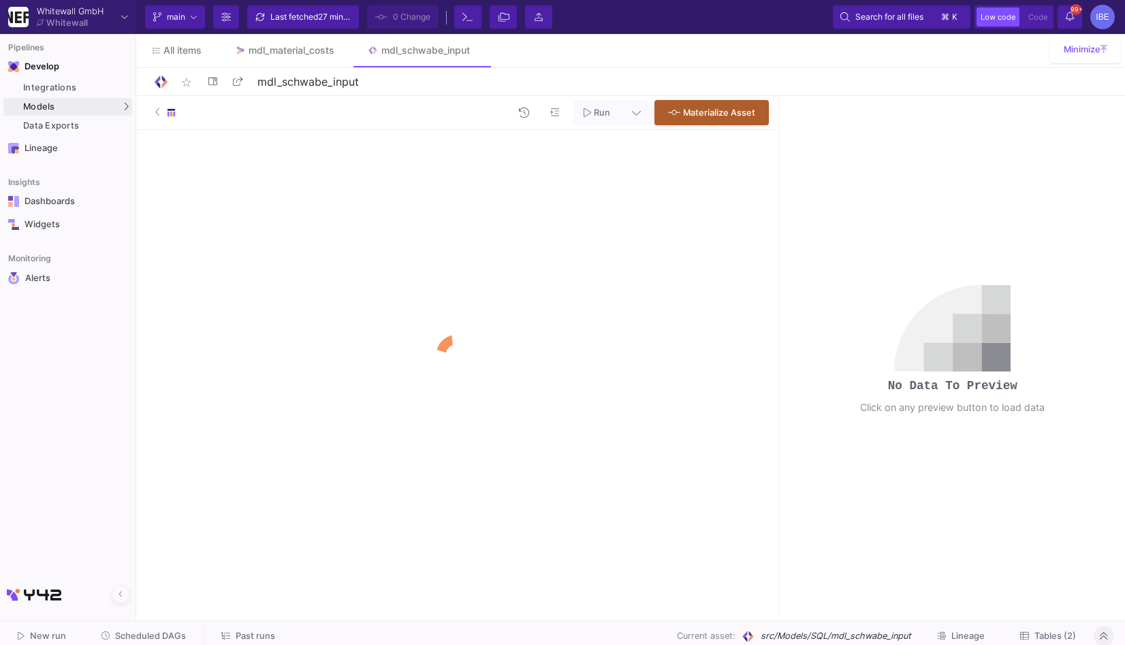
click at [569, 294] on div "Run Materialize Asset" at bounding box center [456, 355] width 641 height 519
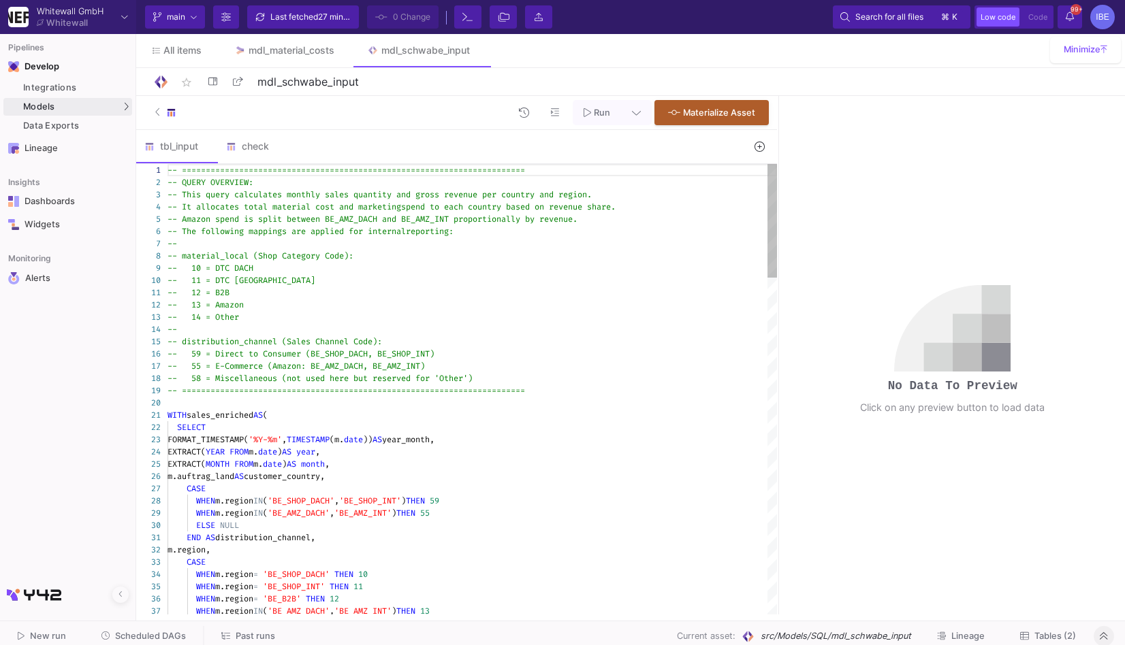
scroll to position [0, 33]
click at [569, 294] on div "-- 12 = B2B" at bounding box center [471, 293] width 609 height 12
type textarea "-- ======================================================================== -- …"
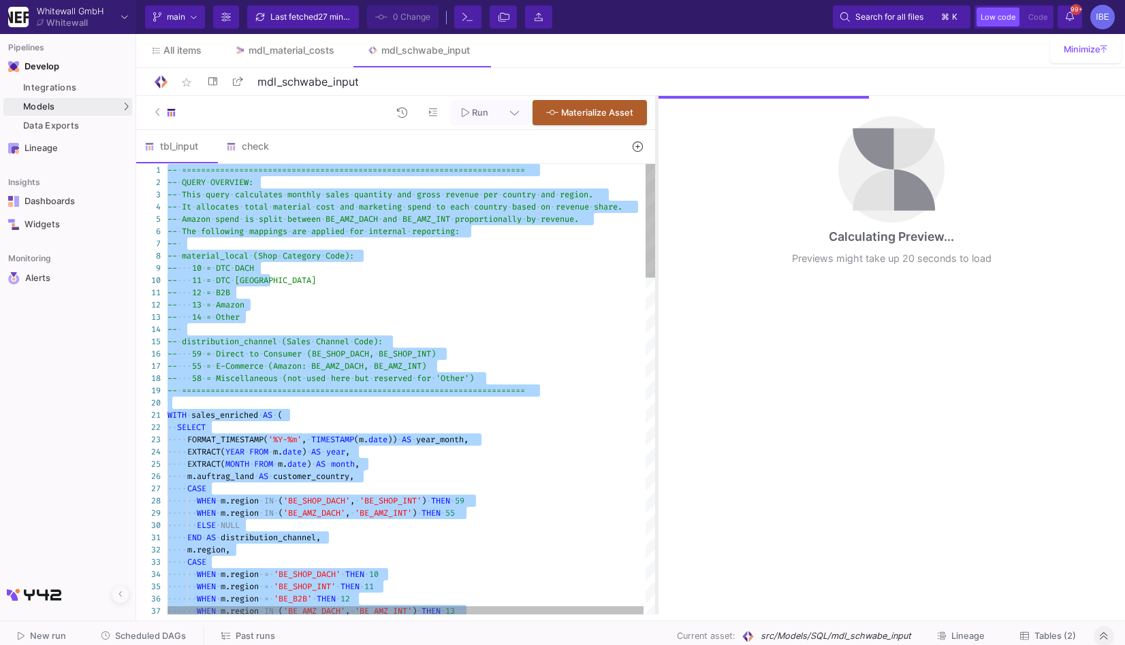
drag, startPoint x: 778, startPoint y: 278, endPoint x: 656, endPoint y: 264, distance: 123.5
click at [656, 264] on div at bounding box center [656, 355] width 3 height 519
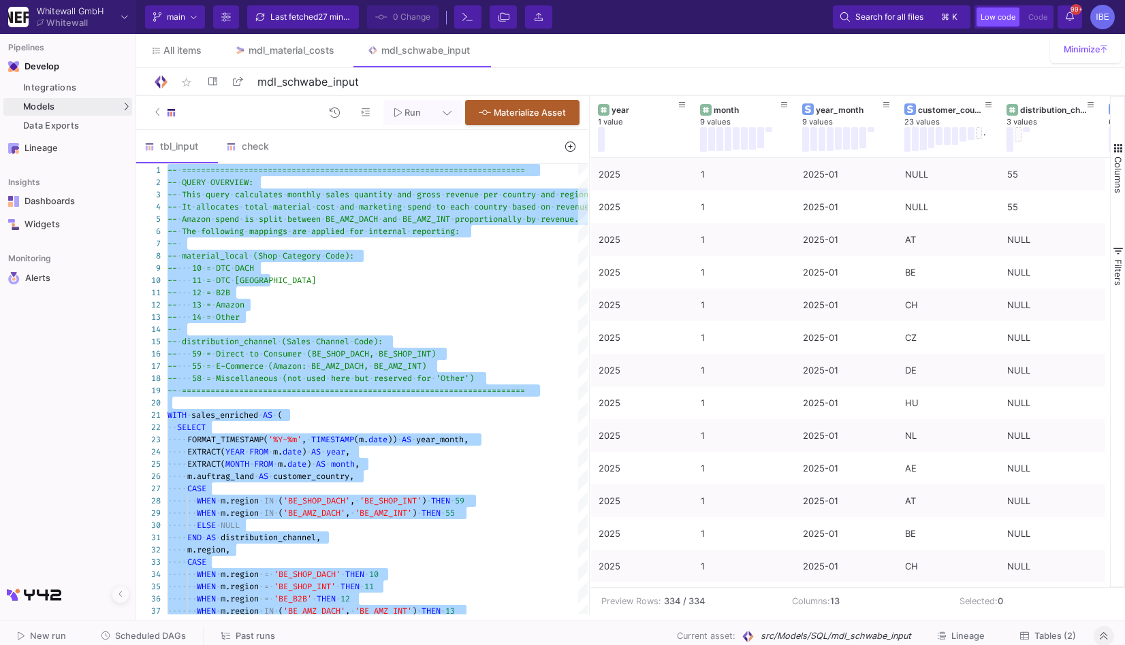
click at [568, 268] on as-split "Run Materialize Asset tbl_input check 1 2 3 4 5 6 7 8 9 10 11 12 13 14 15 16 17…" at bounding box center [630, 355] width 989 height 519
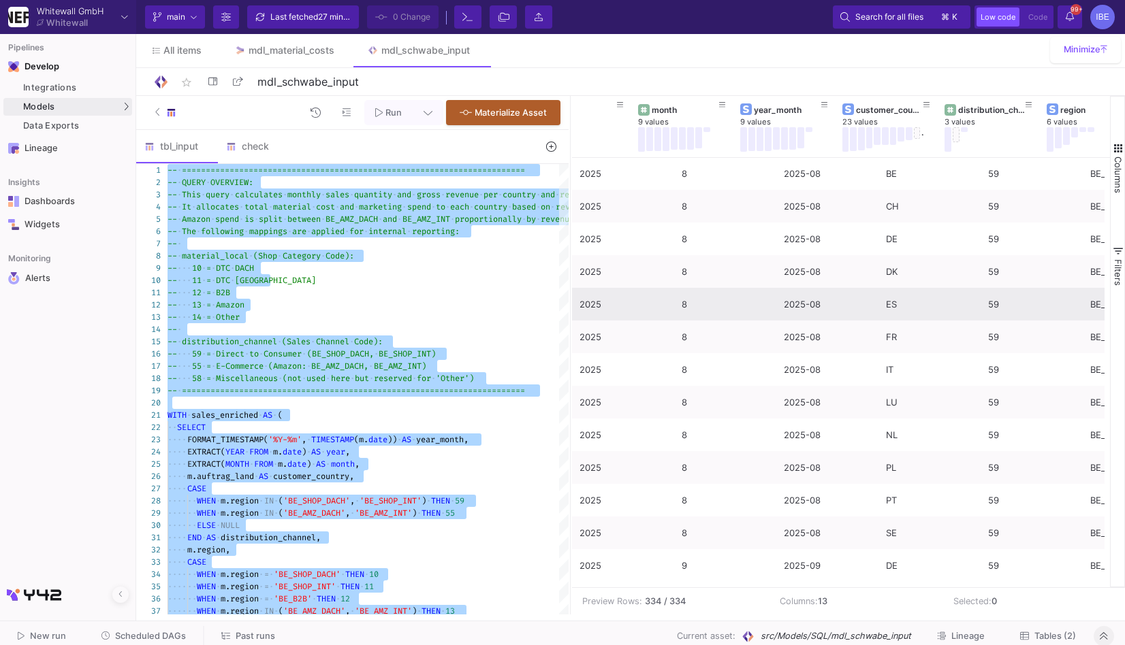
scroll to position [0, 795]
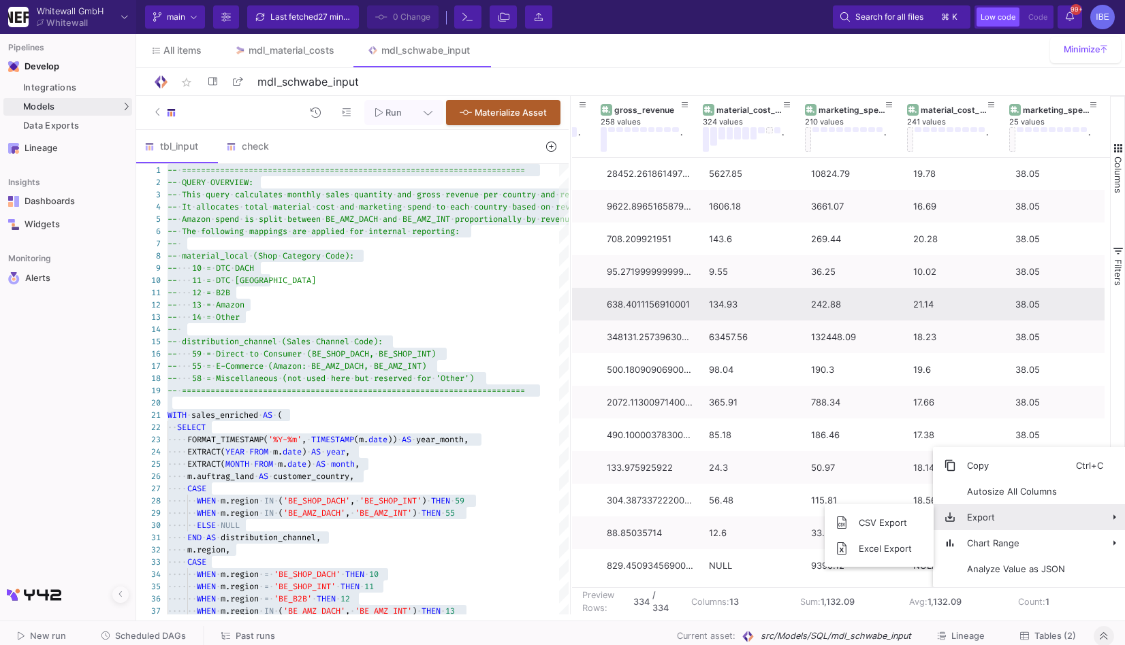
click at [1025, 522] on span "Export" at bounding box center [1016, 518] width 120 height 26
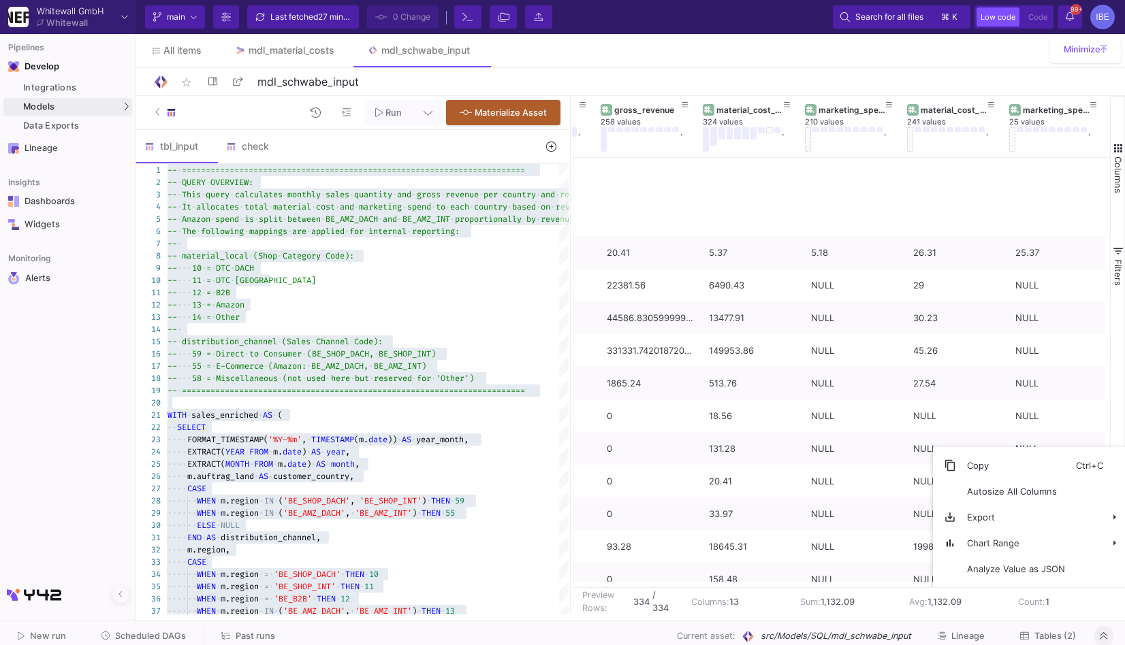
scroll to position [7462, 0]
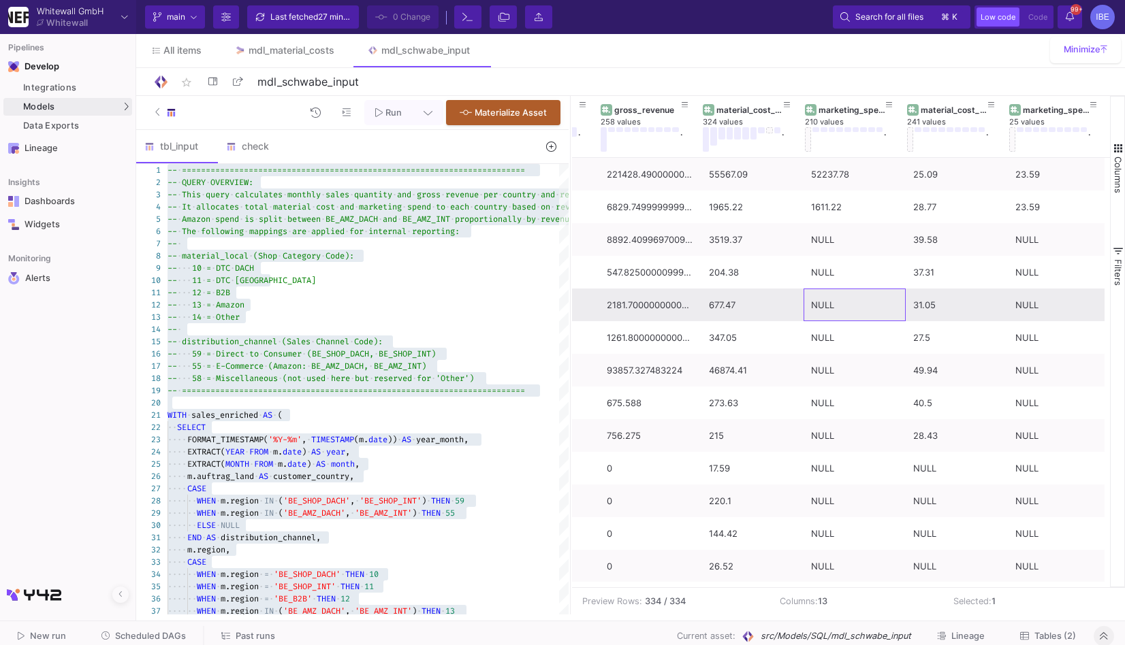
click at [859, 306] on div "NULL" at bounding box center [854, 305] width 87 height 32
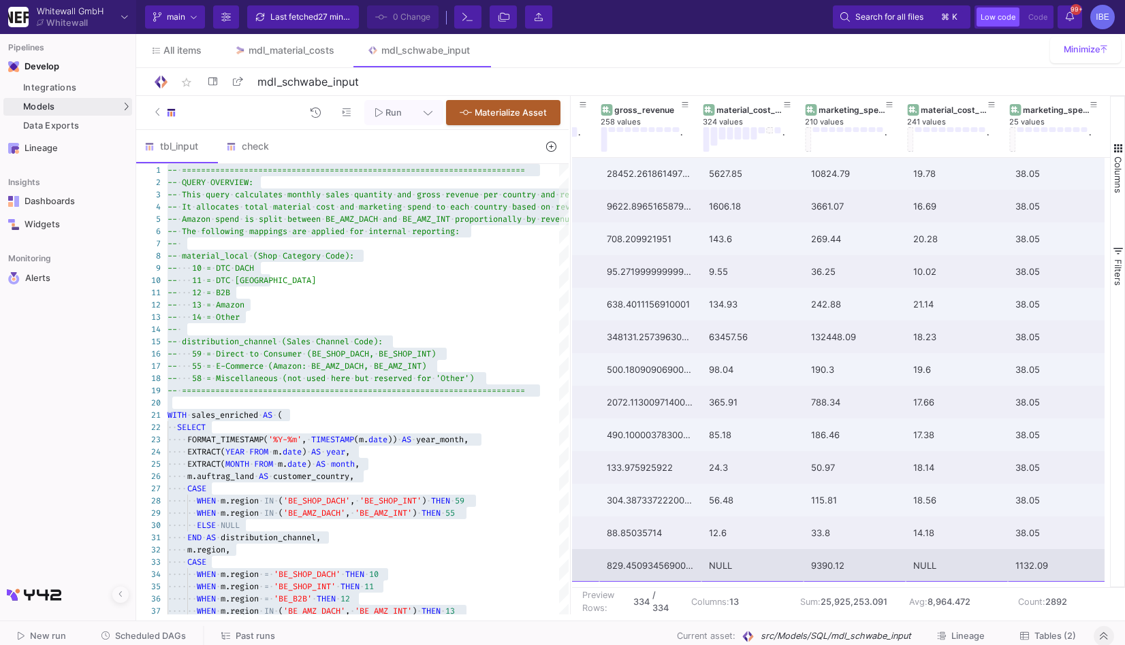
drag, startPoint x: 636, startPoint y: 188, endPoint x: 1043, endPoint y: 575, distance: 561.6
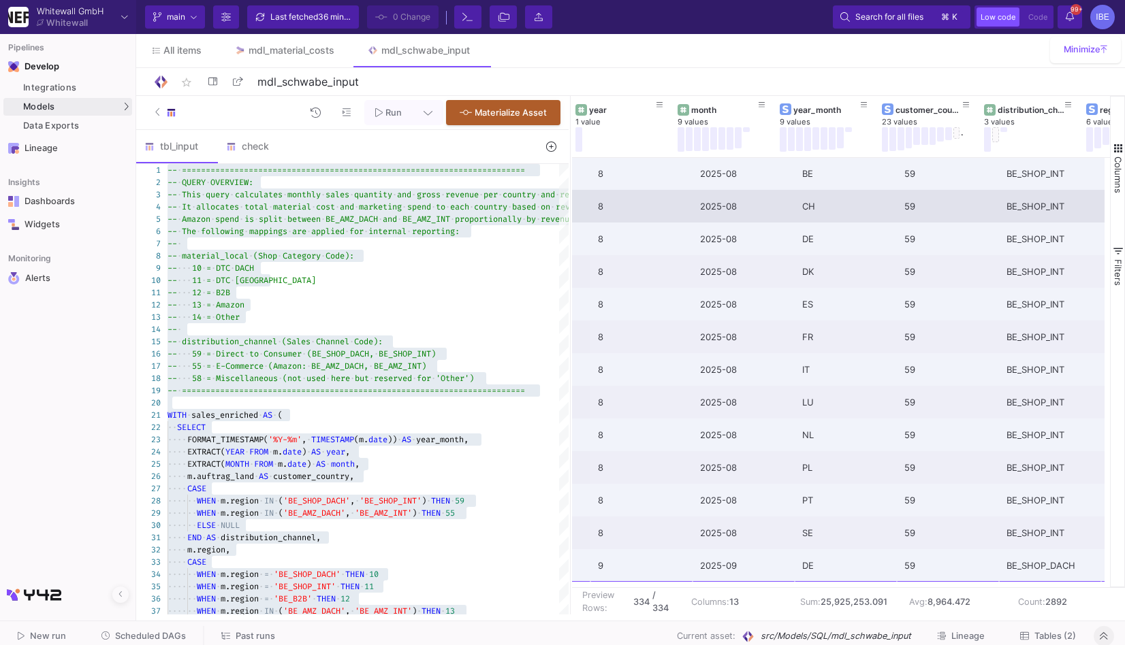
scroll to position [0, 0]
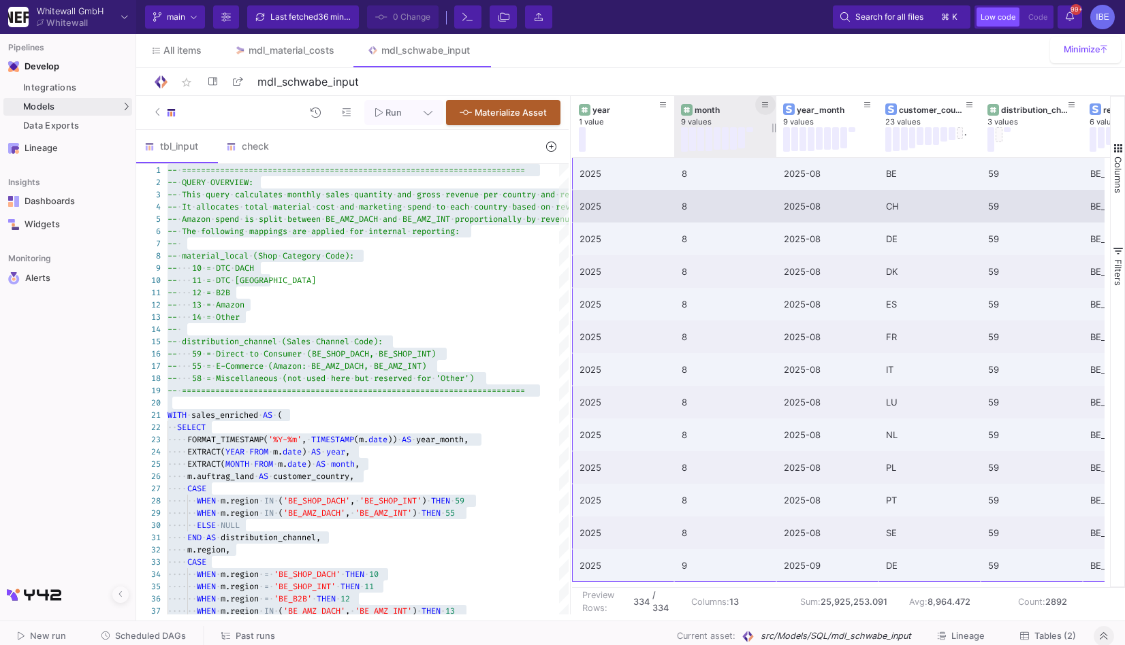
click at [767, 108] on icon at bounding box center [765, 104] width 7 height 7
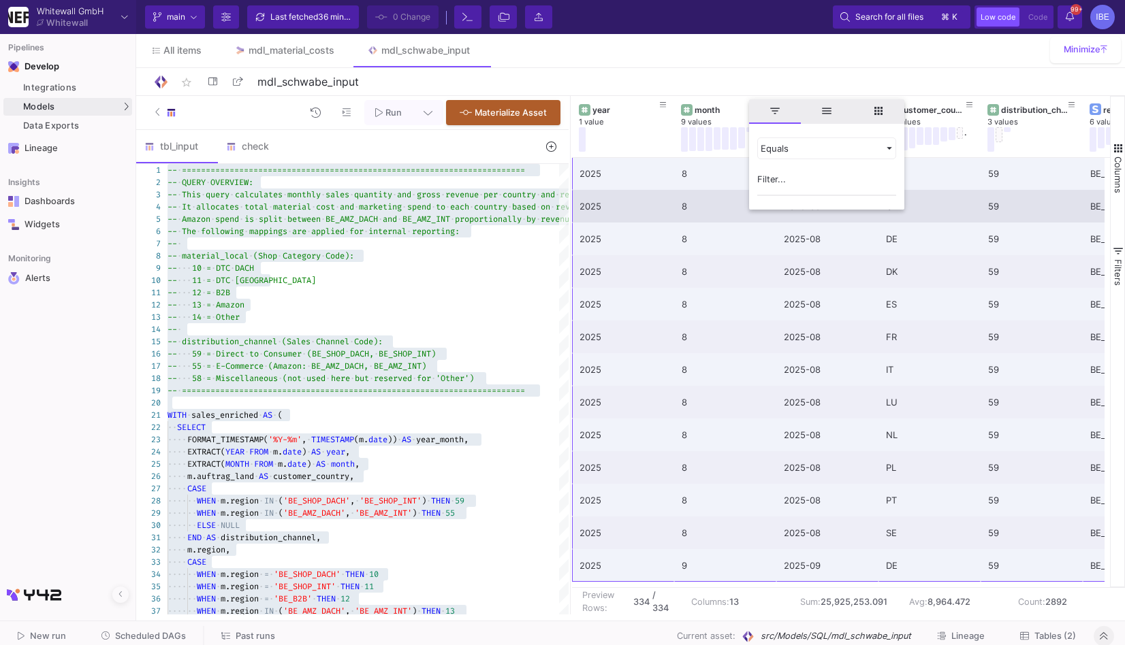
click at [778, 178] on input "Filter Value" at bounding box center [826, 182] width 139 height 27
type input "8"
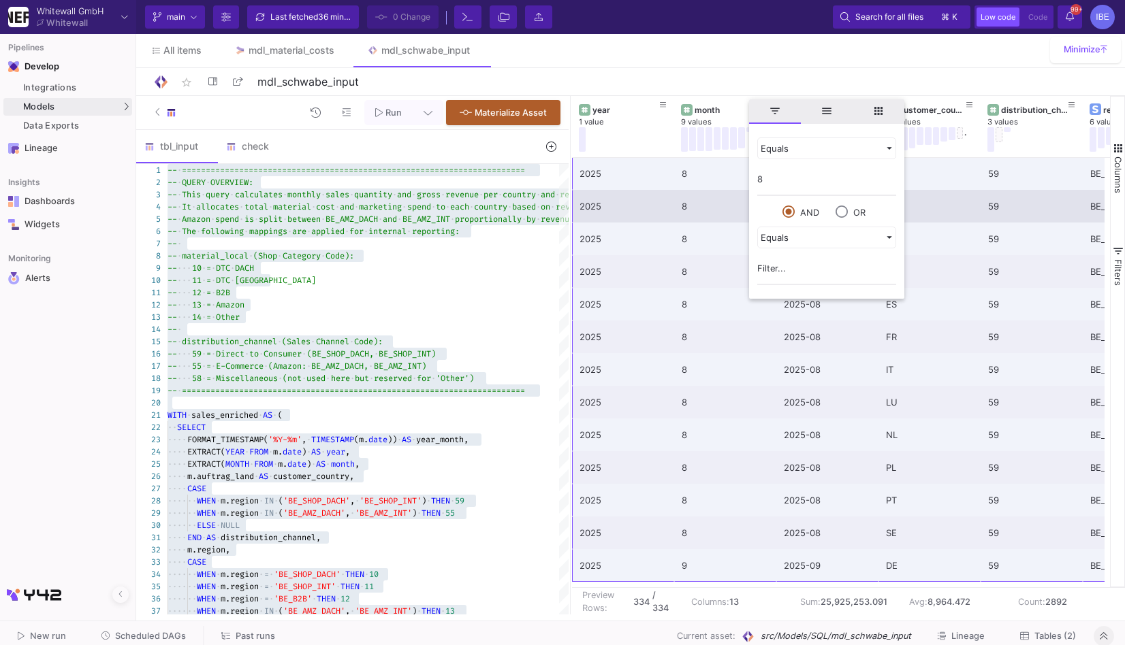
scroll to position [1014, 0]
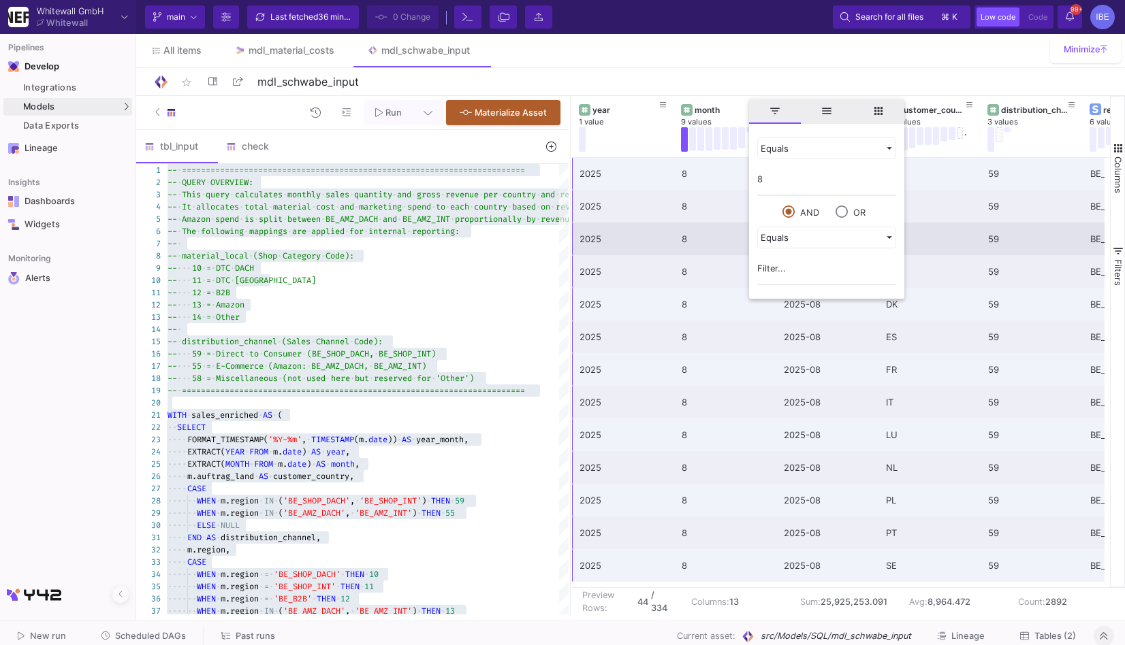
click at [832, 82] on div "star_border mdl_schwabe_input 17/90" at bounding box center [631, 81] width 956 height 20
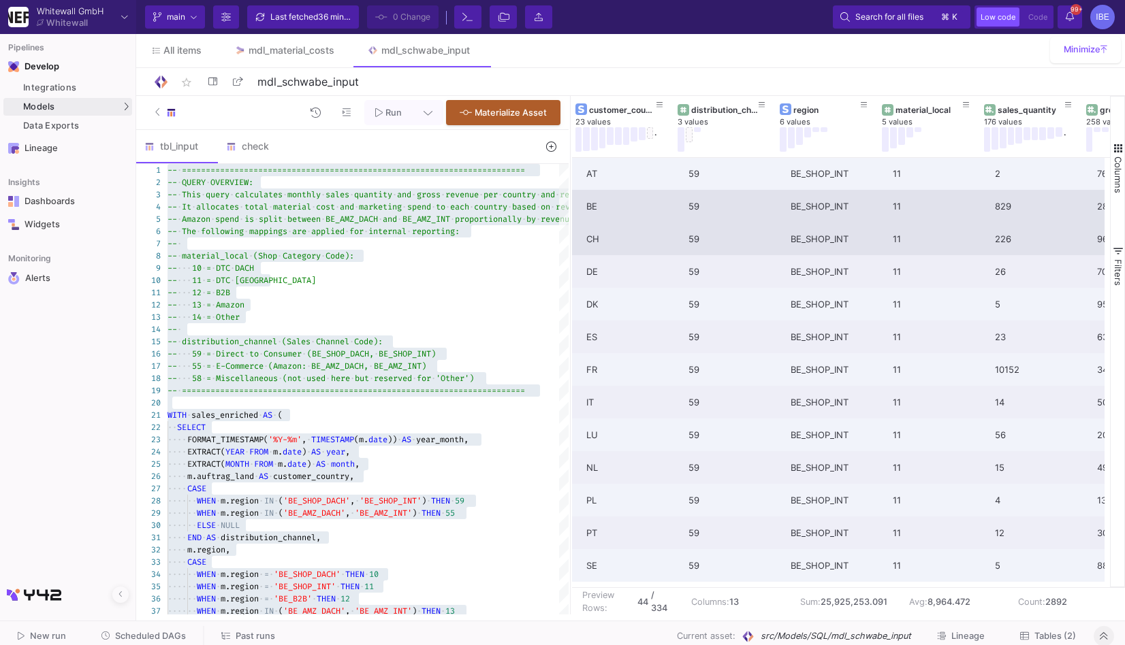
scroll to position [0, 315]
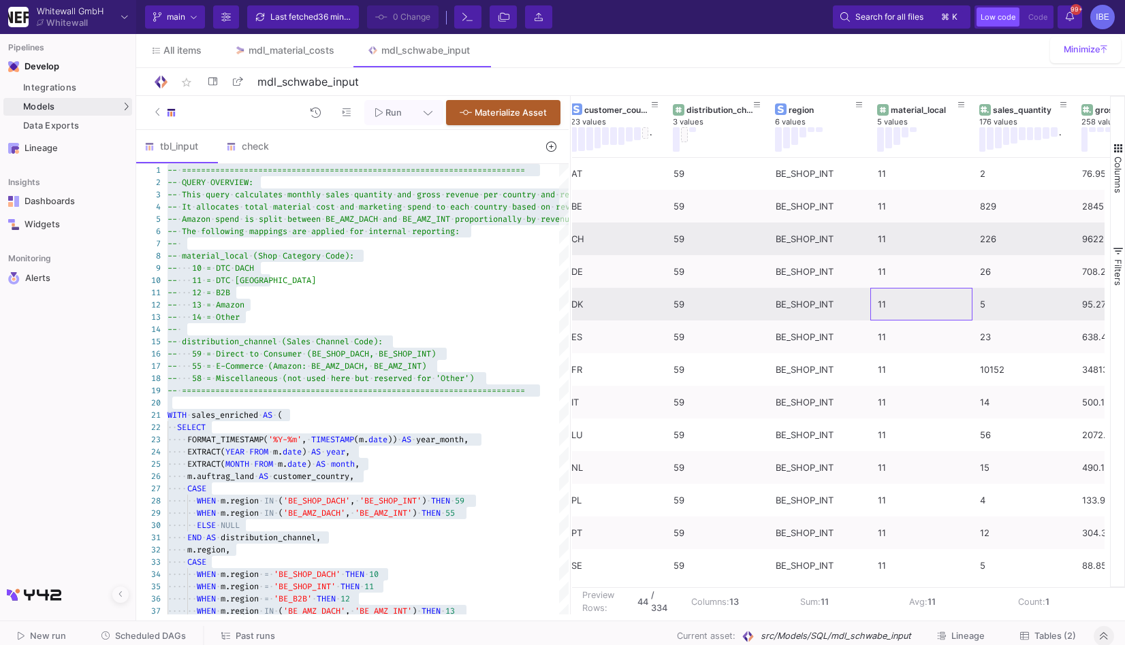
click at [878, 316] on div "11" at bounding box center [921, 305] width 87 height 32
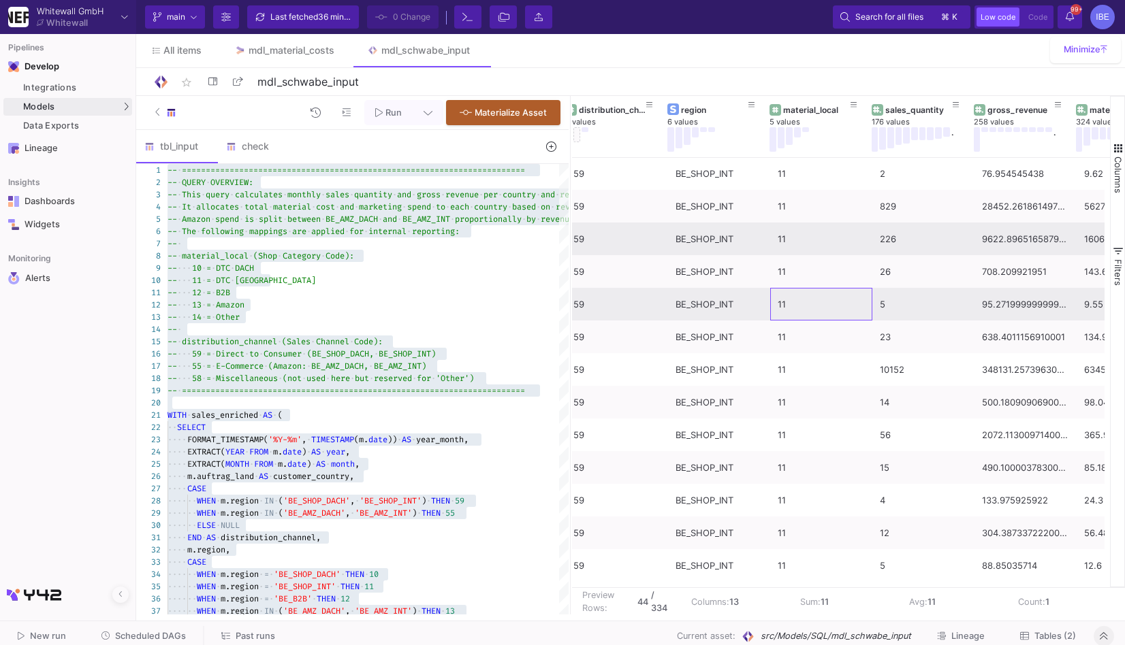
scroll to position [0, 470]
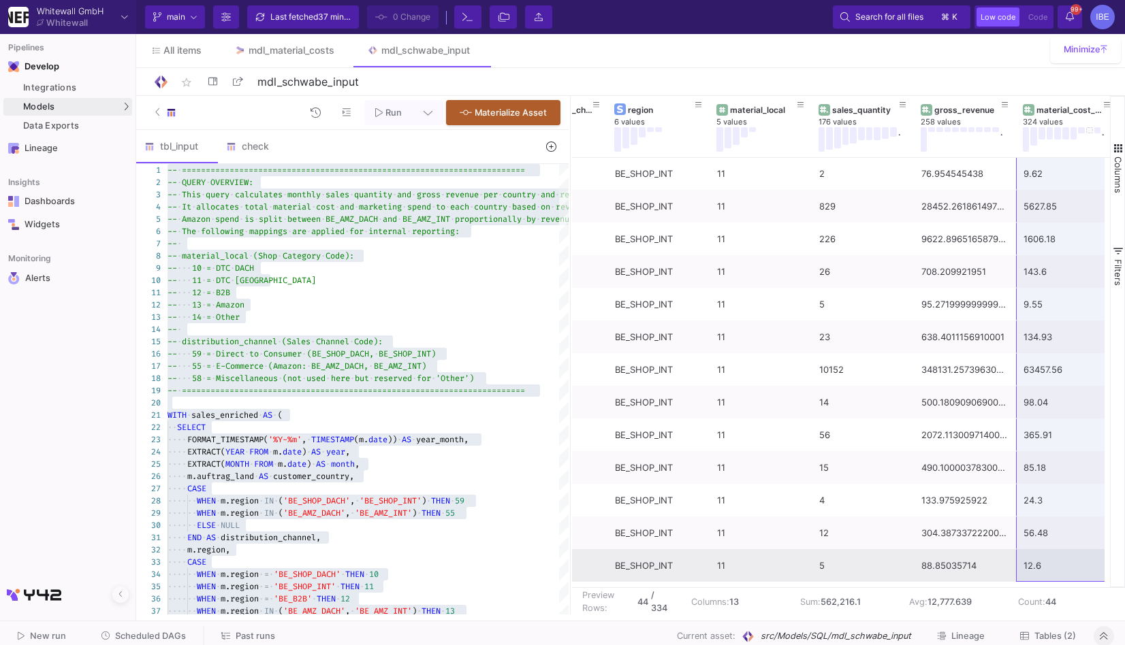
drag, startPoint x: 1069, startPoint y: 172, endPoint x: 1055, endPoint y: 581, distance: 410.1
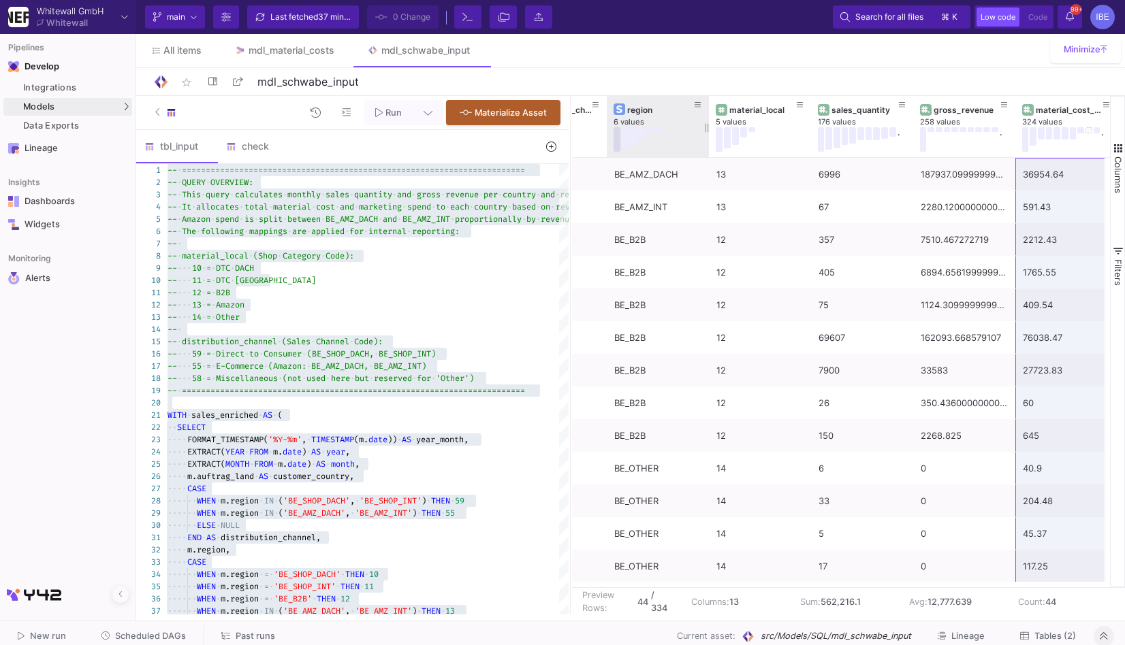
click at [613, 142] on button at bounding box center [616, 139] width 7 height 25
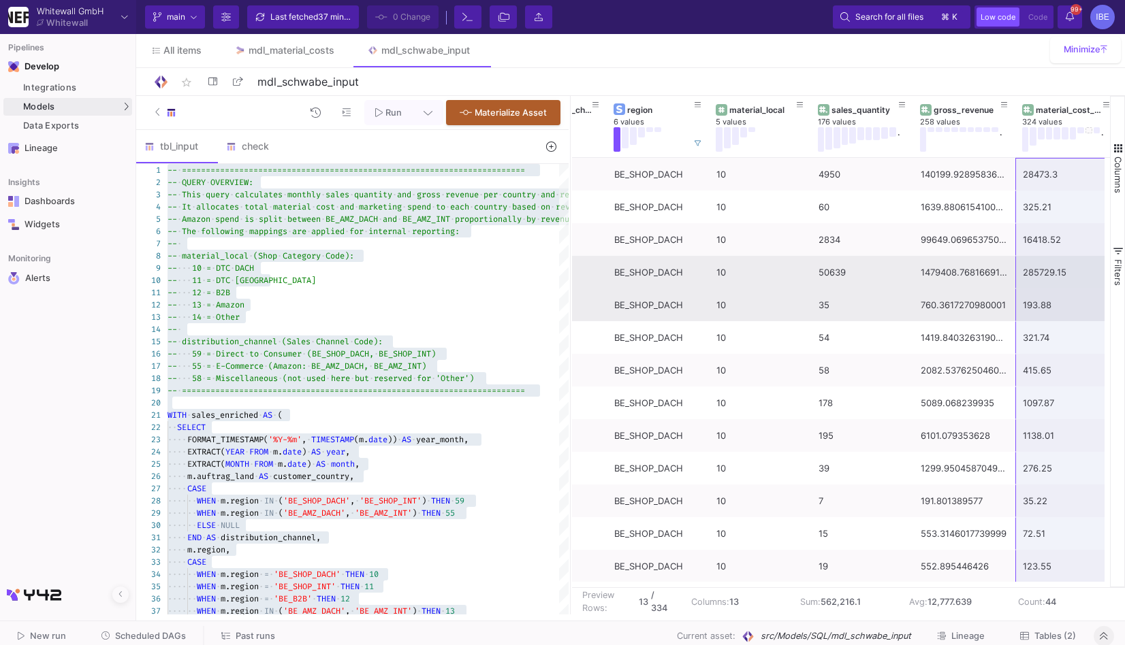
click at [1086, 282] on div "285729.15" at bounding box center [1066, 273] width 87 height 32
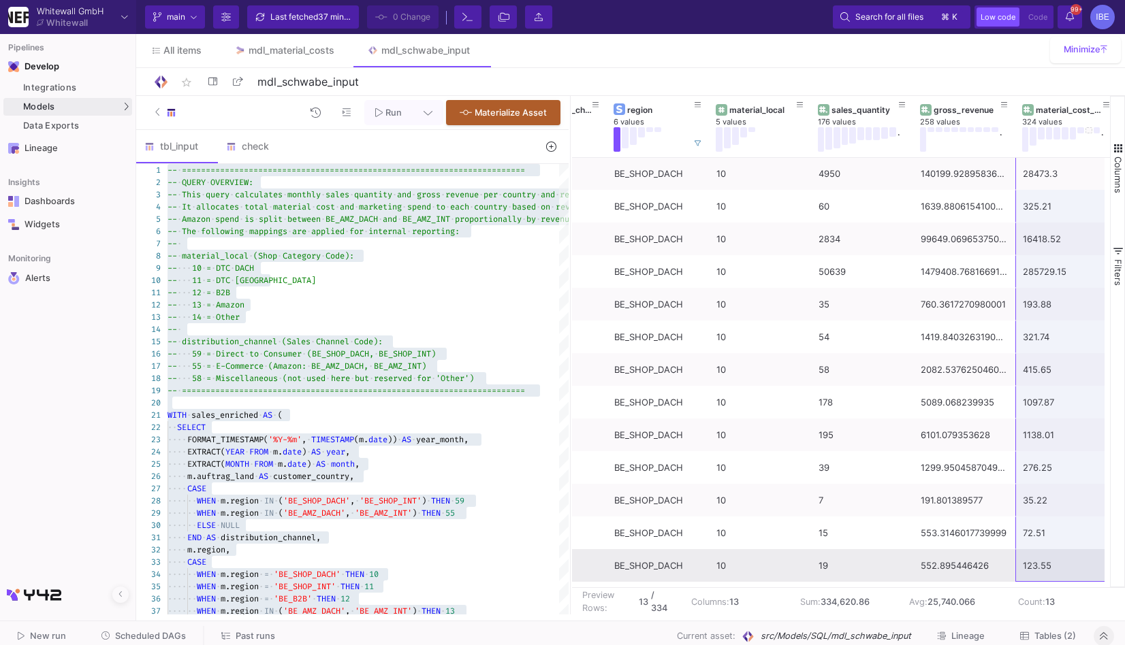
drag, startPoint x: 1062, startPoint y: 167, endPoint x: 1055, endPoint y: 576, distance: 408.6
click at [1055, 576] on div "10 BE_SHOP_DACH 59 DK 35 760.3617270980001 193.88 227.08 25.5 DE 59 BE_SHOP_DAC…" at bounding box center [760, 369] width 1328 height 425
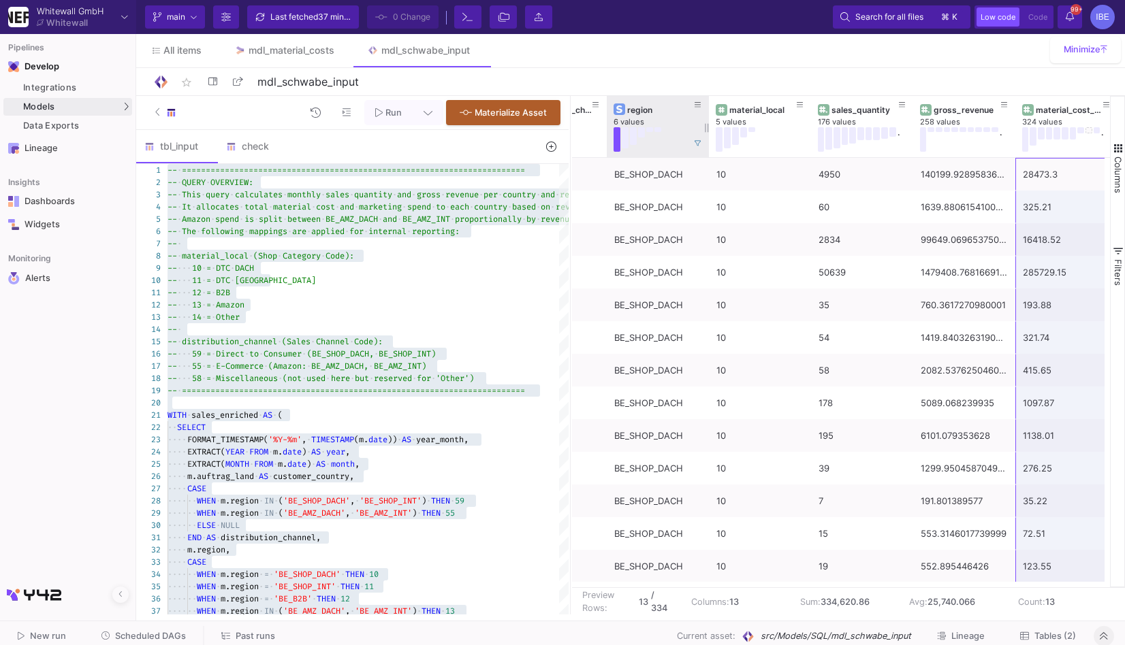
click at [635, 135] on button at bounding box center [633, 136] width 7 height 18
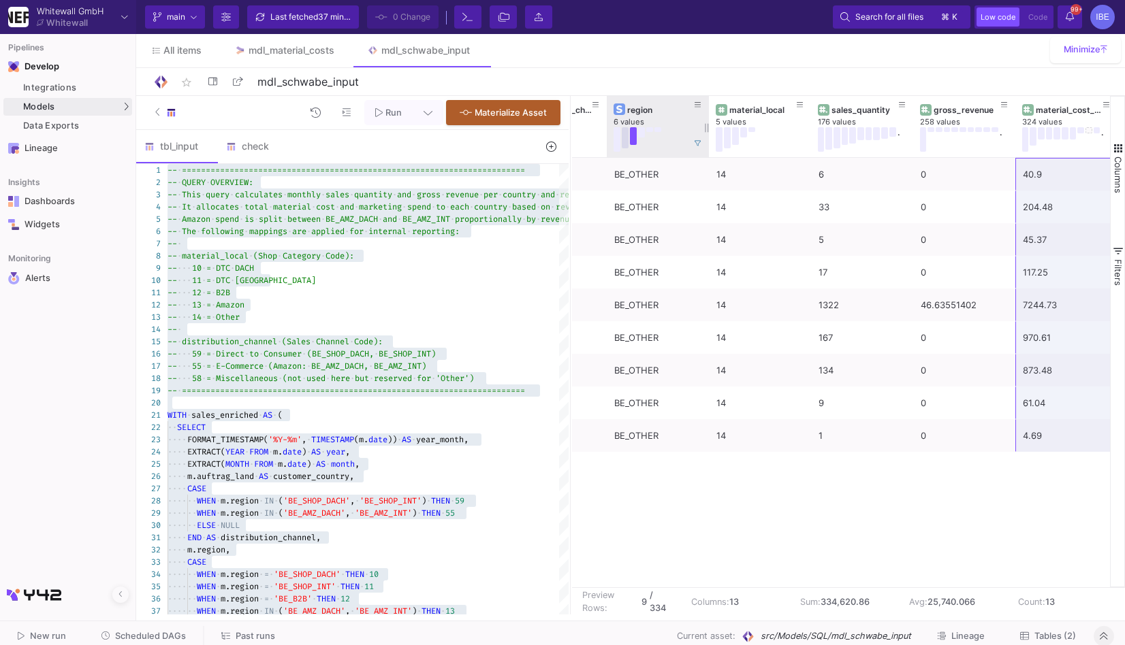
click at [624, 134] on button at bounding box center [625, 137] width 7 height 21
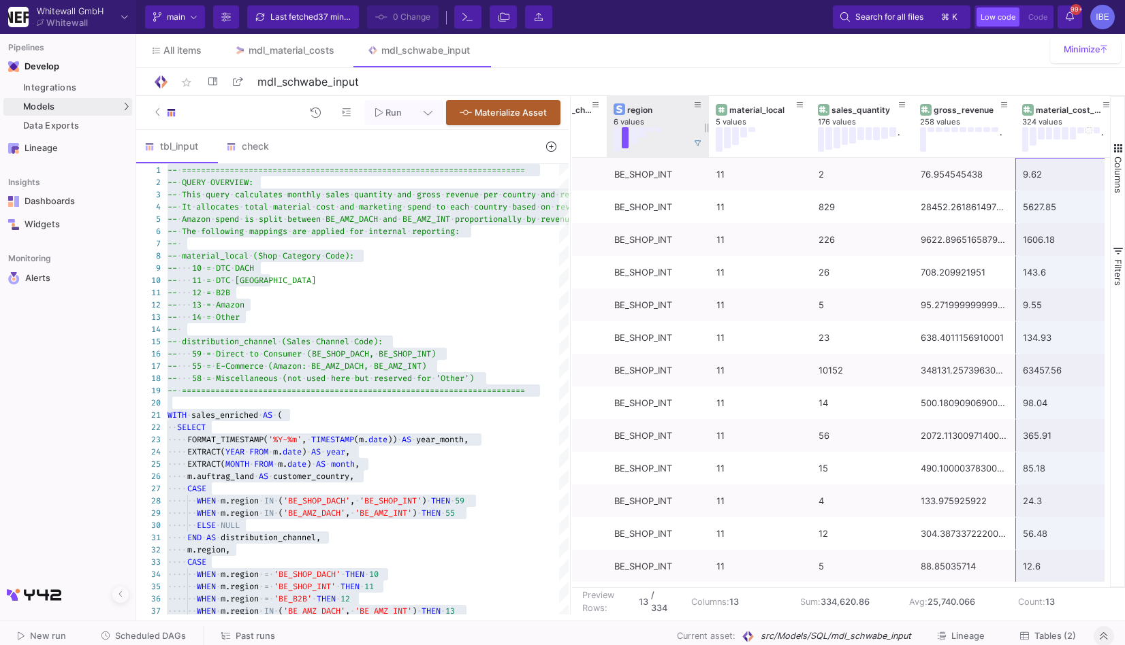
click at [647, 134] on div at bounding box center [654, 139] width 82 height 25
click at [653, 130] on div at bounding box center [654, 139] width 82 height 25
click at [648, 129] on button at bounding box center [649, 129] width 7 height 5
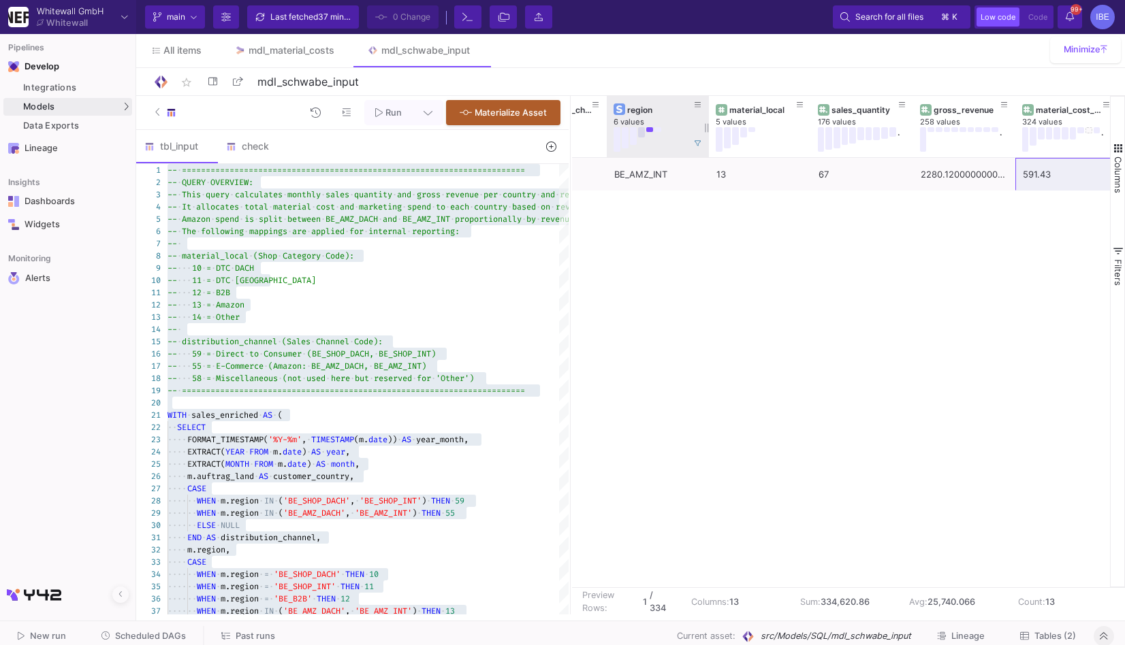
click at [643, 130] on button at bounding box center [641, 132] width 7 height 10
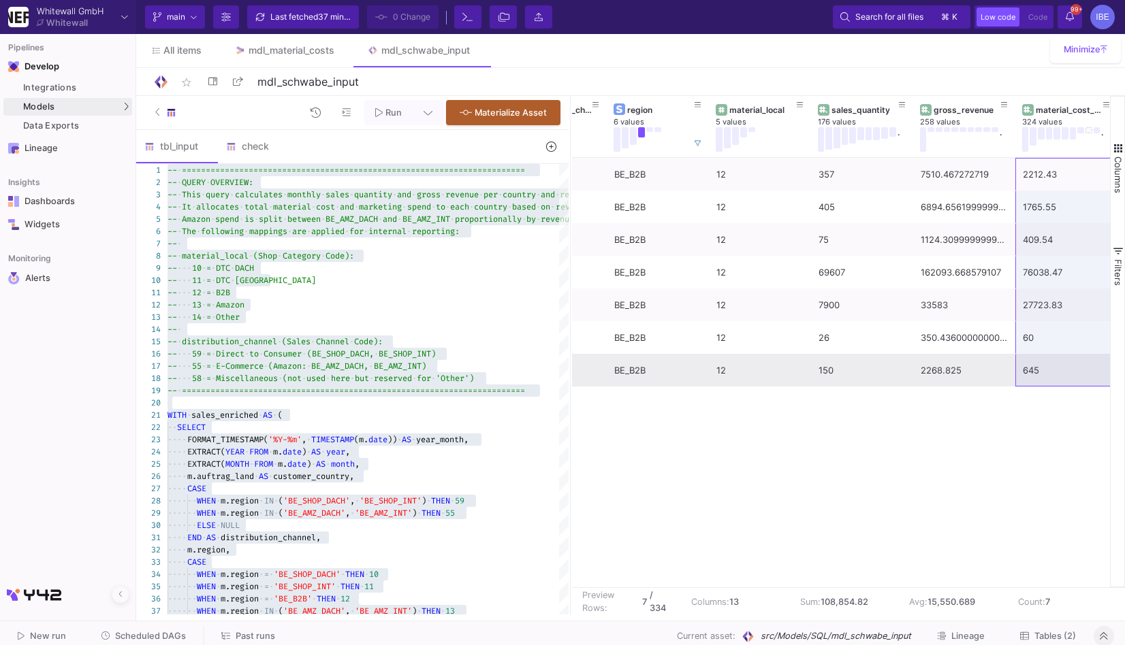
drag, startPoint x: 1087, startPoint y: 180, endPoint x: 1054, endPoint y: 368, distance: 190.7
click at [1055, 368] on div "AT NULL BE_B2B 12 357 7510.467272719 2212.43 NULL 29.46 CH NULL BE_B2B 12 405 6…" at bounding box center [760, 272] width 1328 height 229
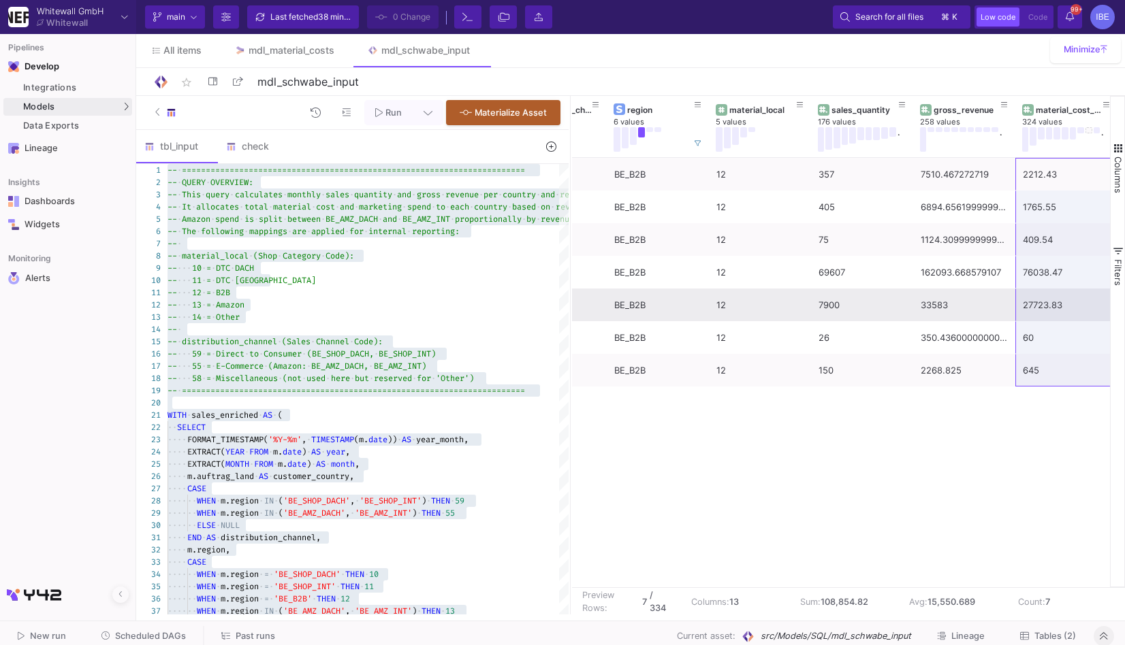
click at [1034, 298] on div "27723.83" at bounding box center [1066, 305] width 87 height 32
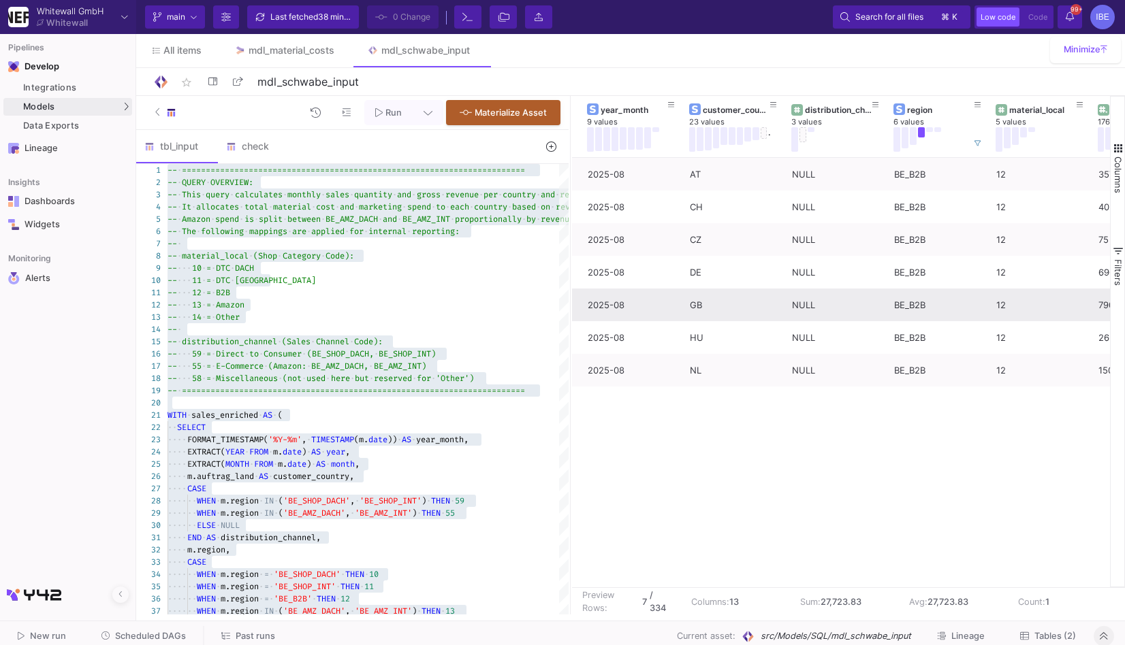
scroll to position [0, 202]
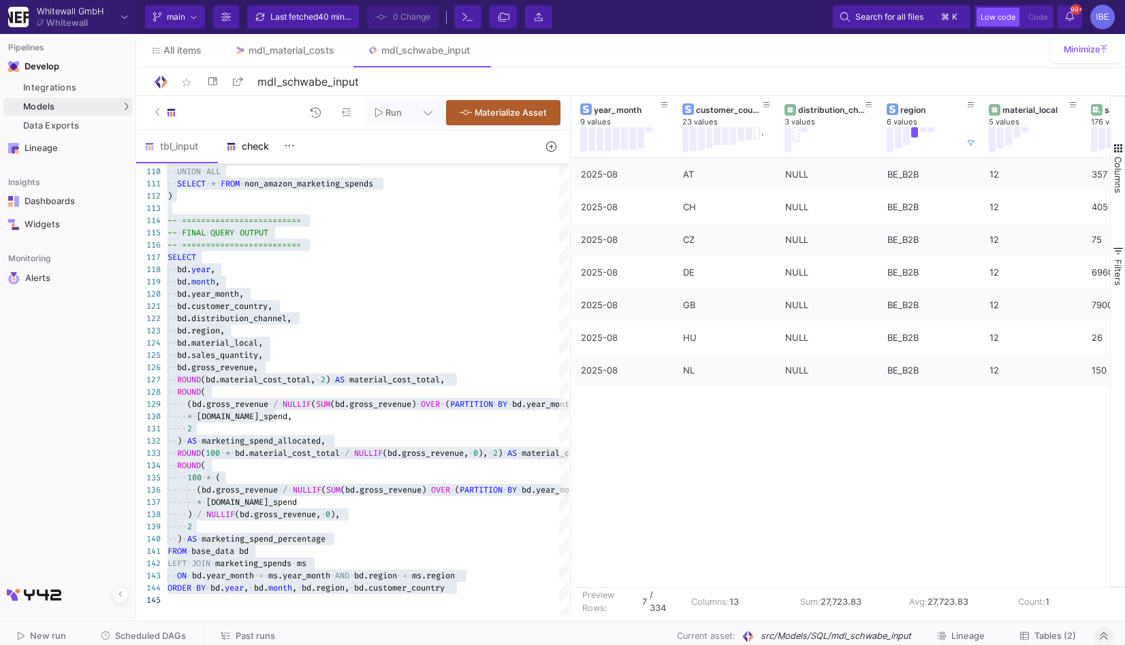
click at [255, 144] on div "check" at bounding box center [258, 146] width 65 height 11
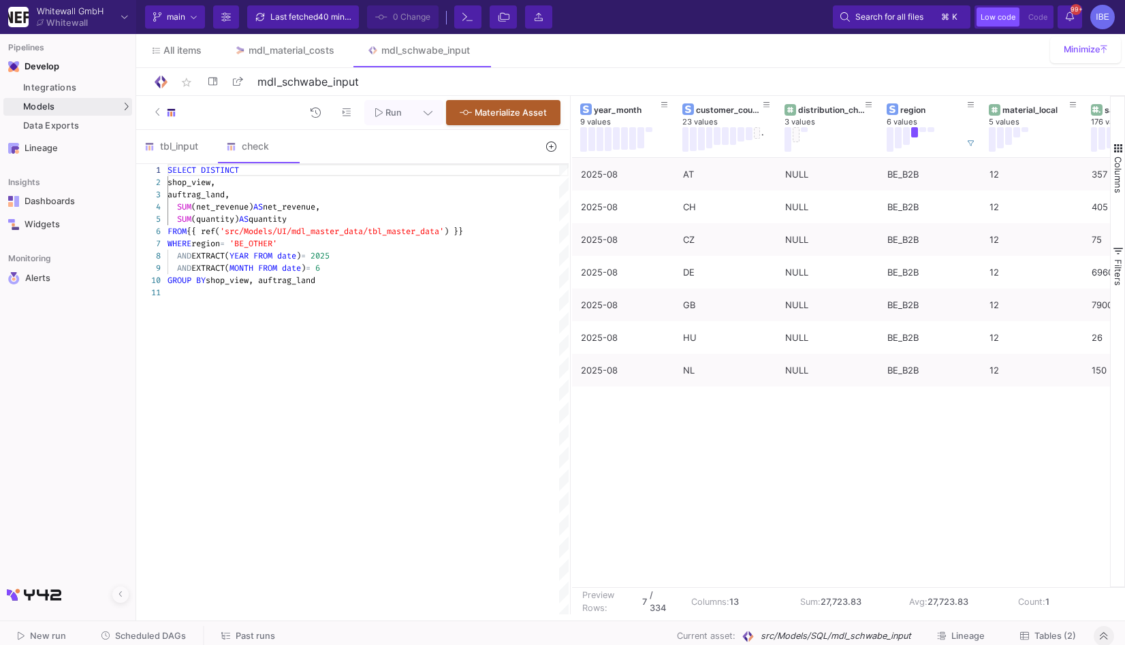
click at [302, 220] on div "SUM (quantity) AS quantity" at bounding box center [367, 219] width 401 height 12
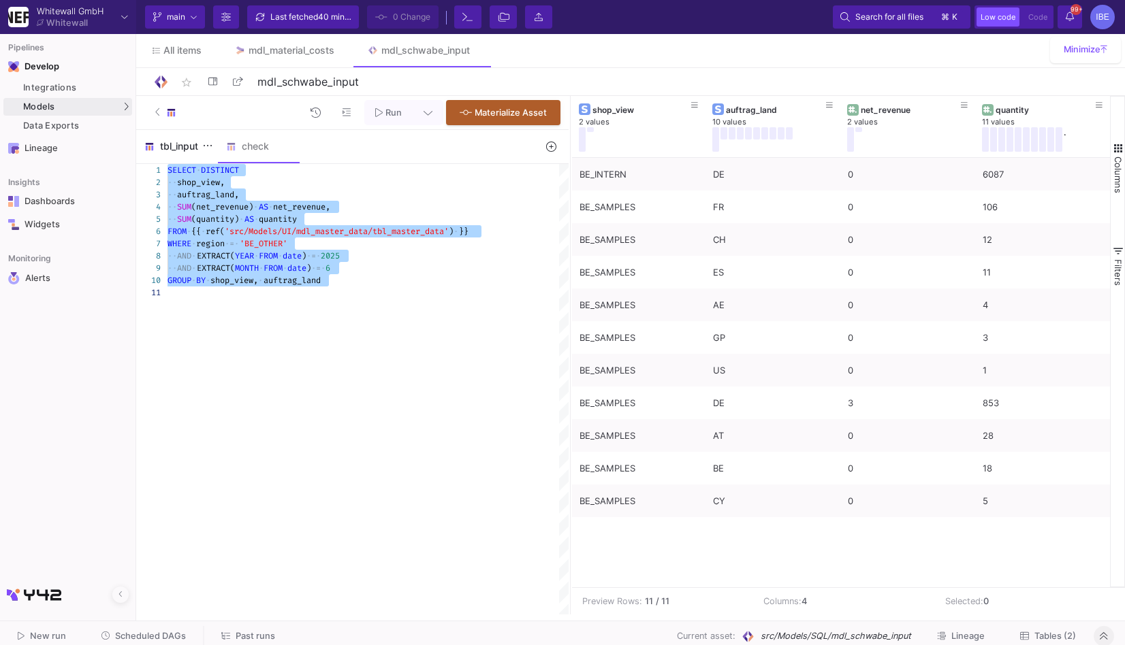
click at [176, 153] on div "tbl_input" at bounding box center [177, 146] width 82 height 33
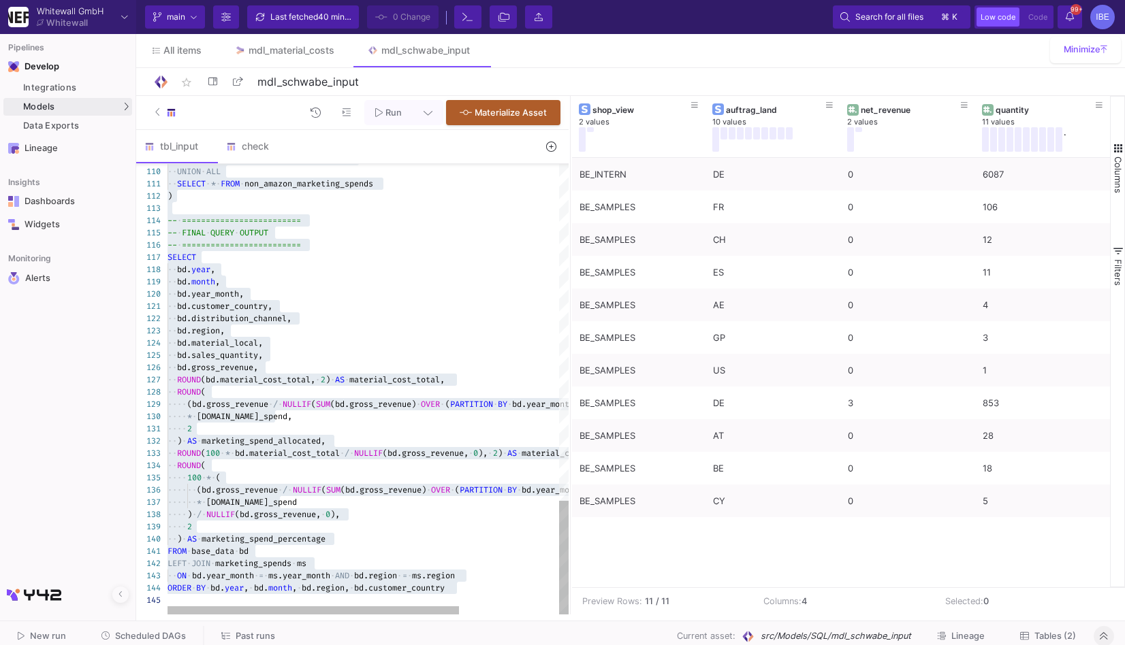
click at [281, 245] on span "=========================" at bounding box center [241, 245] width 119 height 11
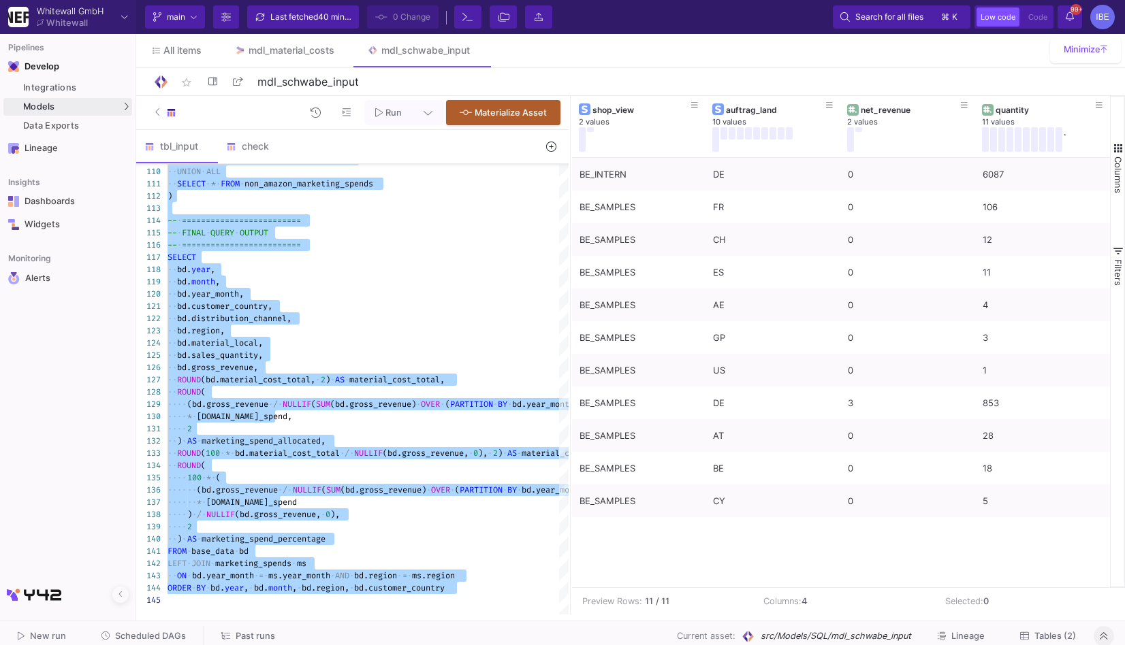
click at [142, 634] on span "Scheduled DAGs" at bounding box center [150, 636] width 71 height 10
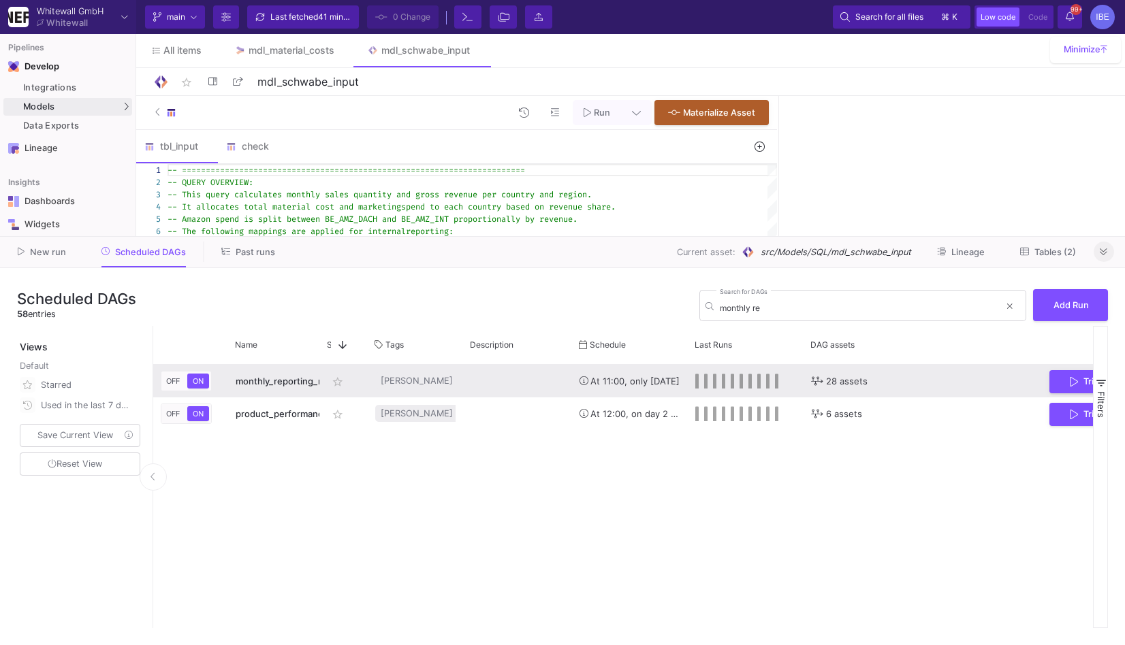
click at [698, 383] on rect "Press SPACE to select this row." at bounding box center [696, 381] width 3 height 15
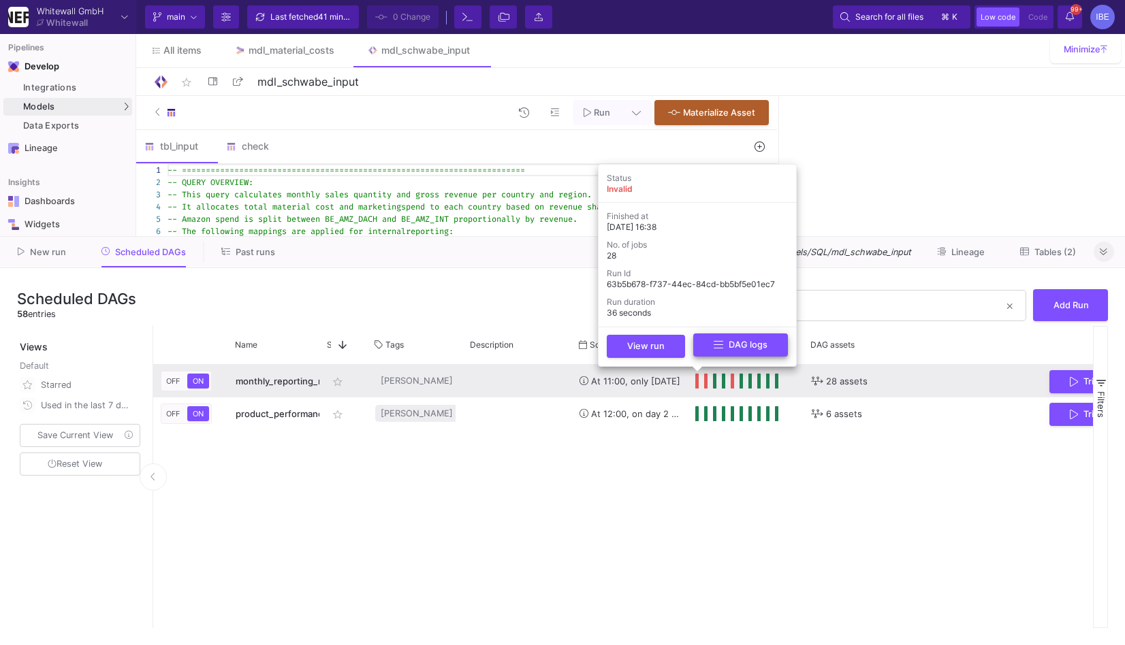
click at [697, 355] on button "DAG logs" at bounding box center [740, 346] width 95 height 24
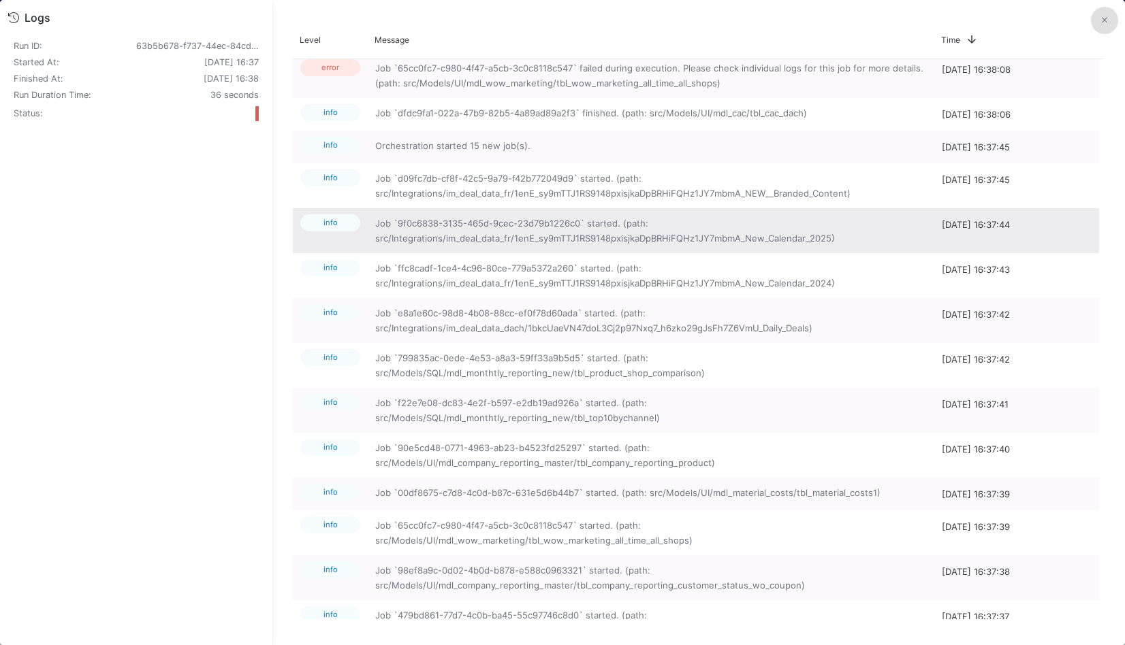
scroll to position [631, 0]
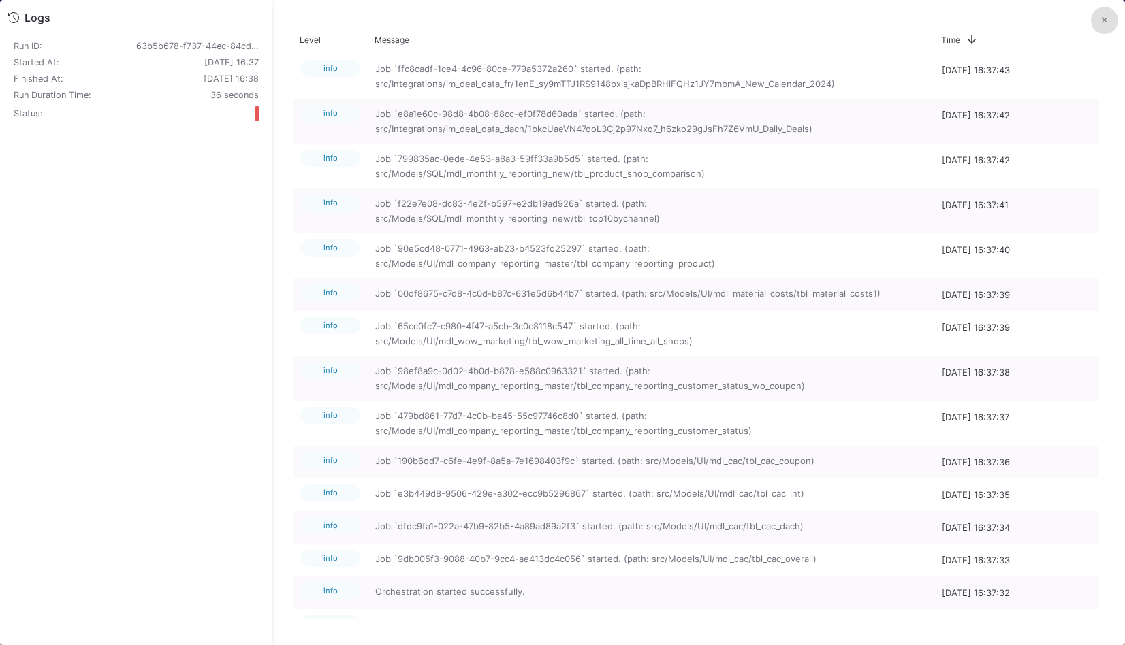
click at [1107, 25] on button at bounding box center [1104, 20] width 27 height 27
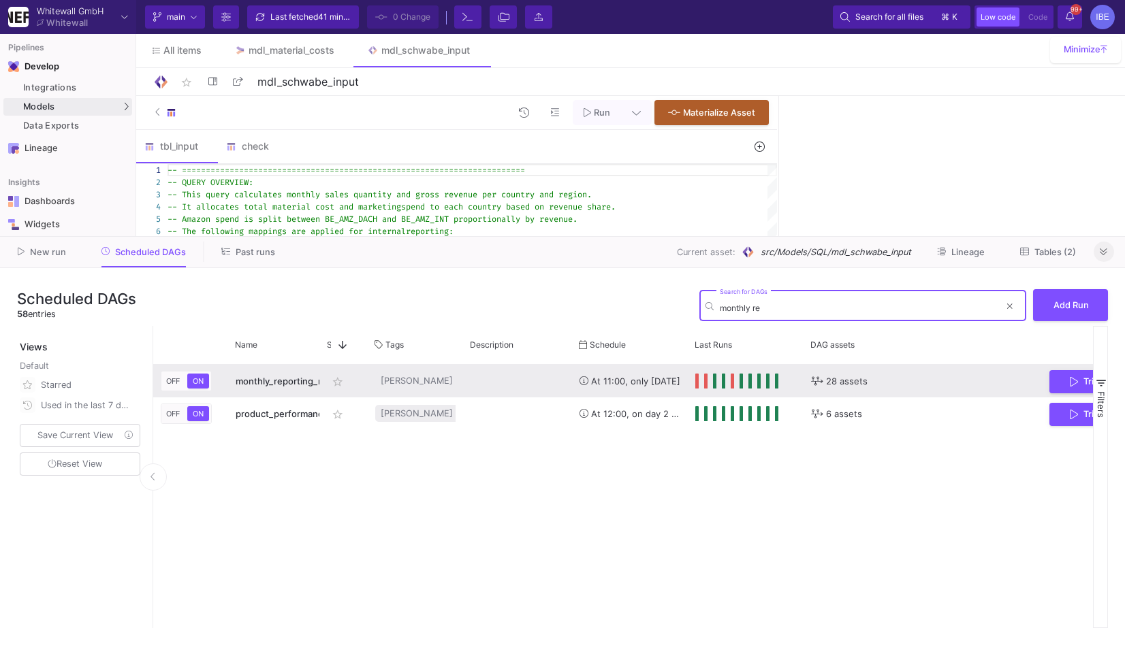
click at [756, 309] on input "monthly re" at bounding box center [860, 308] width 280 height 10
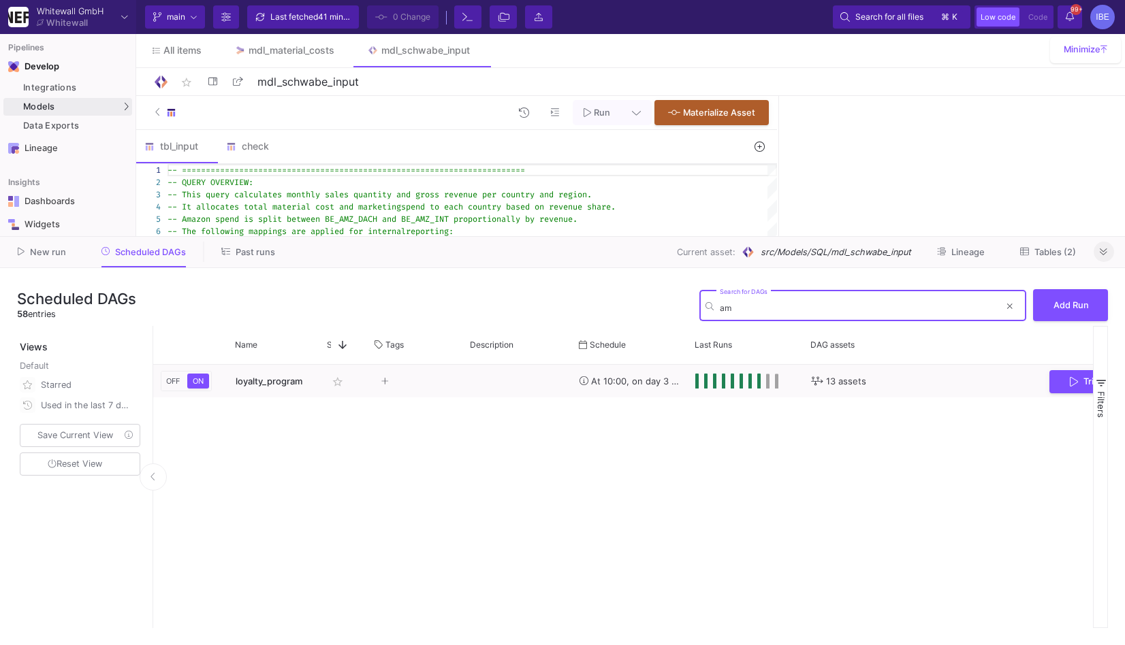
type input "a"
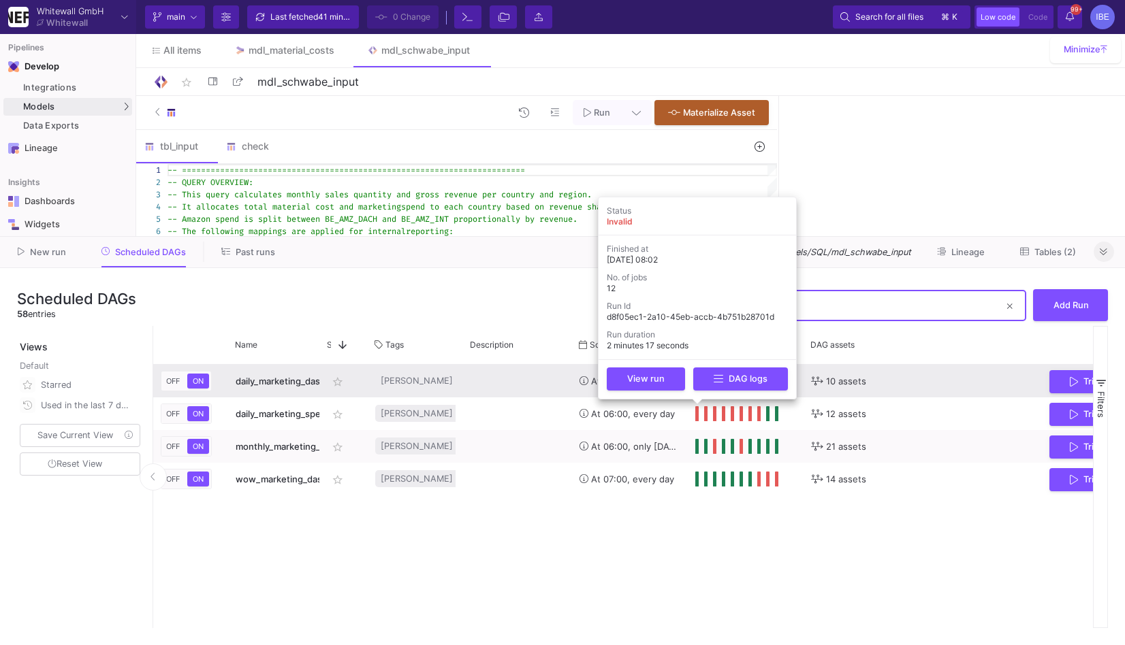
type input "market"
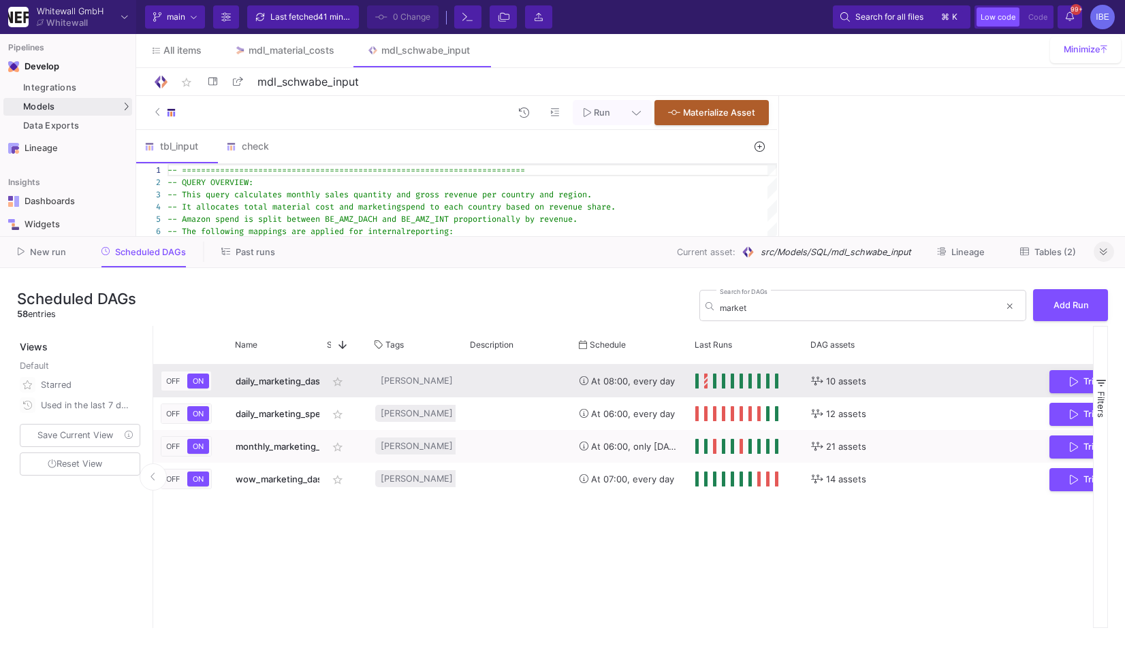
click at [711, 385] on div "Press SPACE to select this row." at bounding box center [736, 381] width 83 height 15
click at [713, 383] on span "Press SPACE to select this row." at bounding box center [715, 381] width 5 height 15
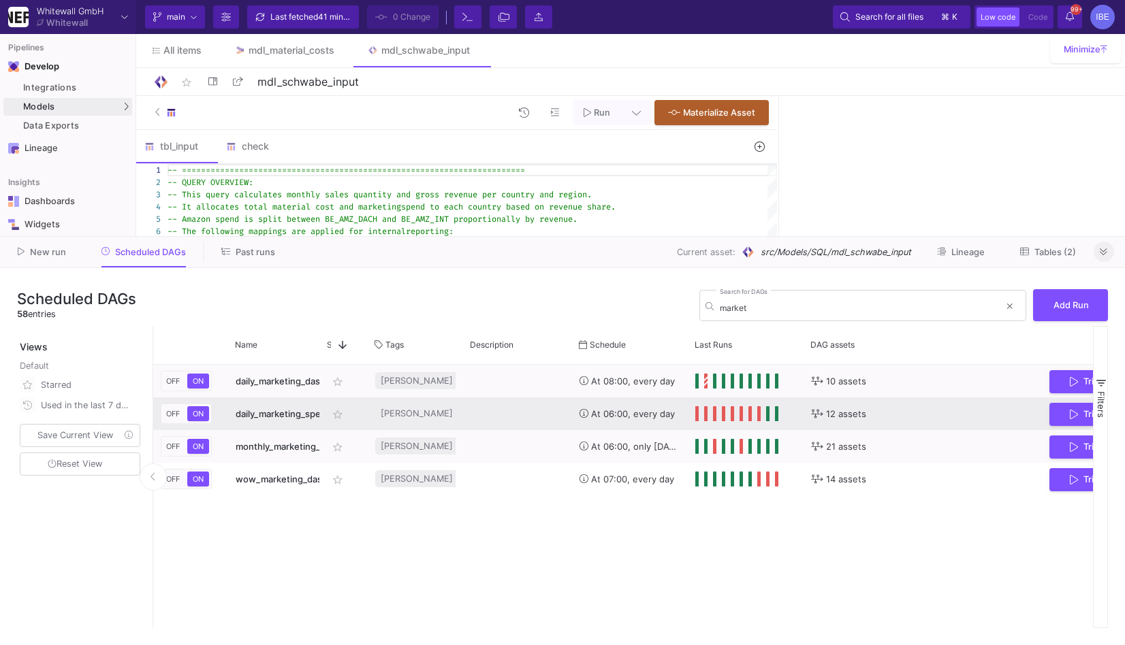
click at [696, 411] on span "Press SPACE to select this row." at bounding box center [697, 413] width 5 height 15
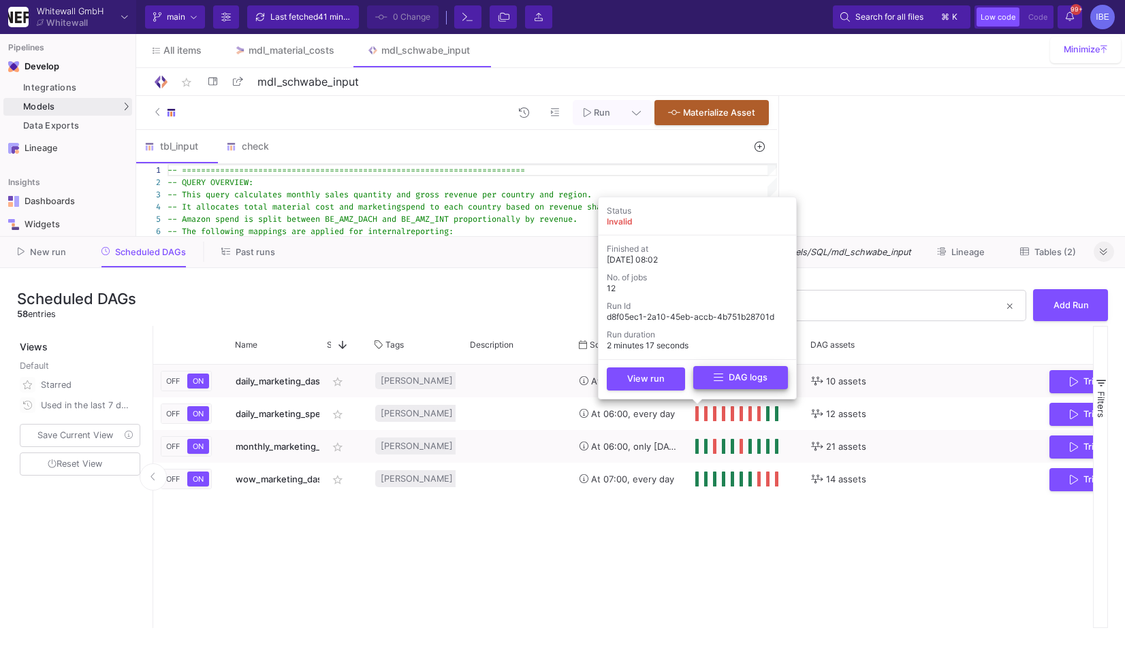
click at [714, 383] on fa-icon at bounding box center [719, 378] width 10 height 14
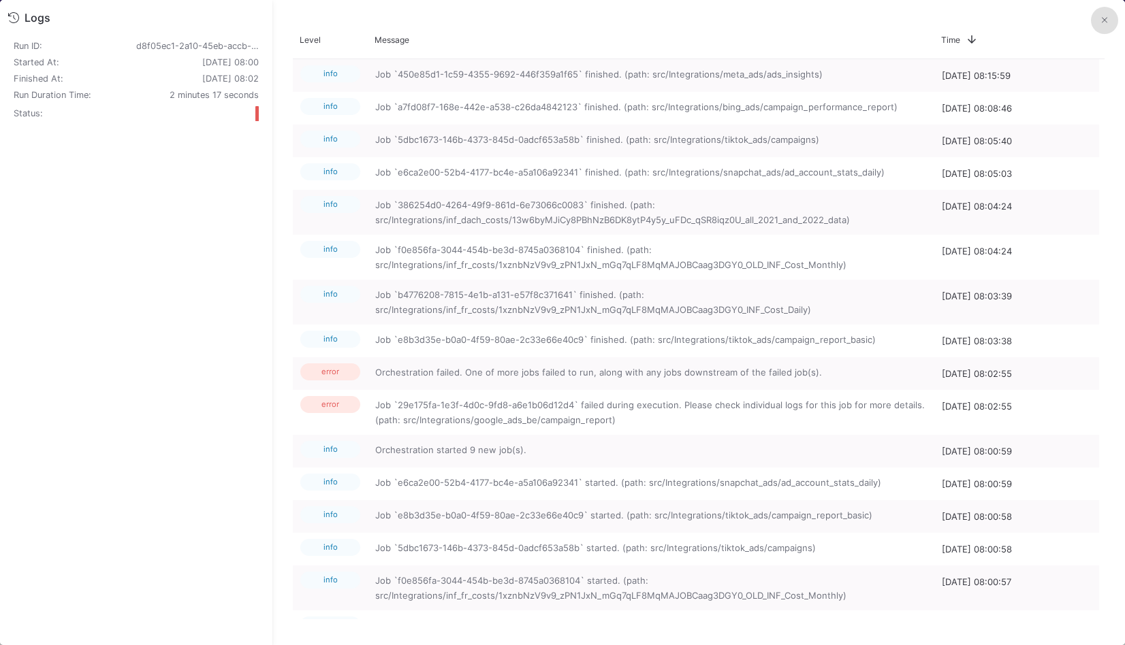
scroll to position [0, 5]
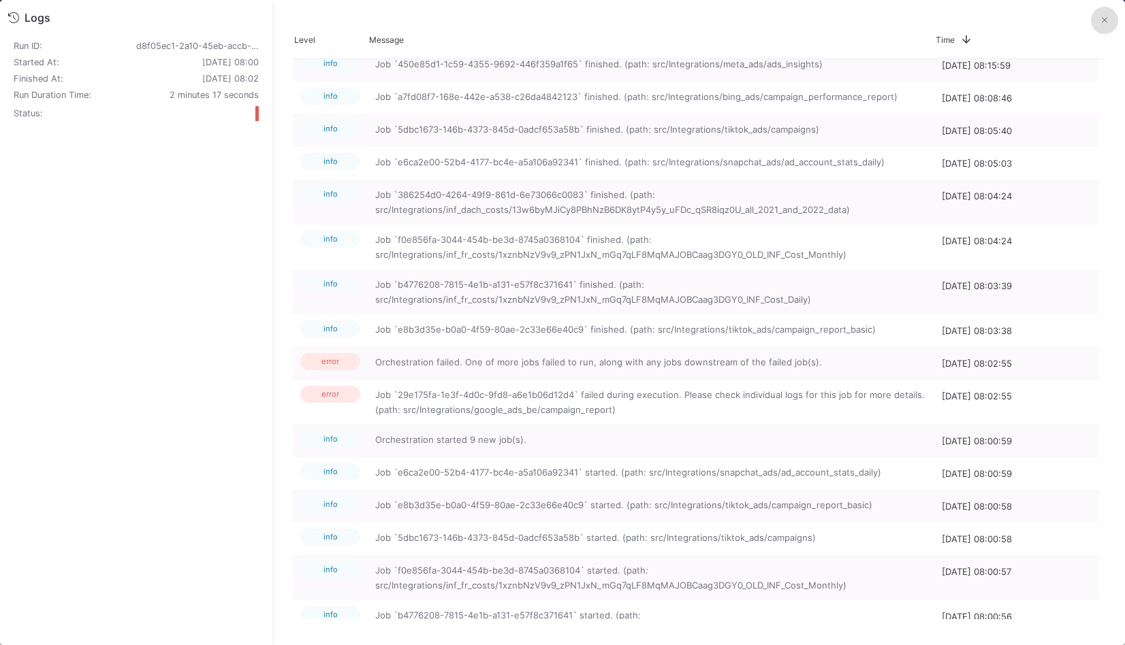
click at [1104, 22] on icon at bounding box center [1104, 20] width 5 height 9
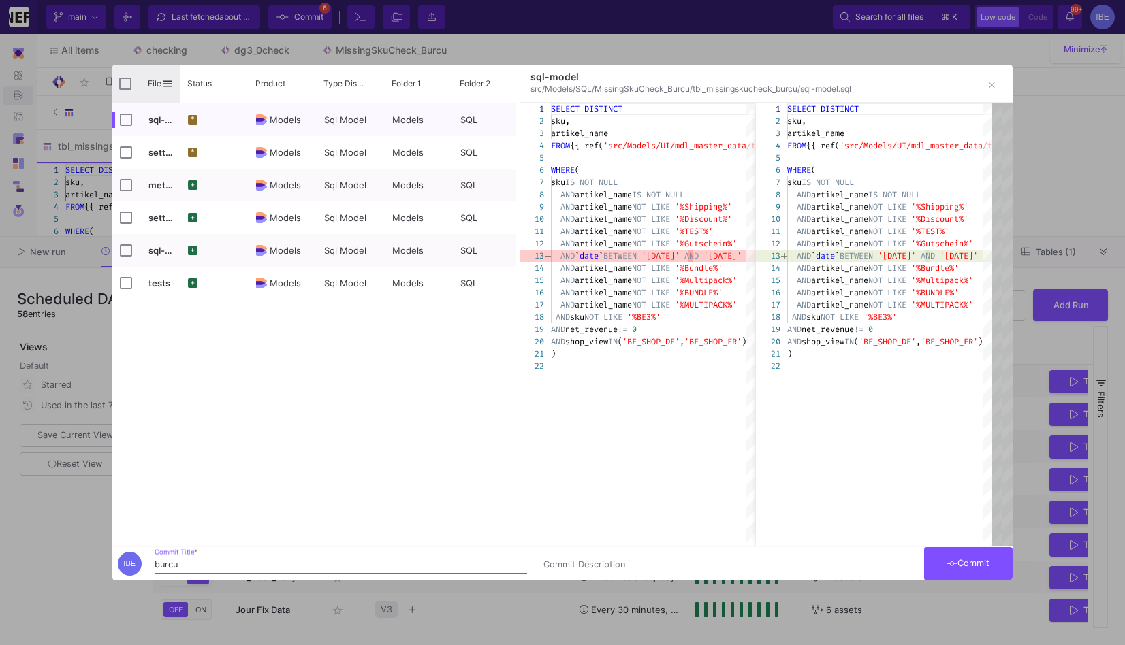
type input "burcu"
click at [126, 84] on input "Press Space to toggle all rows selection (unchecked)" at bounding box center [125, 84] width 12 height 12
checkbox input "true"
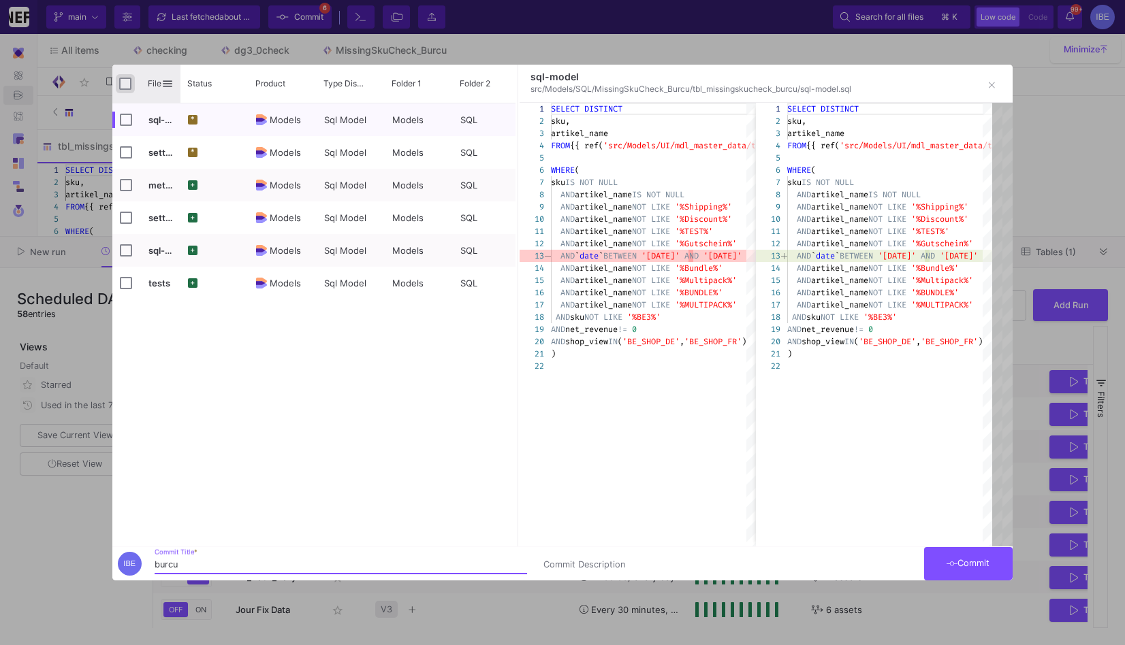
checkbox input "true"
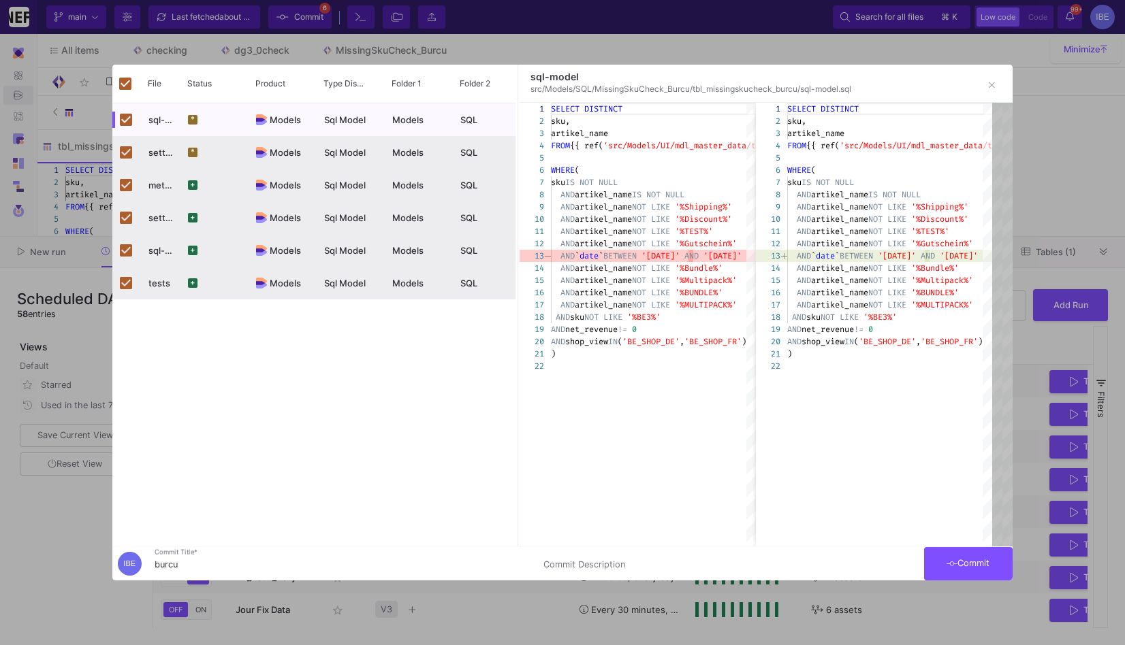
click at [973, 568] on span "Commit" at bounding box center [967, 563] width 43 height 10
